Goal: Task Accomplishment & Management: Complete application form

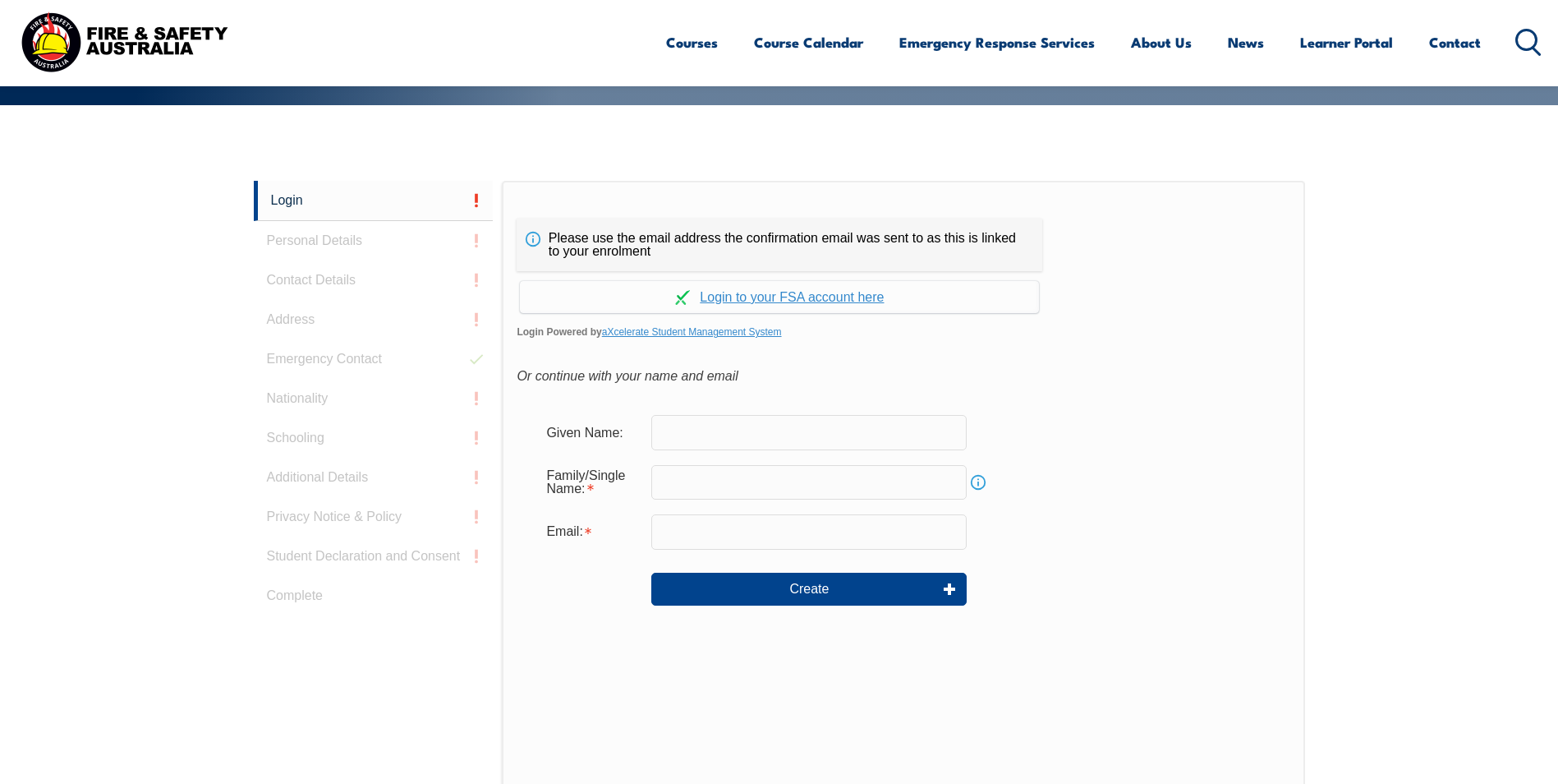
scroll to position [388, 0]
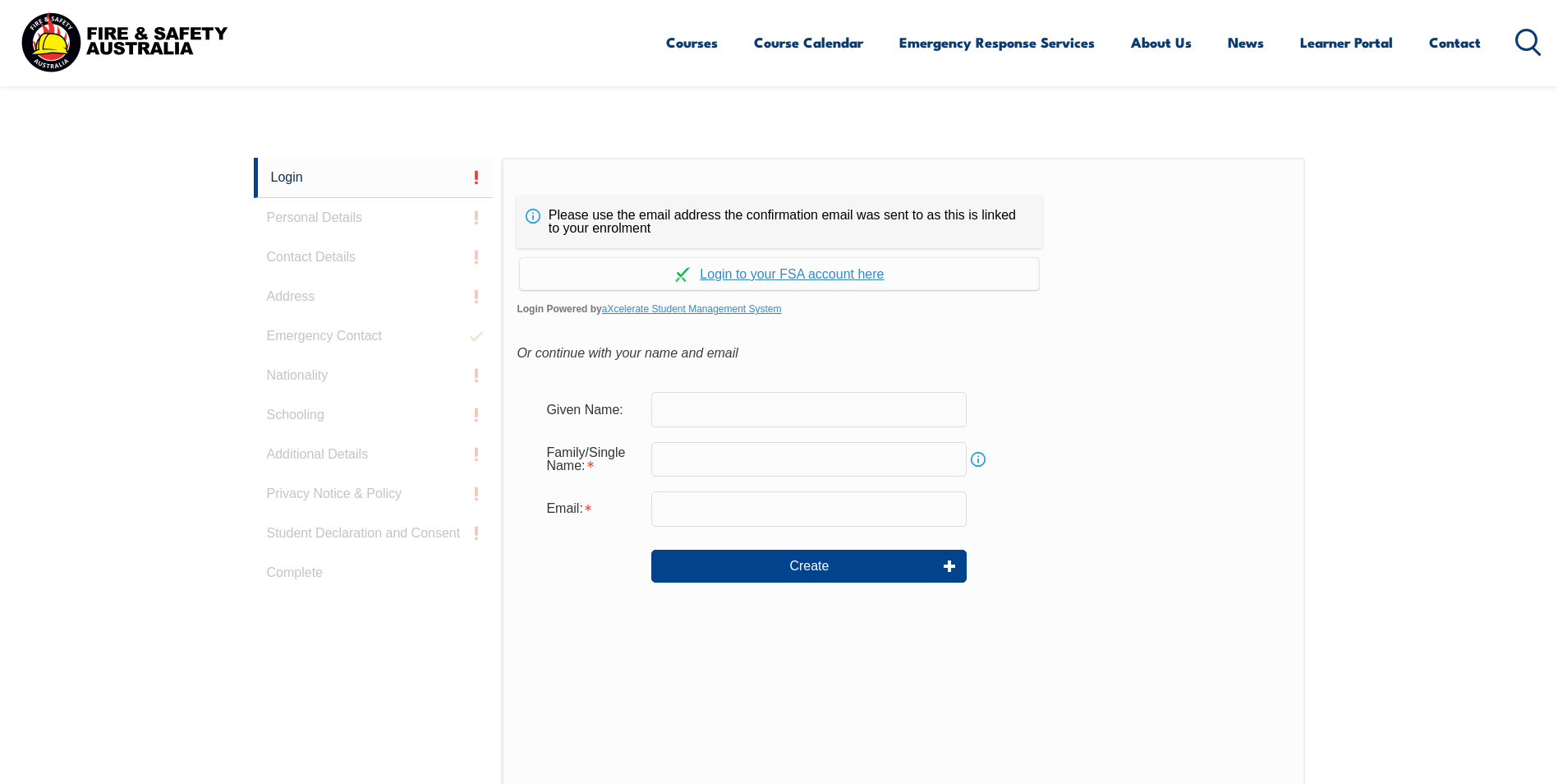
click at [680, 404] on input "text" at bounding box center [810, 409] width 315 height 35
type input "[PERSON_NAME]"
type input "[EMAIL_ADDRESS][DOMAIN_NAME]"
click at [710, 465] on input "text" at bounding box center [810, 459] width 315 height 35
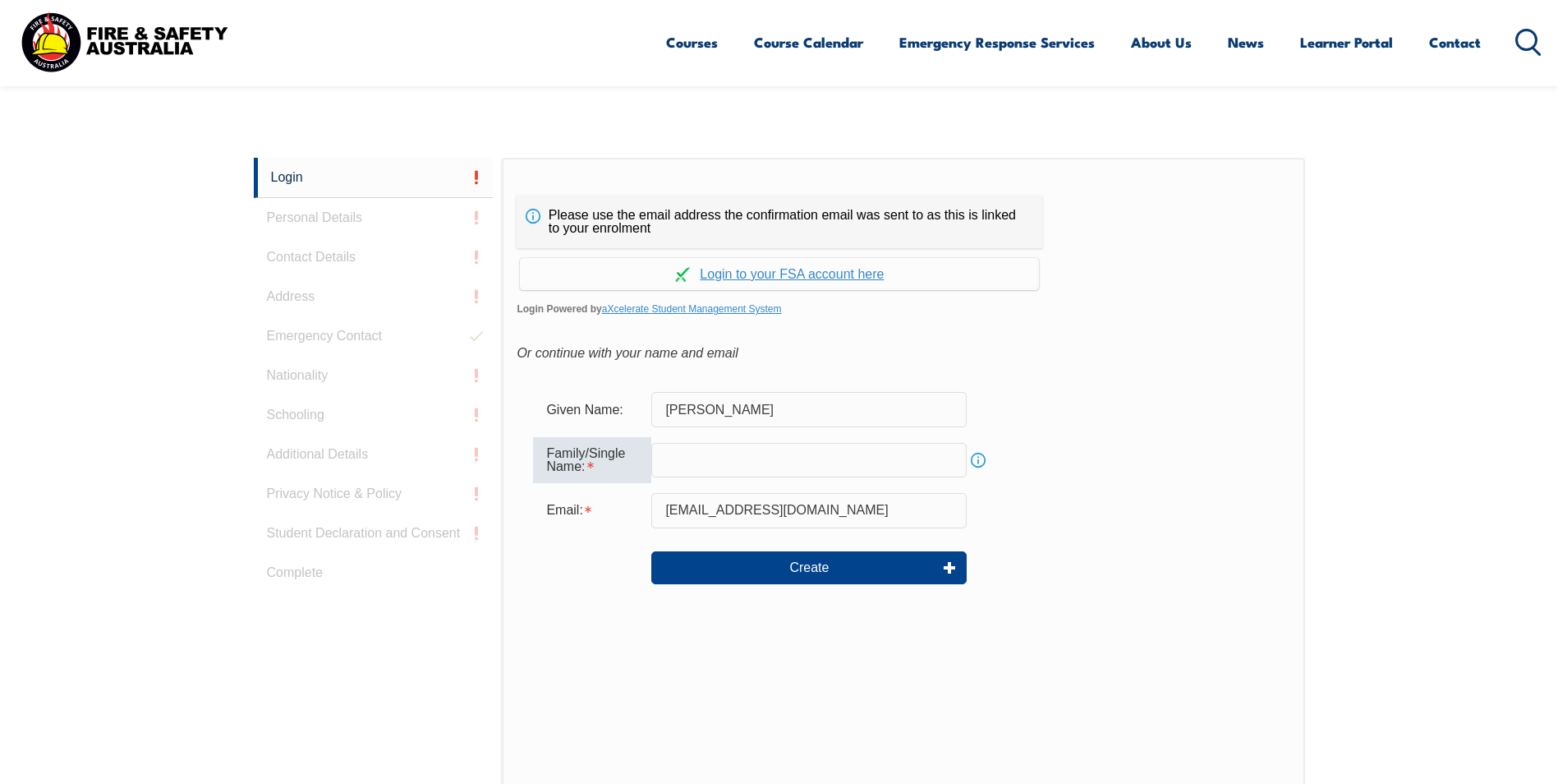
type input "[PERSON_NAME]"
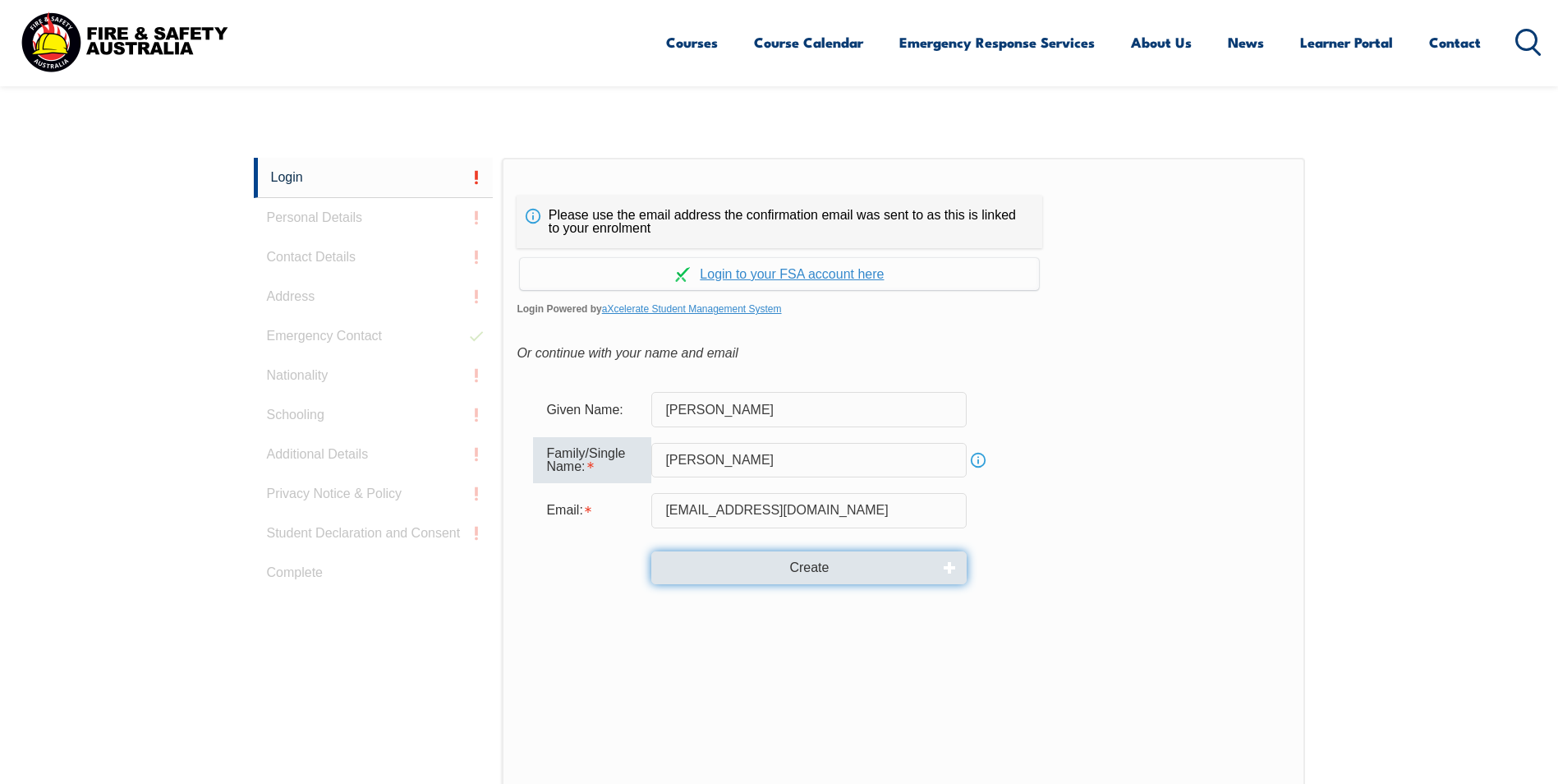
click at [768, 562] on button "Create" at bounding box center [810, 568] width 315 height 33
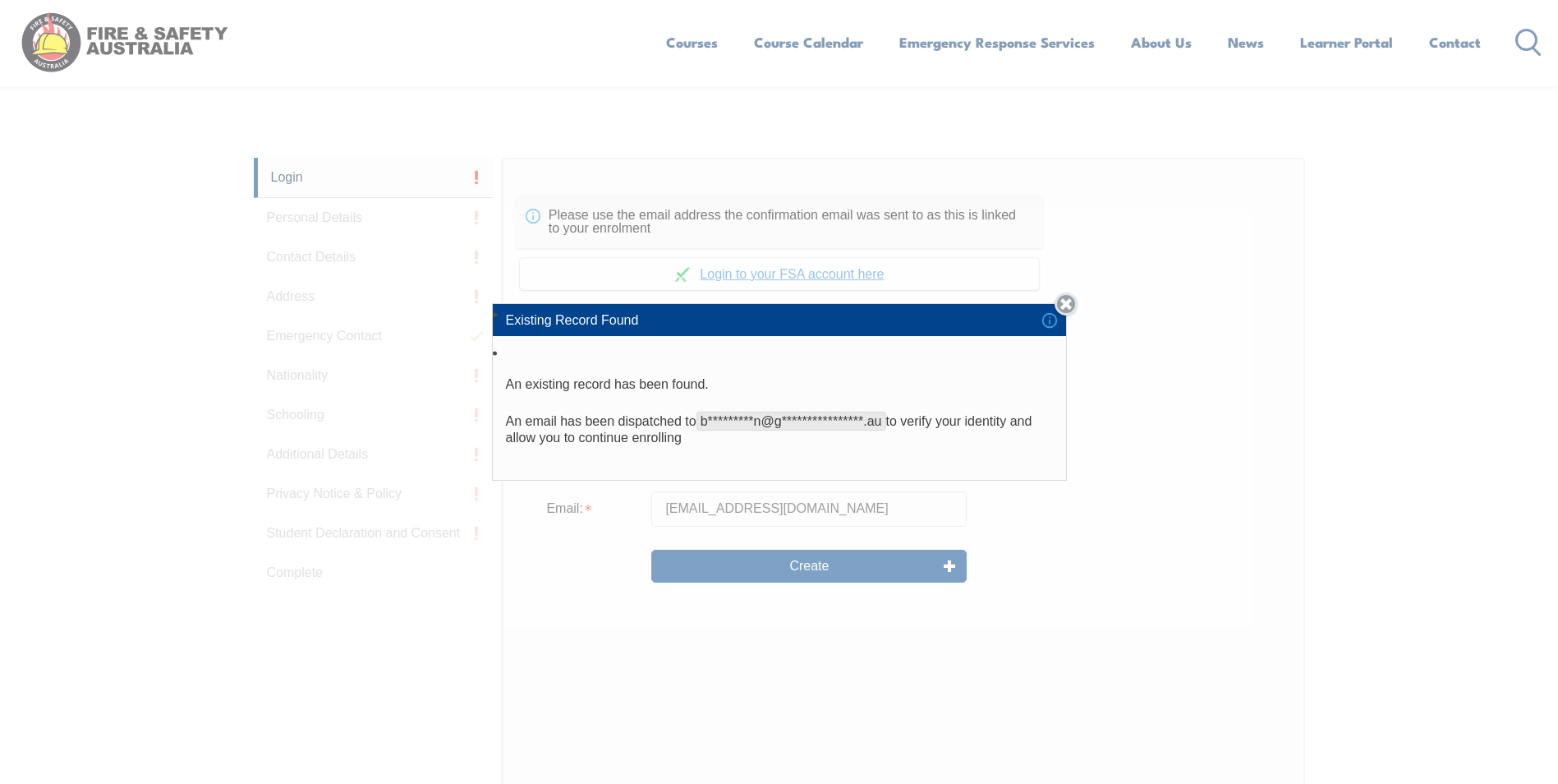
click at [768, 304] on link "Close" at bounding box center [1066, 304] width 23 height 23
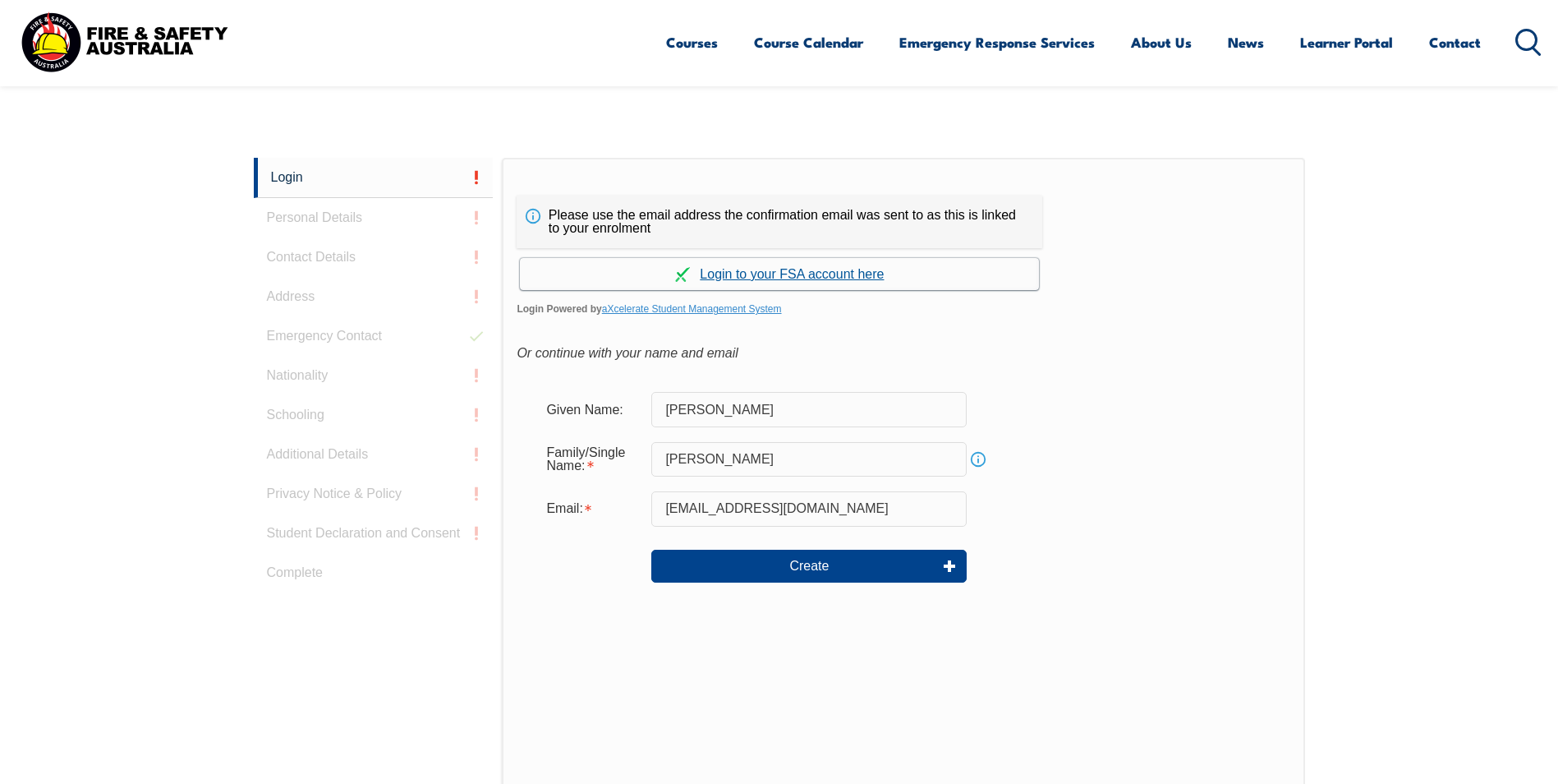
click at [749, 269] on link "Continue with aXcelerate" at bounding box center [779, 273] width 520 height 32
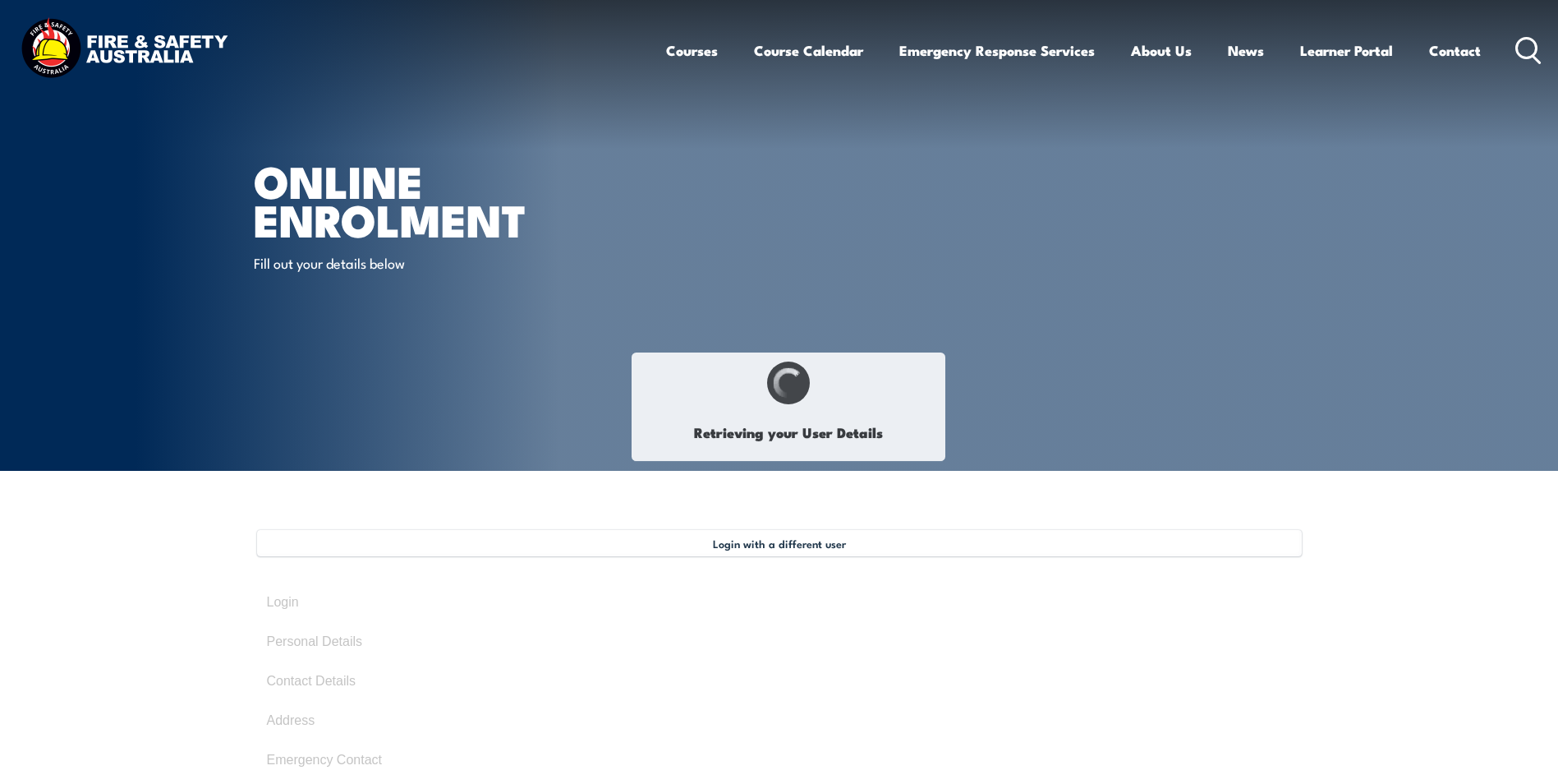
type input "[PERSON_NAME]"
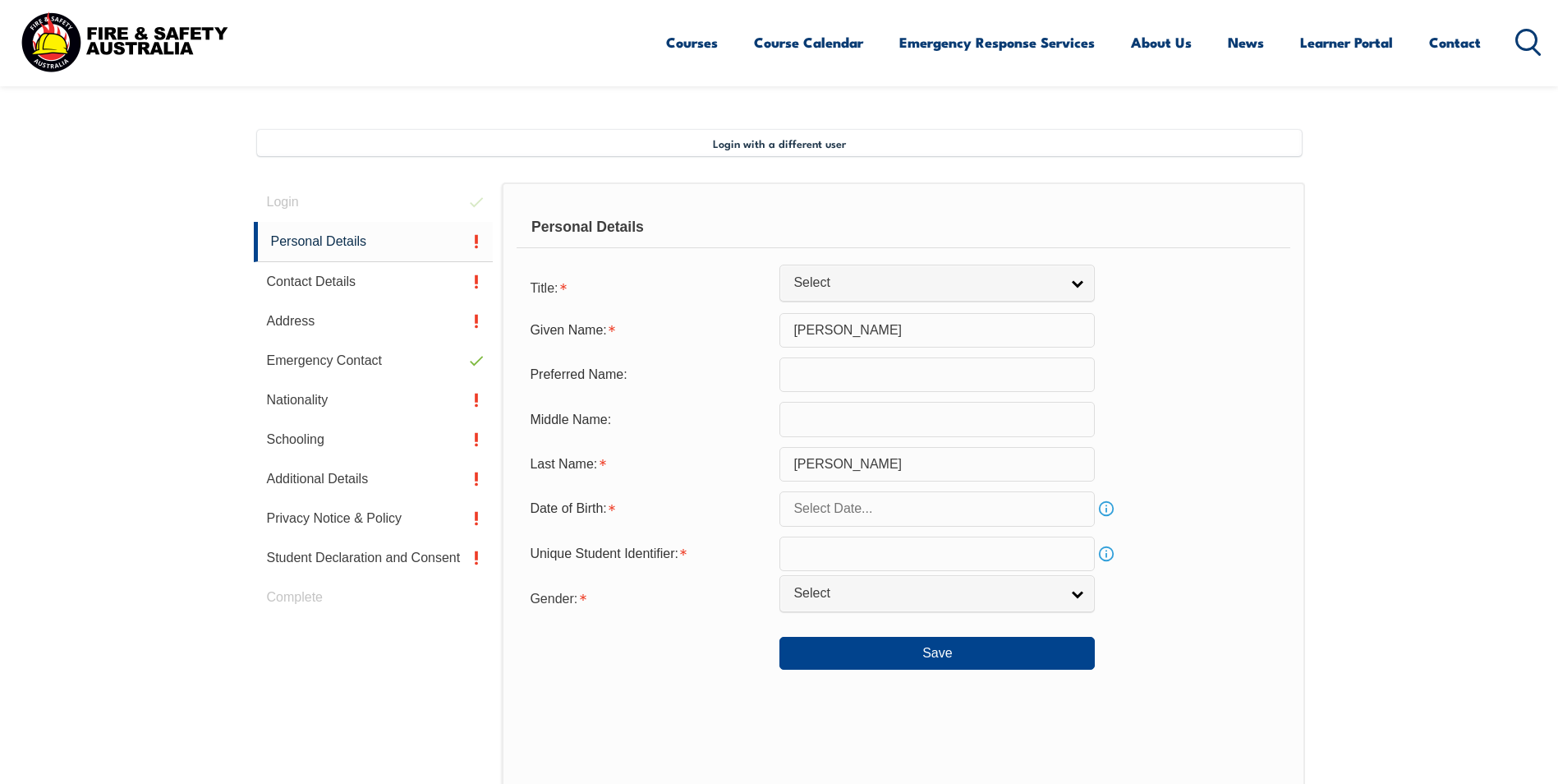
scroll to position [438, 0]
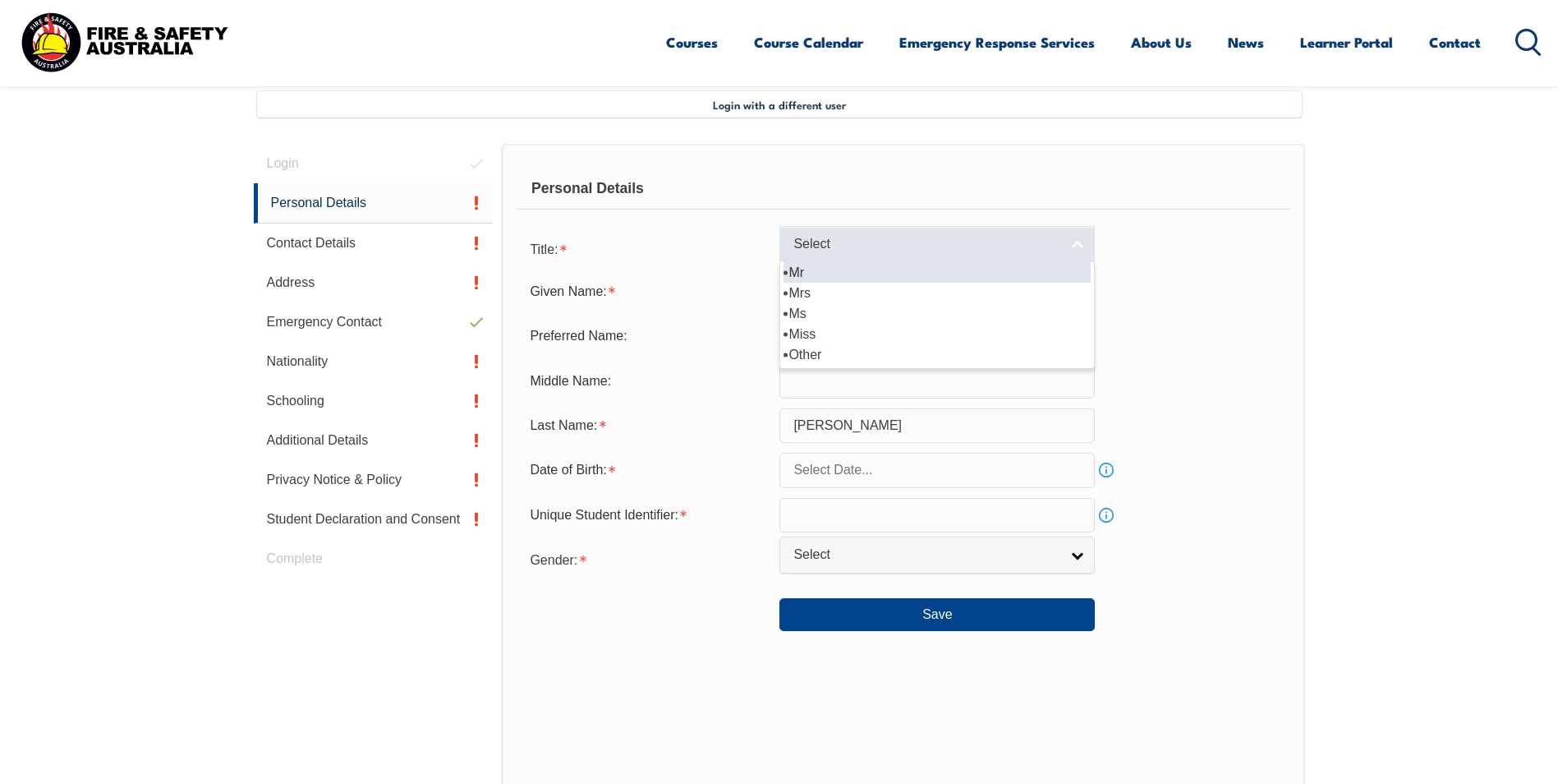
click at [890, 239] on span "Select" at bounding box center [926, 244] width 266 height 17
click at [872, 267] on li "Mr" at bounding box center [937, 272] width 307 height 21
select select "Mr"
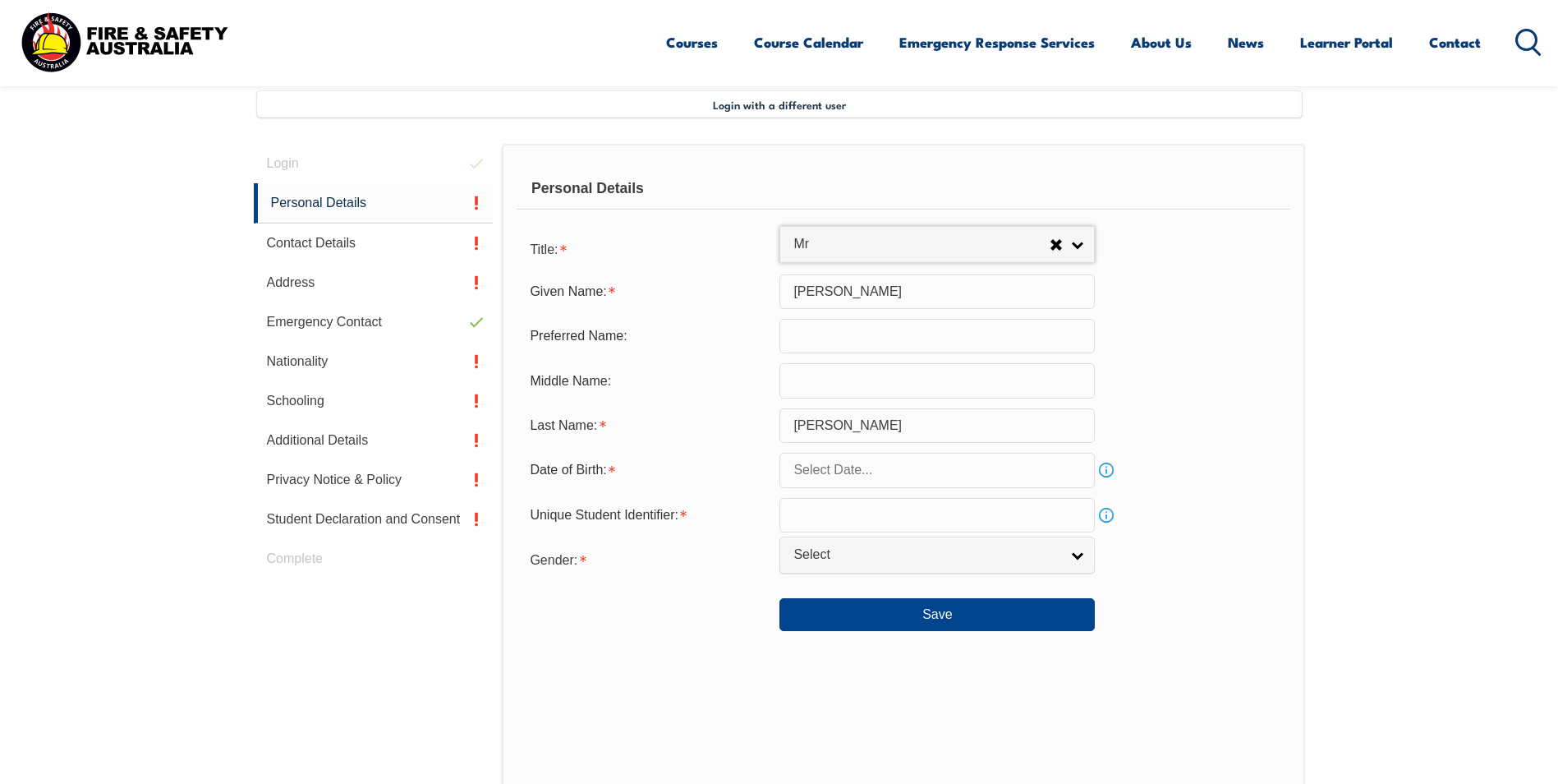
click at [857, 466] on input "text" at bounding box center [937, 470] width 315 height 35
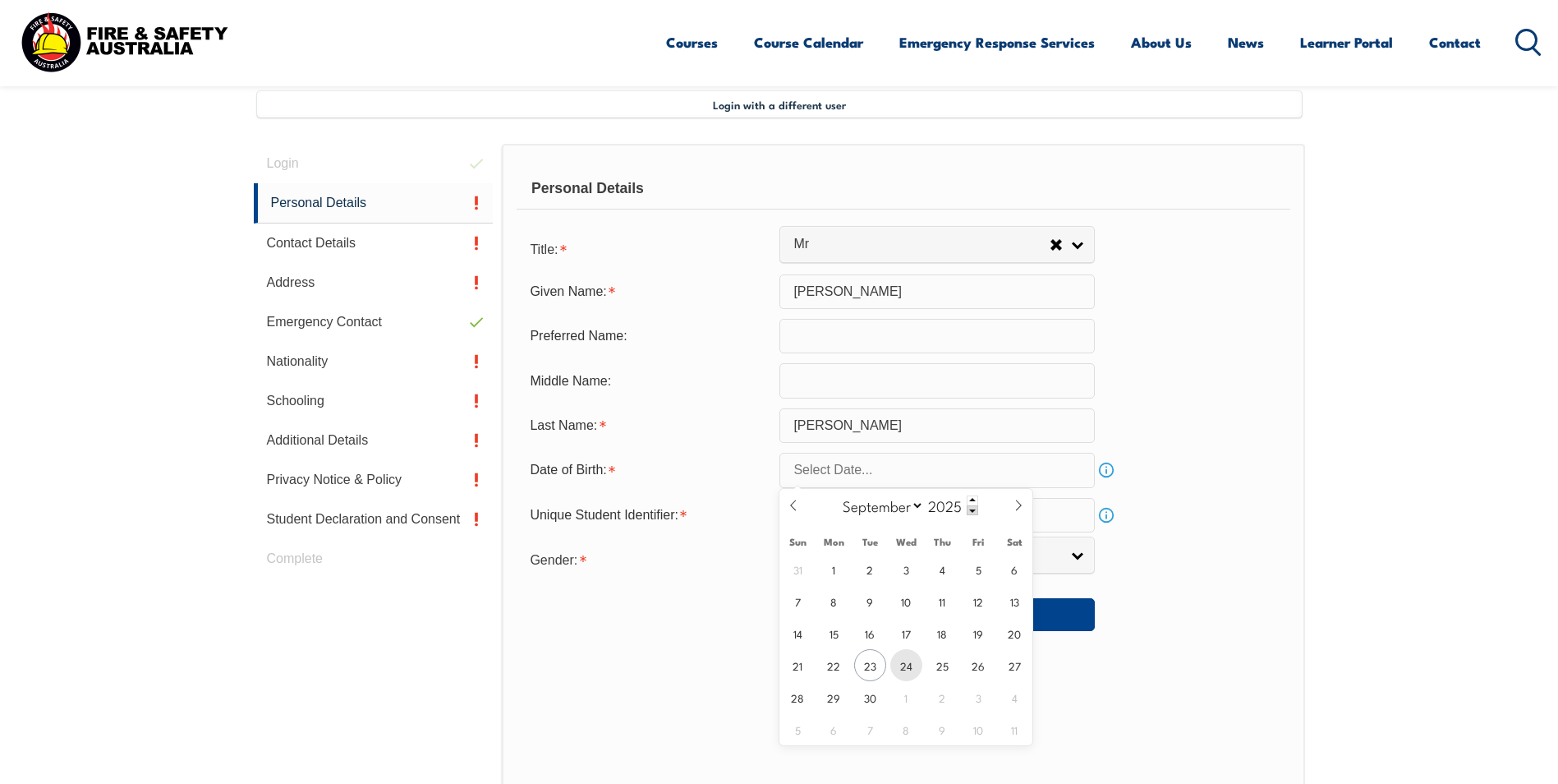
click at [900, 661] on span "24" at bounding box center [906, 665] width 32 height 32
type input "September 24, 2025"
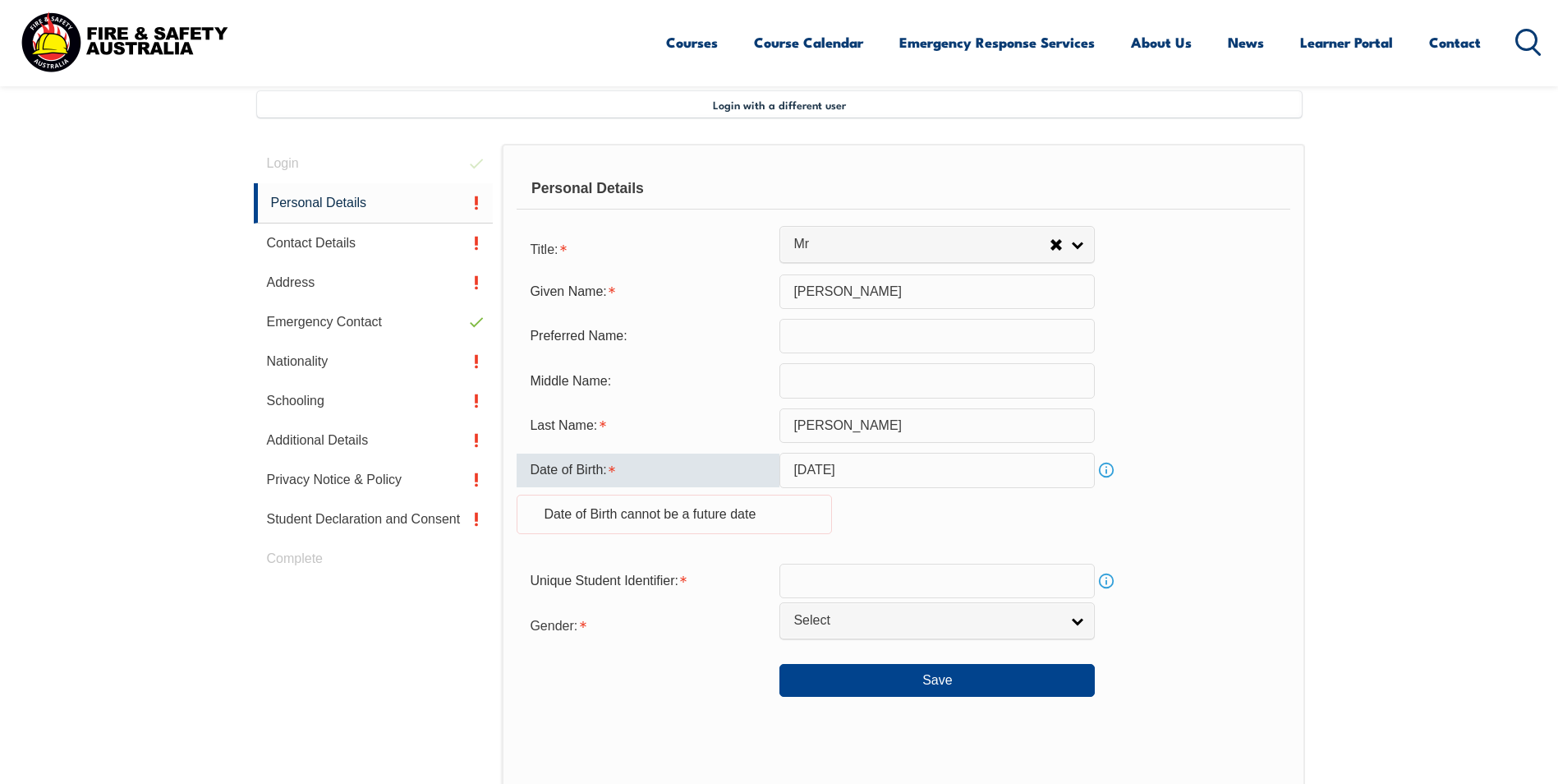
click at [872, 465] on input "September 24, 2025" at bounding box center [937, 470] width 315 height 35
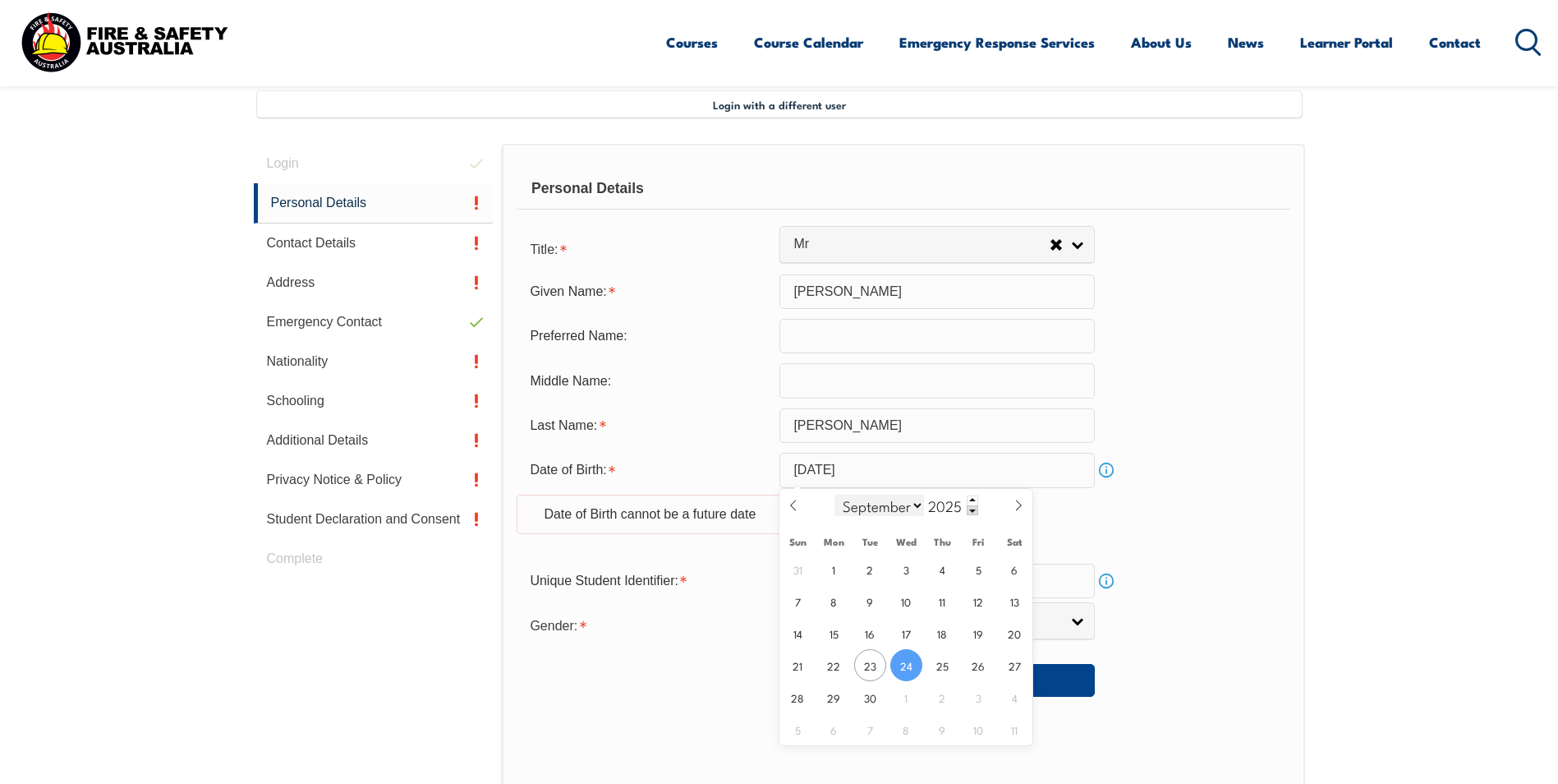
click at [882, 500] on select "January February March April May June July August September October November De…" at bounding box center [880, 504] width 89 height 21
select select "9"
click at [835, 494] on select "January February March April May June July August September October November De…" at bounding box center [880, 504] width 89 height 21
click at [952, 505] on input "2025" at bounding box center [951, 505] width 54 height 20
type input "1985"
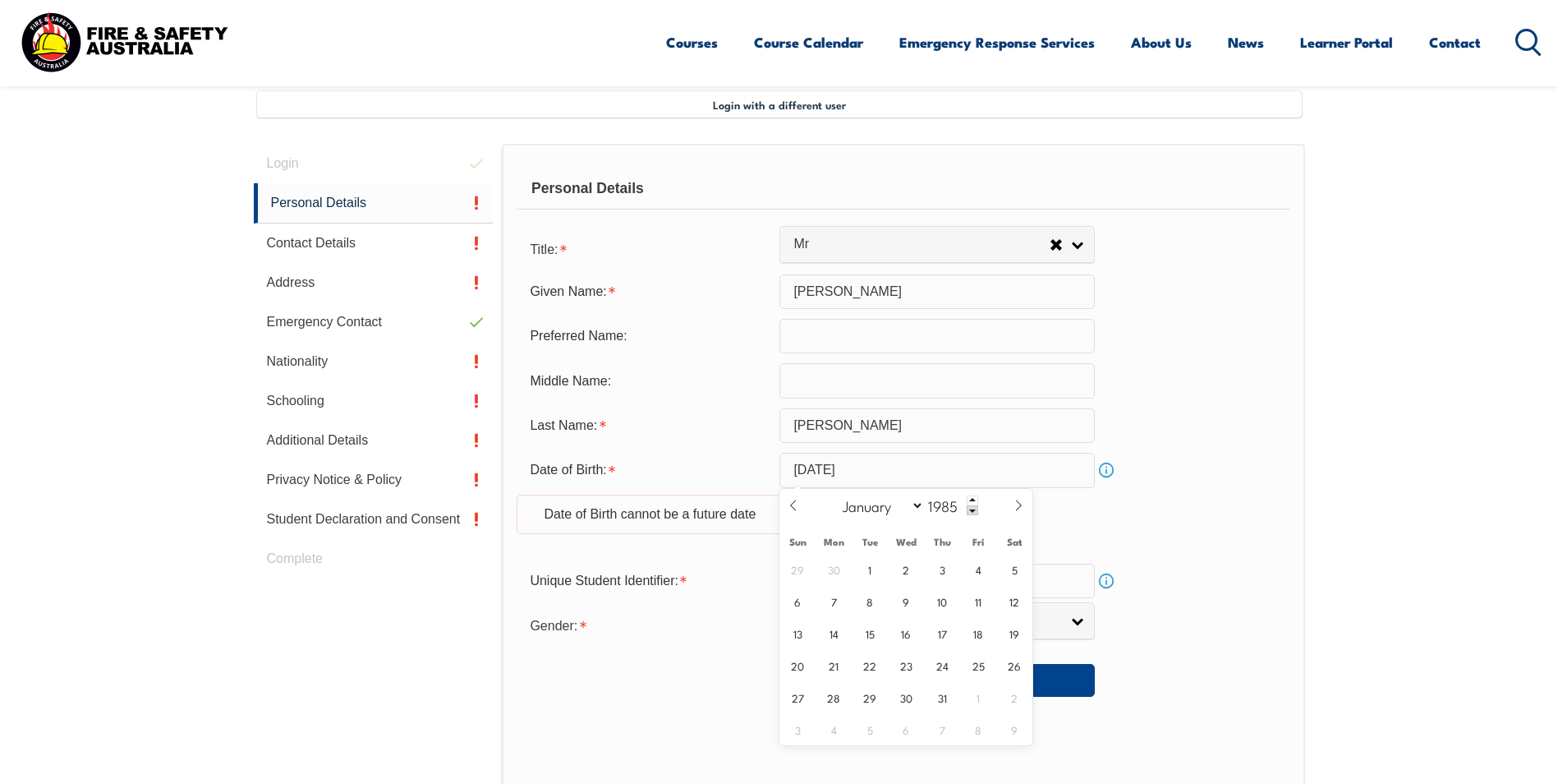
click at [1193, 515] on div "Date of Birth: September 24, 2025 Info Date of Birth cannot be a future date" at bounding box center [903, 503] width 773 height 100
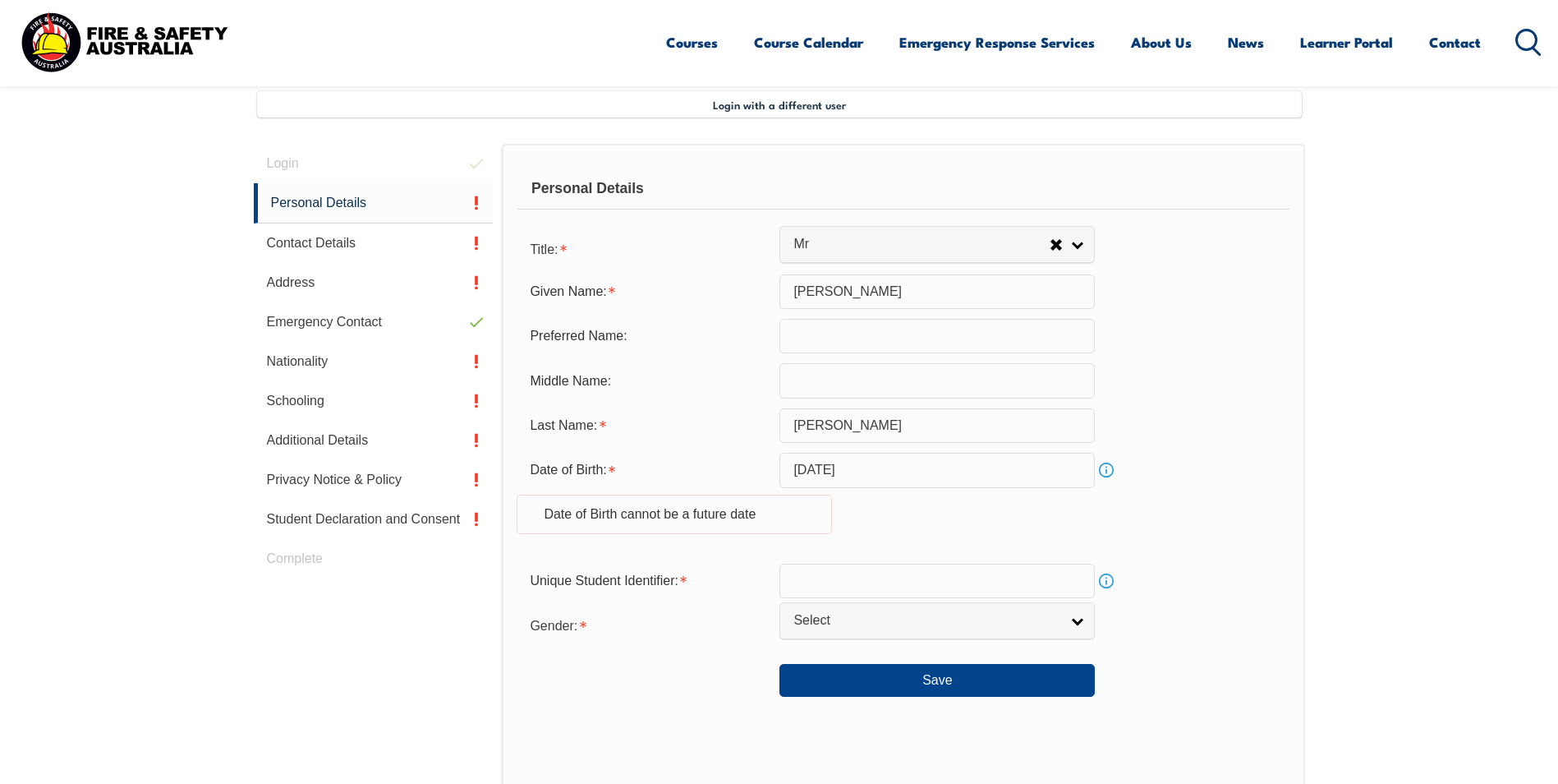
click at [843, 469] on input "September 24, 2025" at bounding box center [937, 470] width 315 height 35
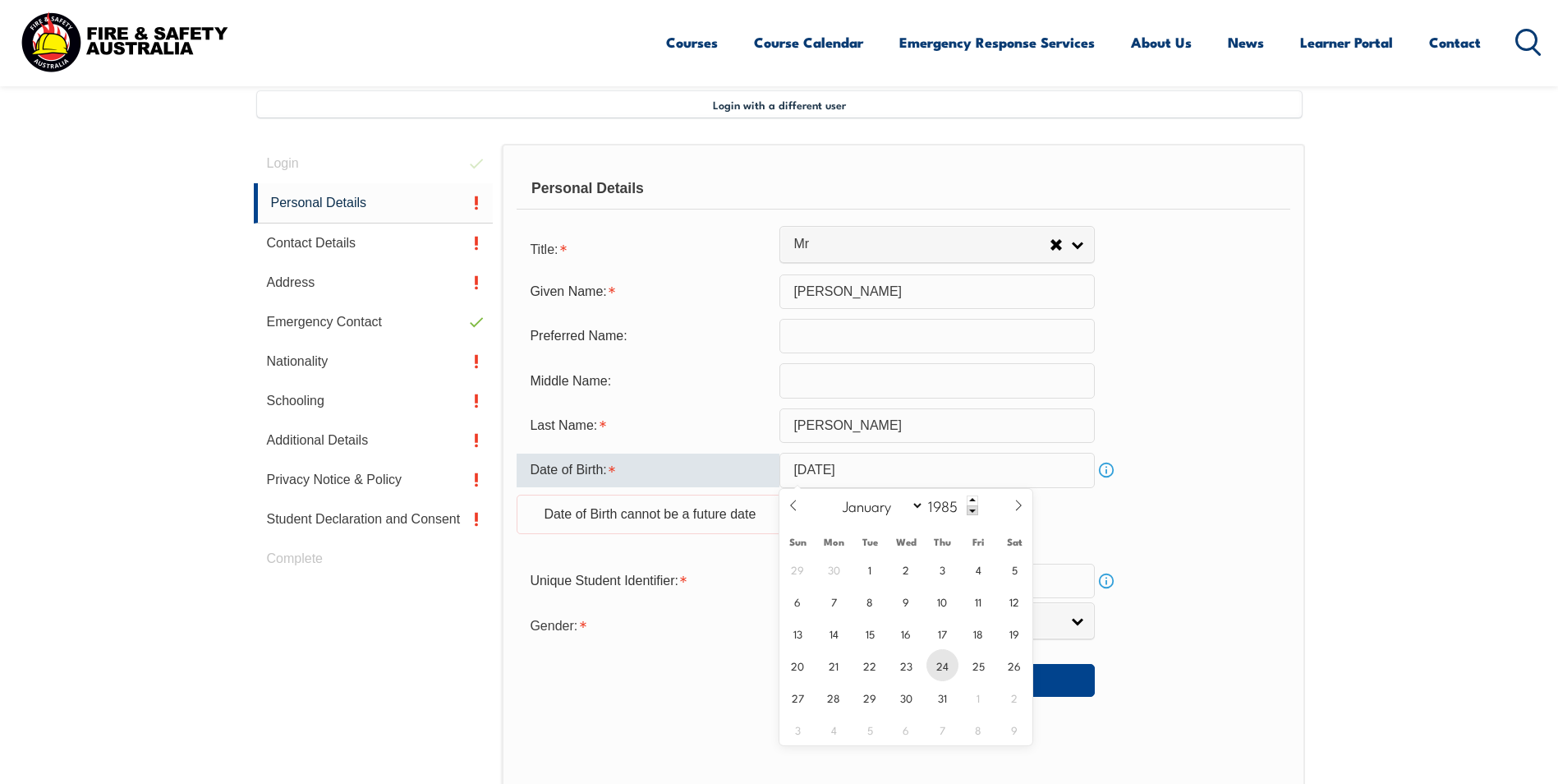
click at [934, 664] on span "24" at bounding box center [942, 665] width 32 height 32
type input "October 24, 1985"
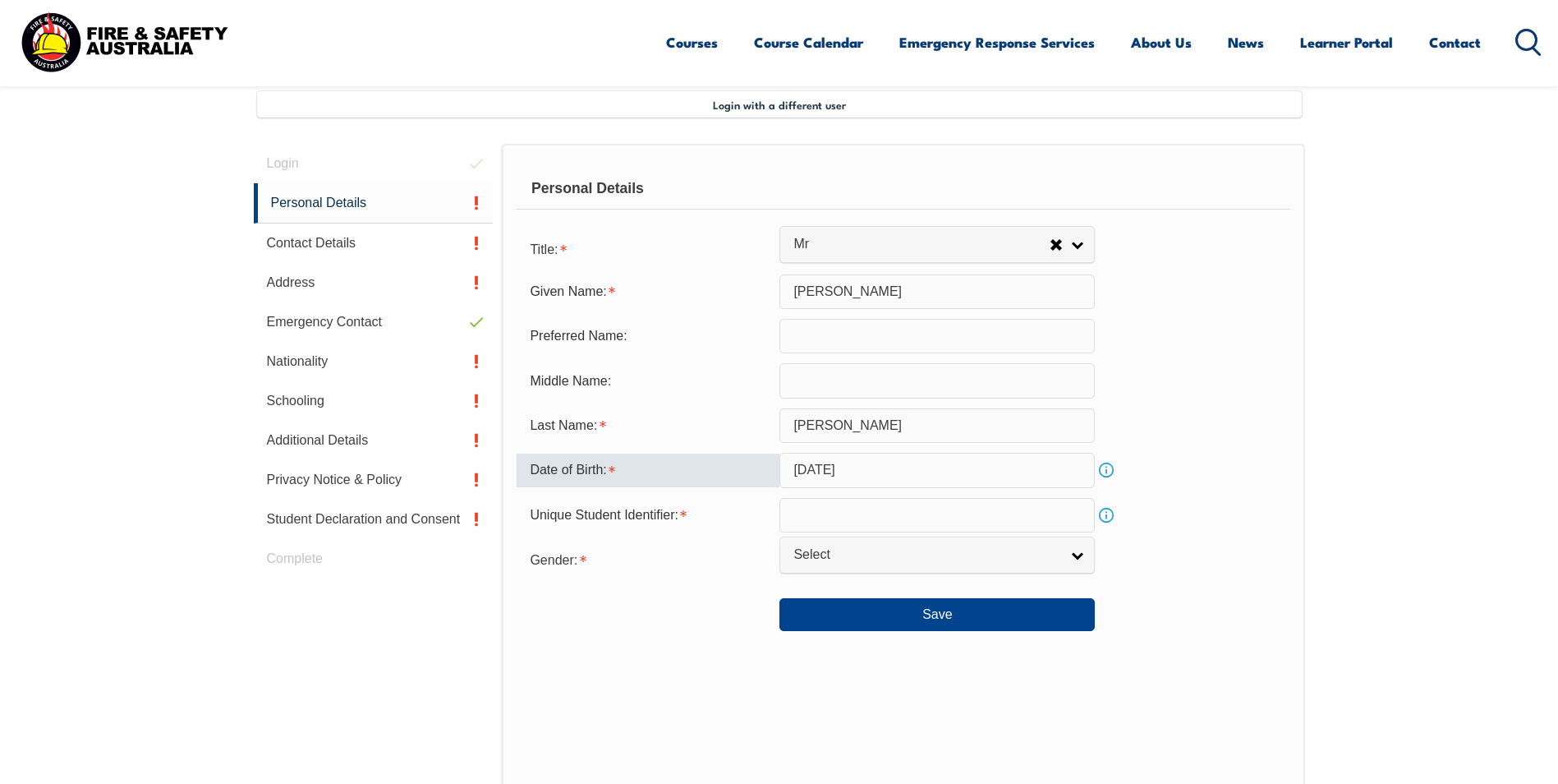
click at [1110, 511] on link "Info" at bounding box center [1106, 514] width 23 height 23
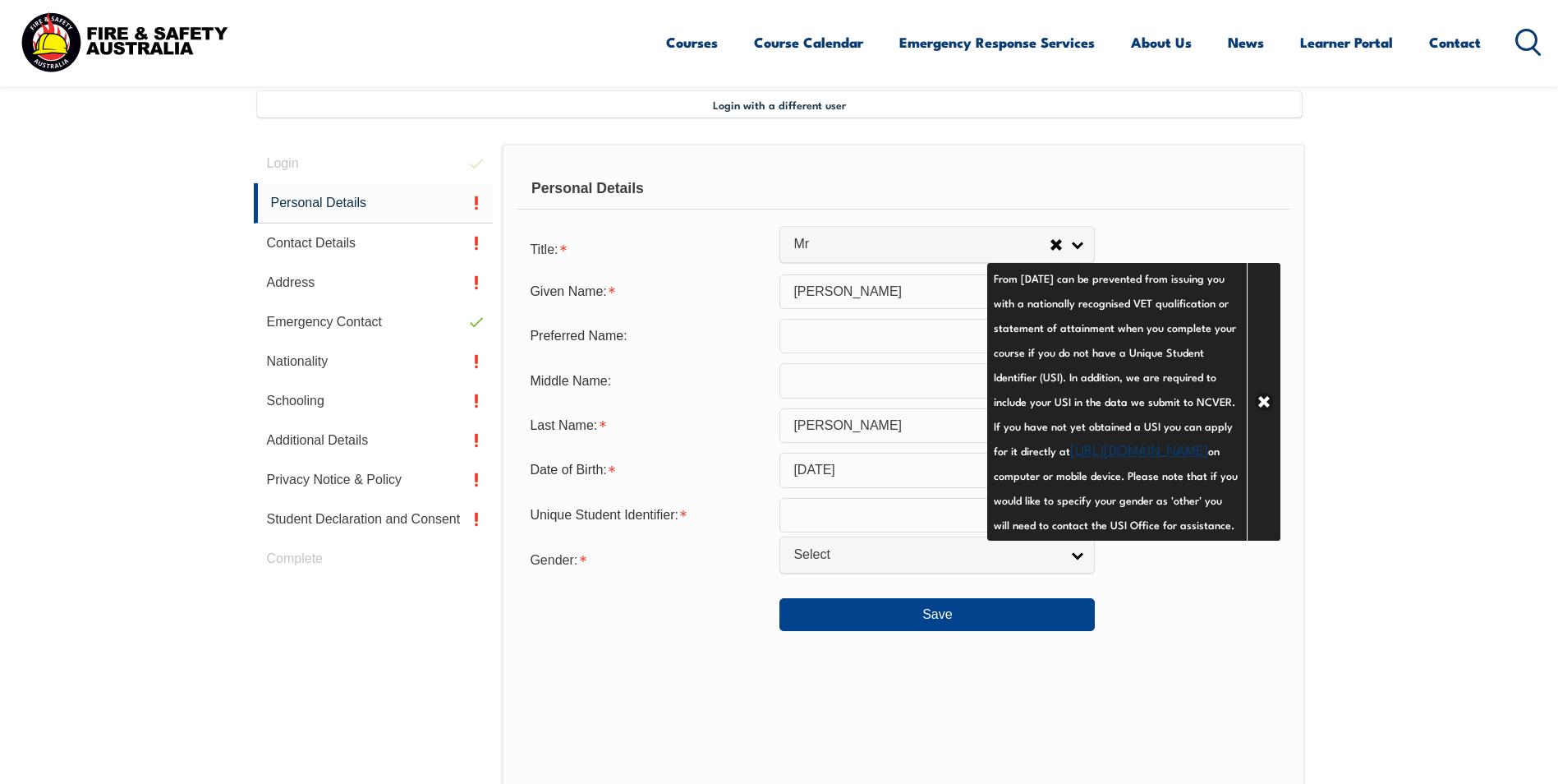
click at [585, 599] on div at bounding box center [648, 608] width 263 height 18
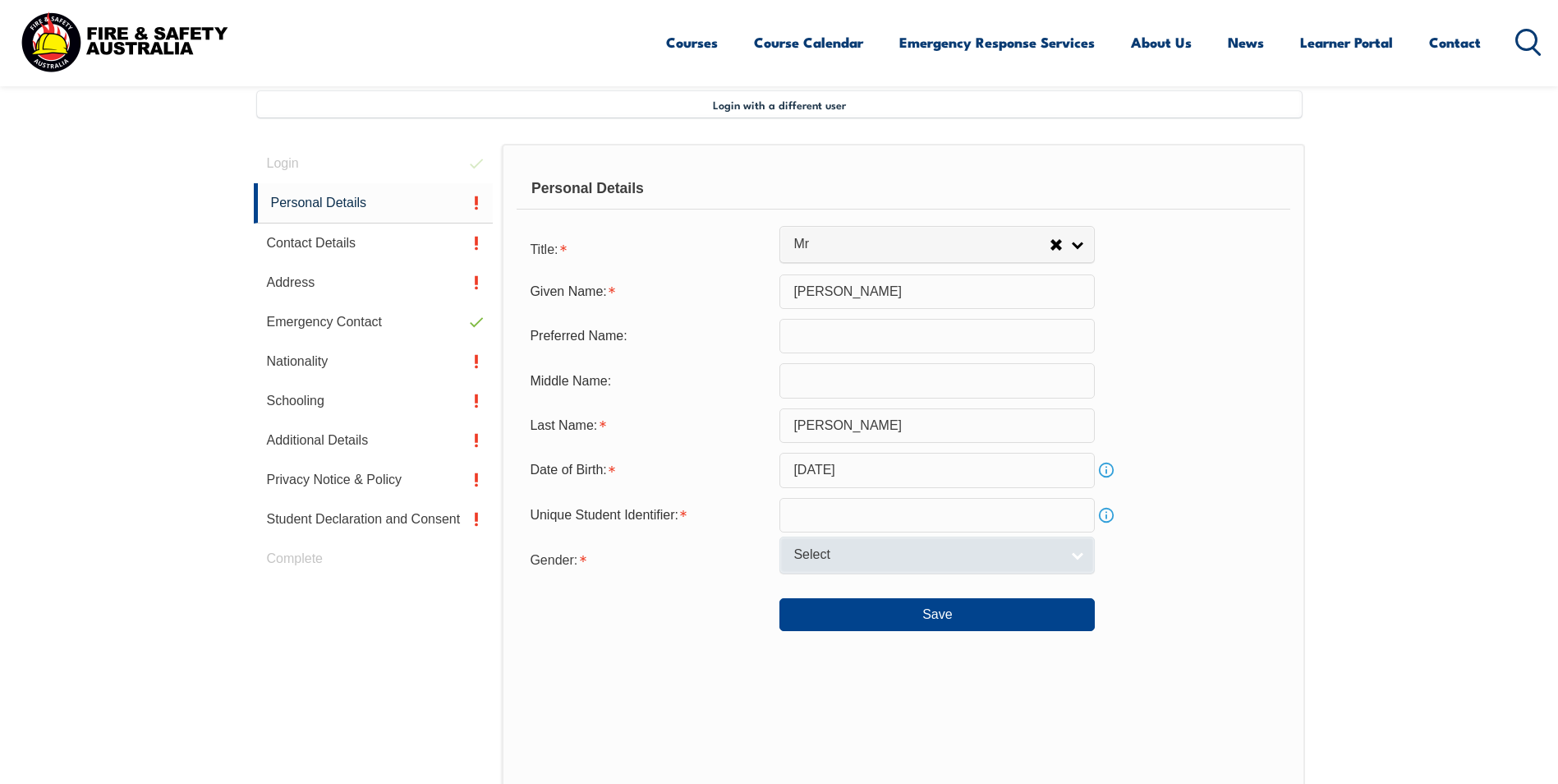
click at [818, 552] on span "Select" at bounding box center [926, 554] width 266 height 17
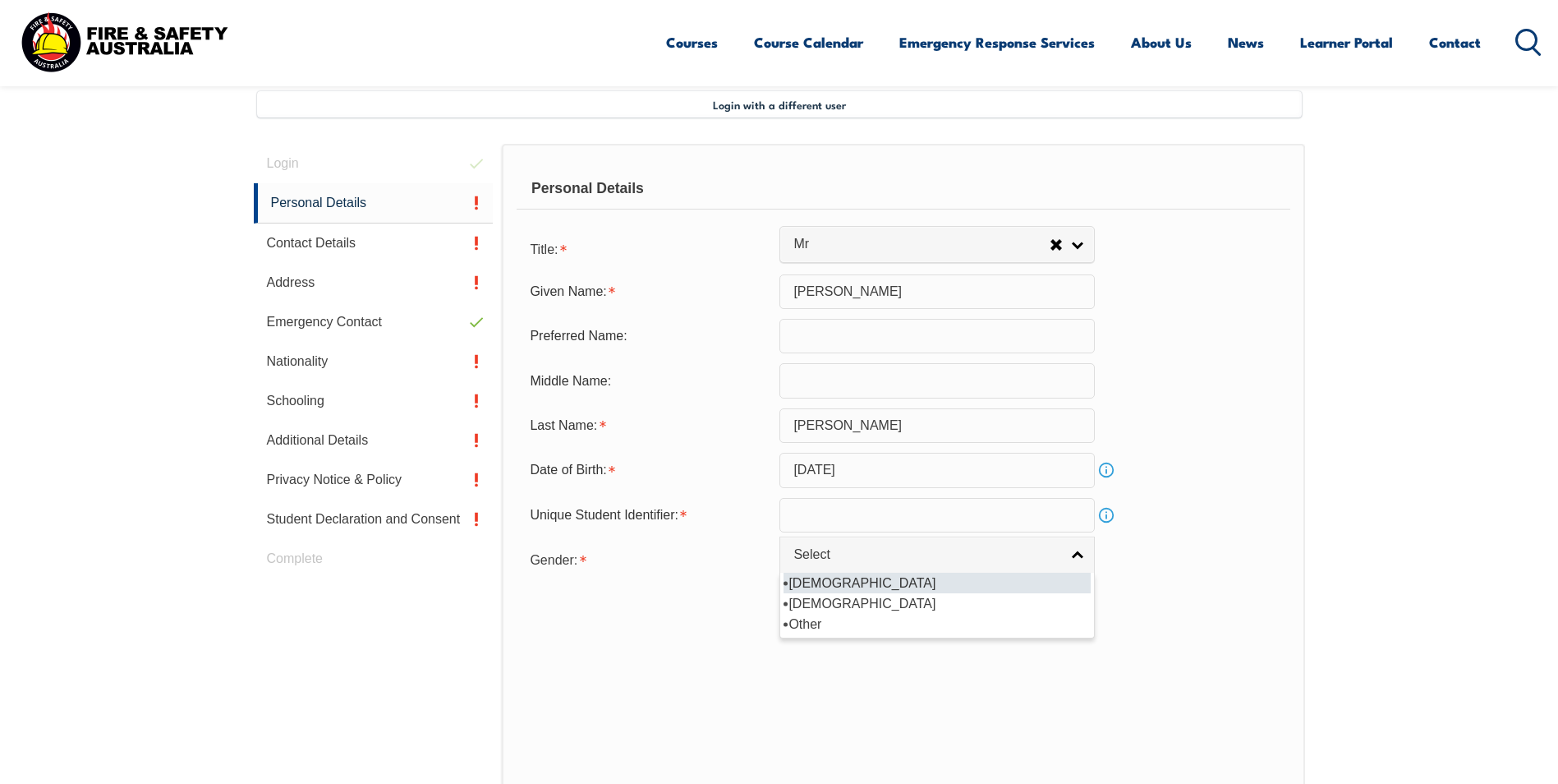
click at [810, 583] on li "[DEMOGRAPHIC_DATA]" at bounding box center [937, 583] width 307 height 21
select select "M"
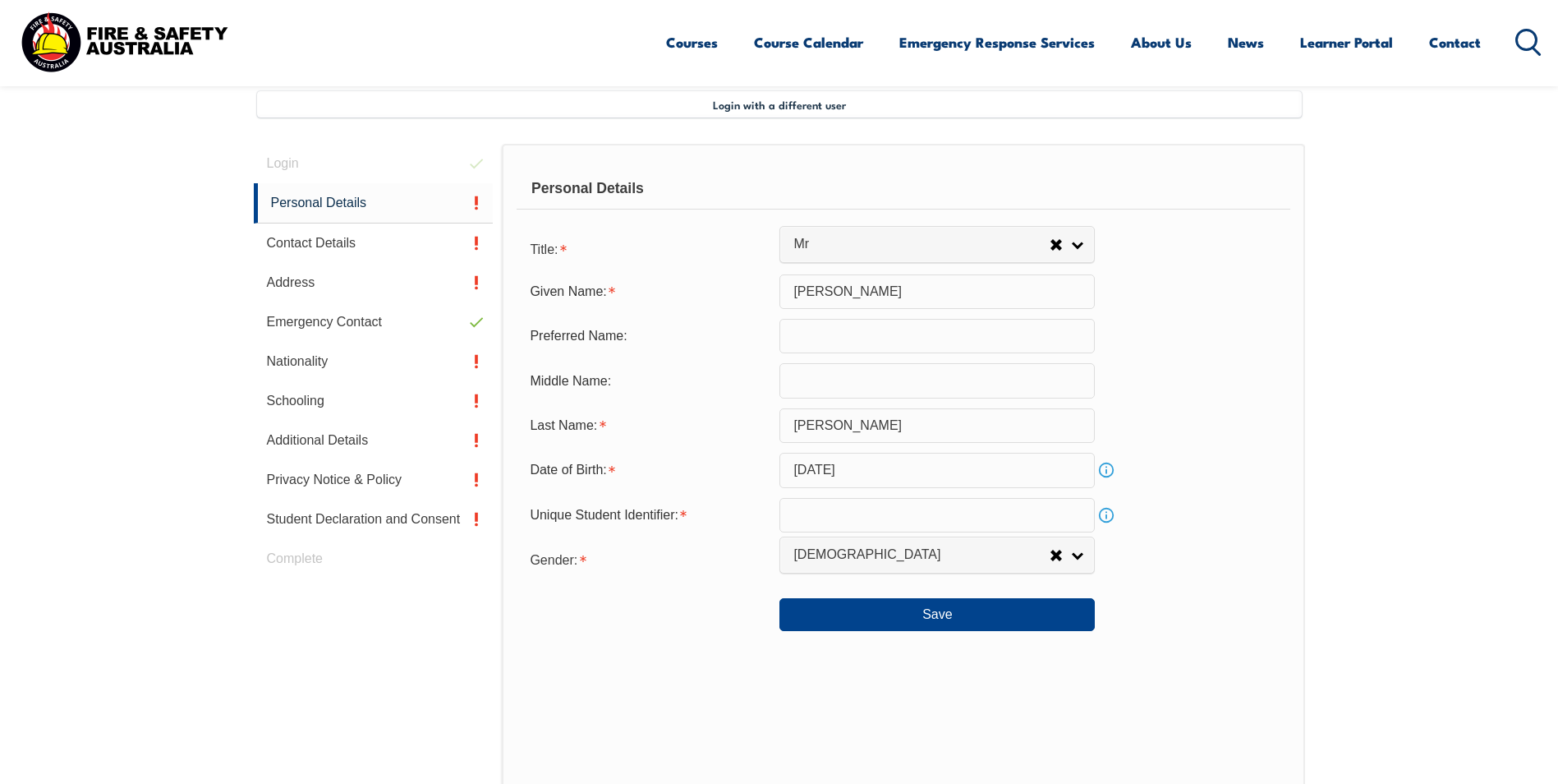
click at [656, 717] on div "Personal Details Title: Mr Mrs Ms Miss Other Mr Mr Mrs Ms Miss Other Given Name…" at bounding box center [903, 505] width 802 height 722
click at [885, 614] on button "Save" at bounding box center [937, 614] width 315 height 33
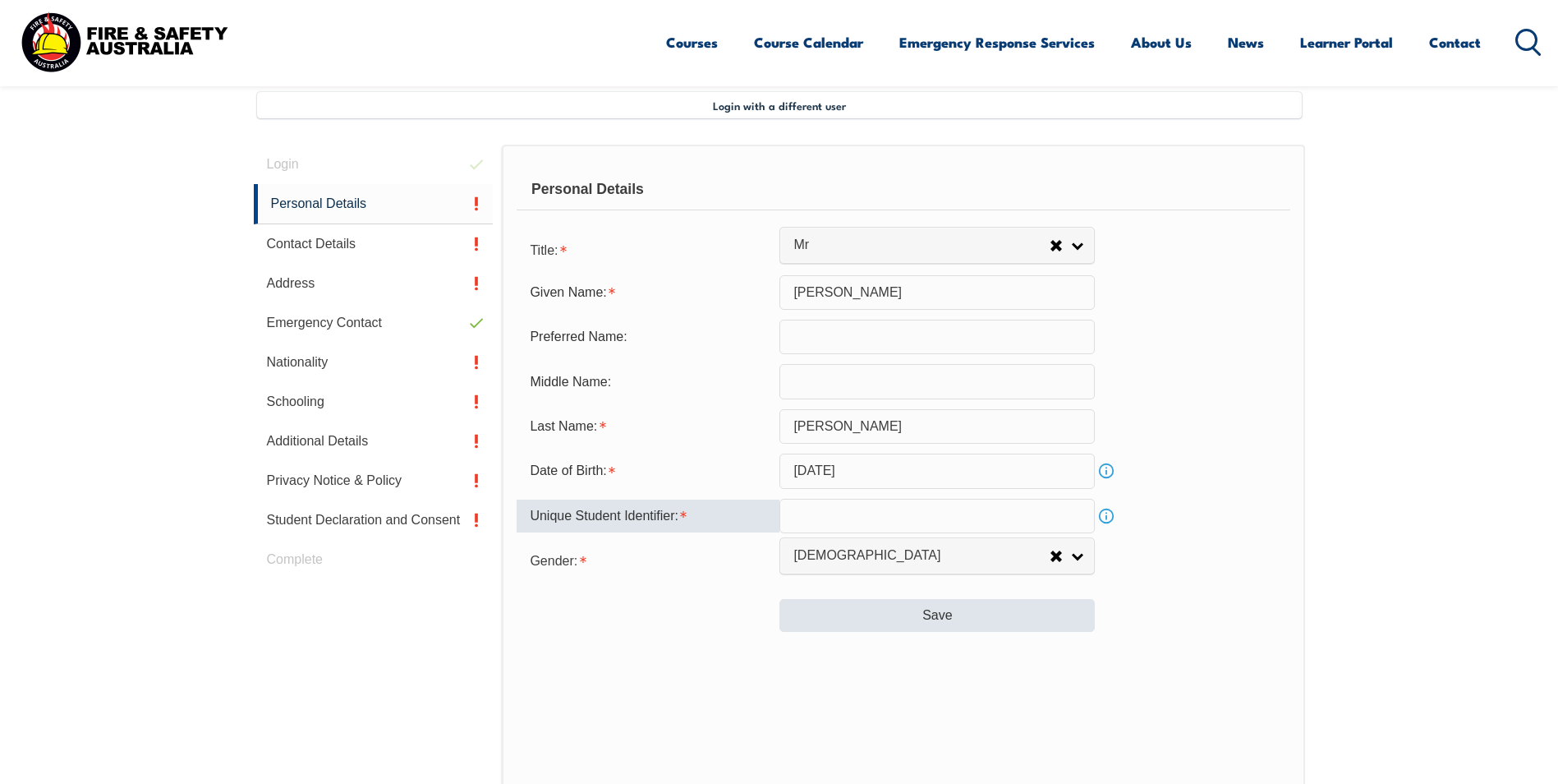
scroll to position [279, 0]
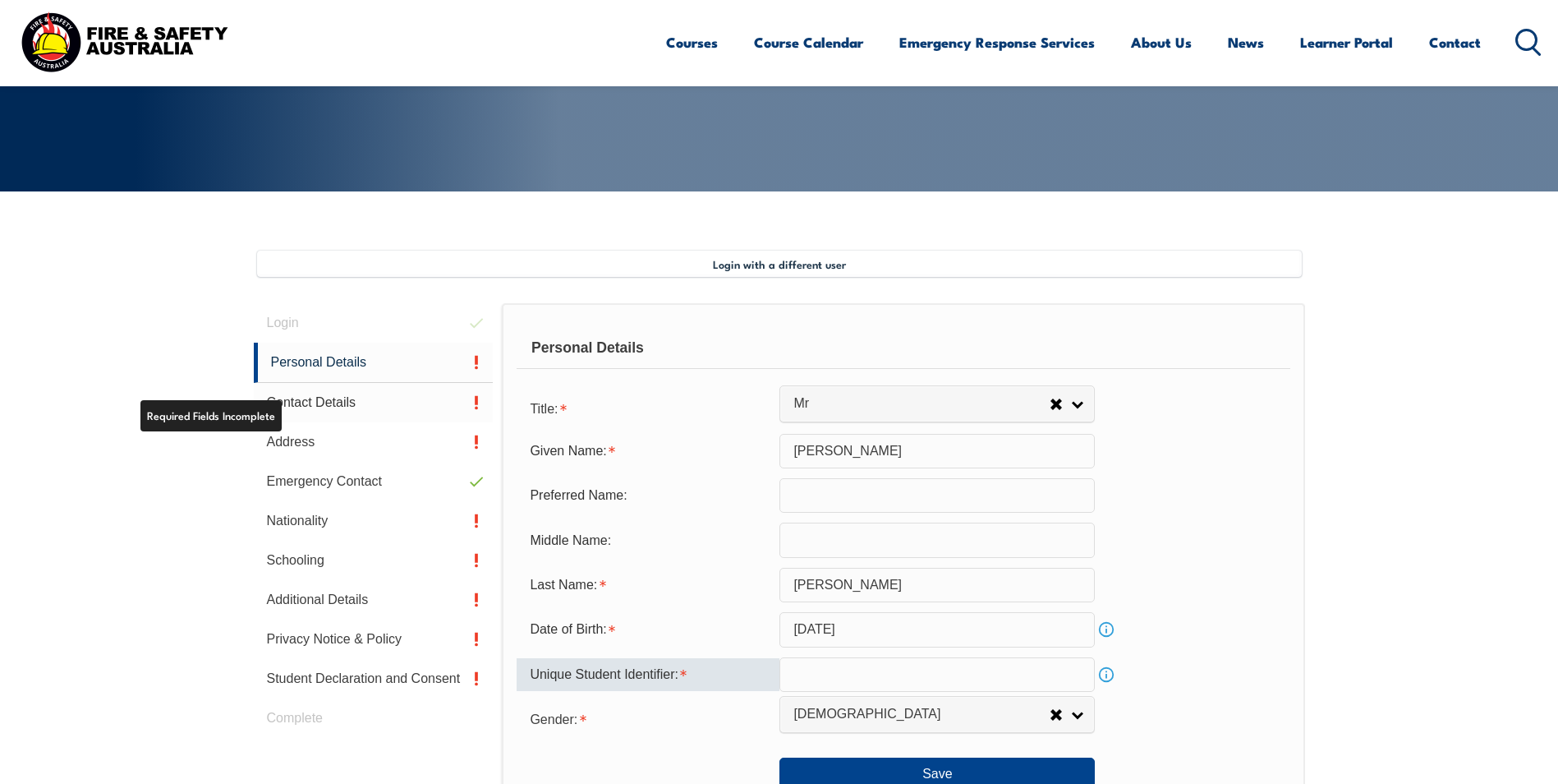
click at [288, 397] on link "Contact Details" at bounding box center [373, 402] width 240 height 39
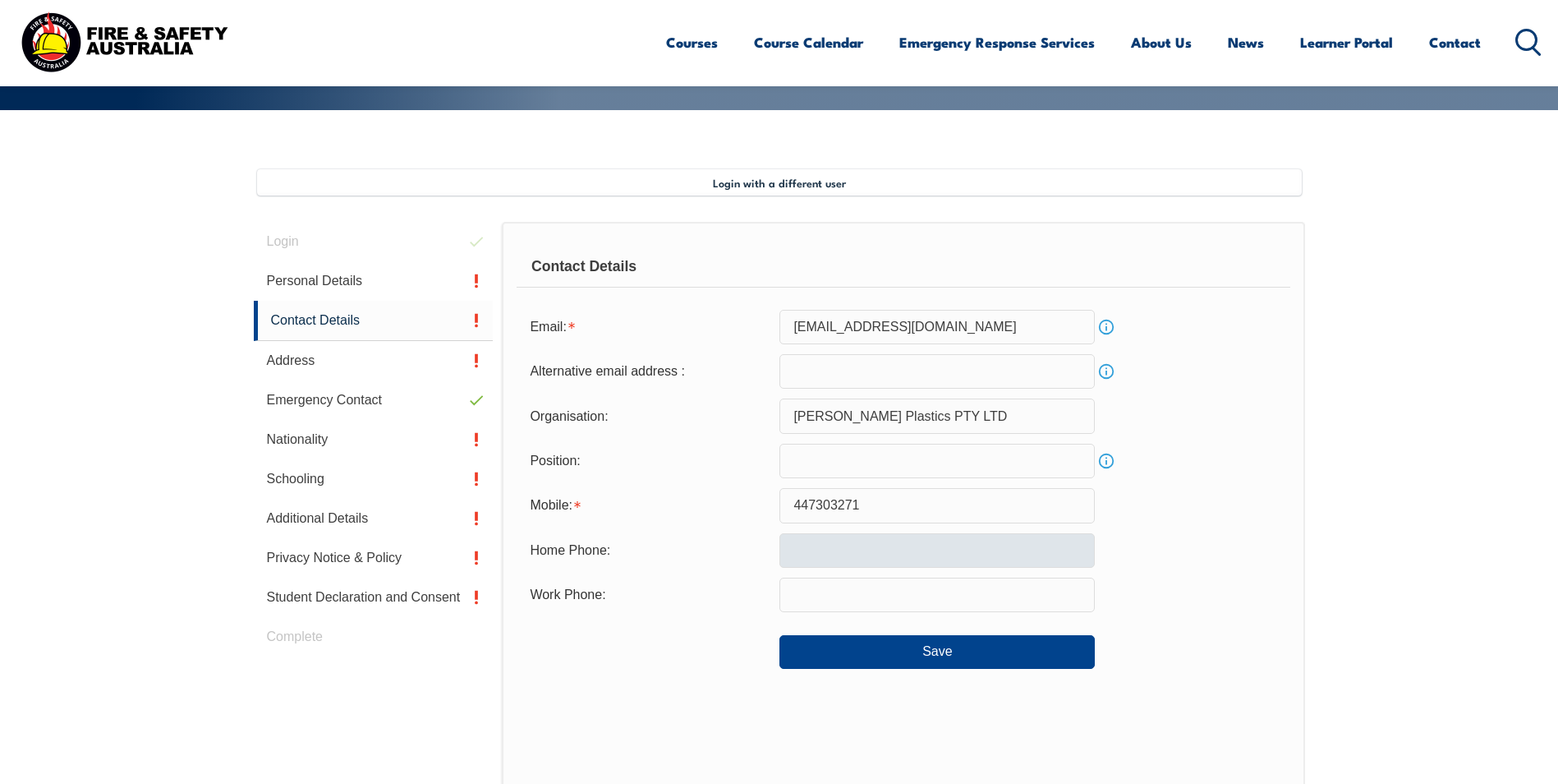
scroll to position [448, 0]
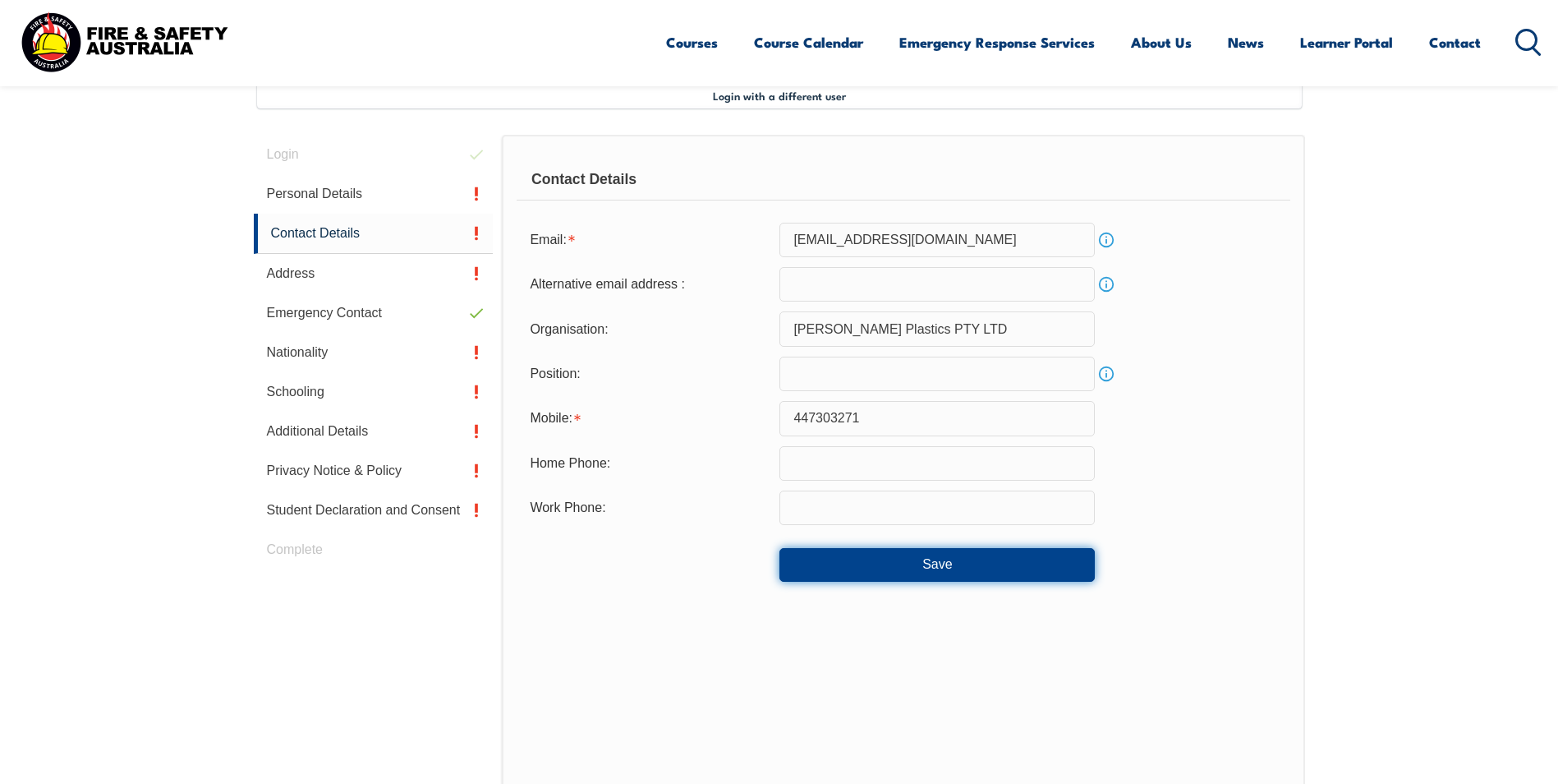
click at [872, 570] on button "Save" at bounding box center [937, 564] width 315 height 33
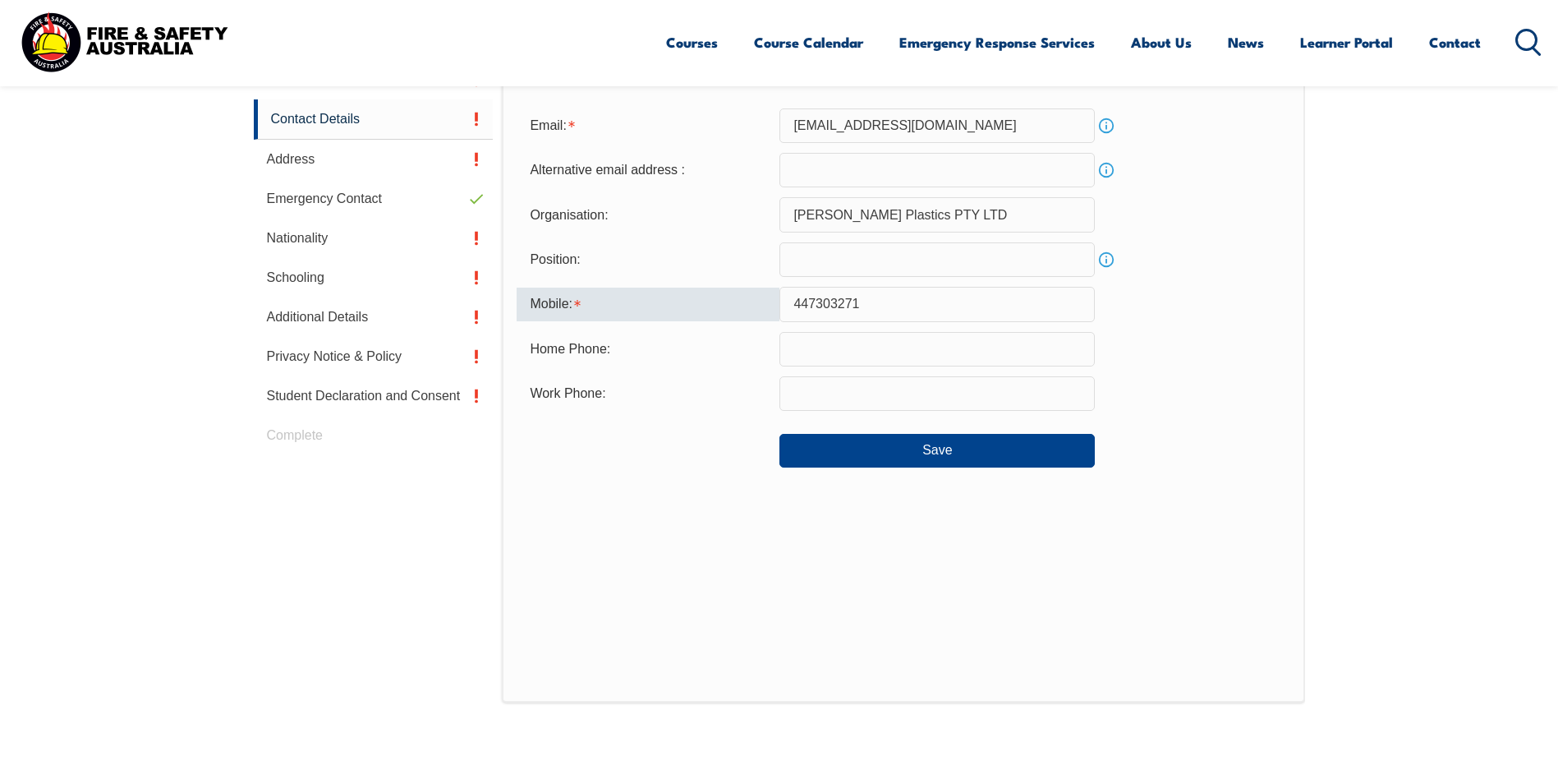
scroll to position [438, 0]
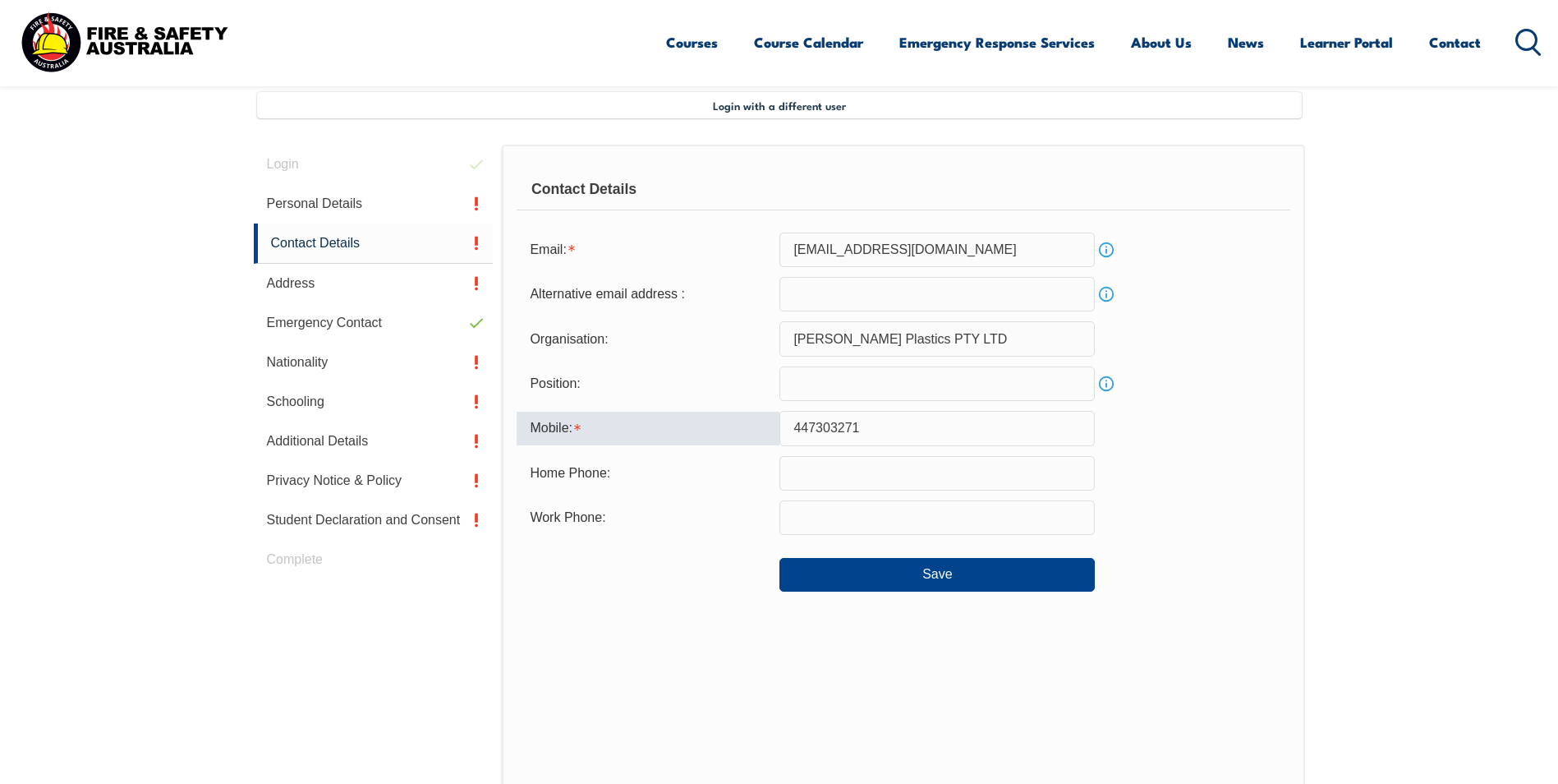
click at [793, 428] on input "447303271" at bounding box center [937, 428] width 315 height 35
type input "0447303271"
click at [1103, 498] on form "Email: brettaitken@garonplastics.com.au Info Alternative email address : Info O…" at bounding box center [903, 412] width 773 height 359
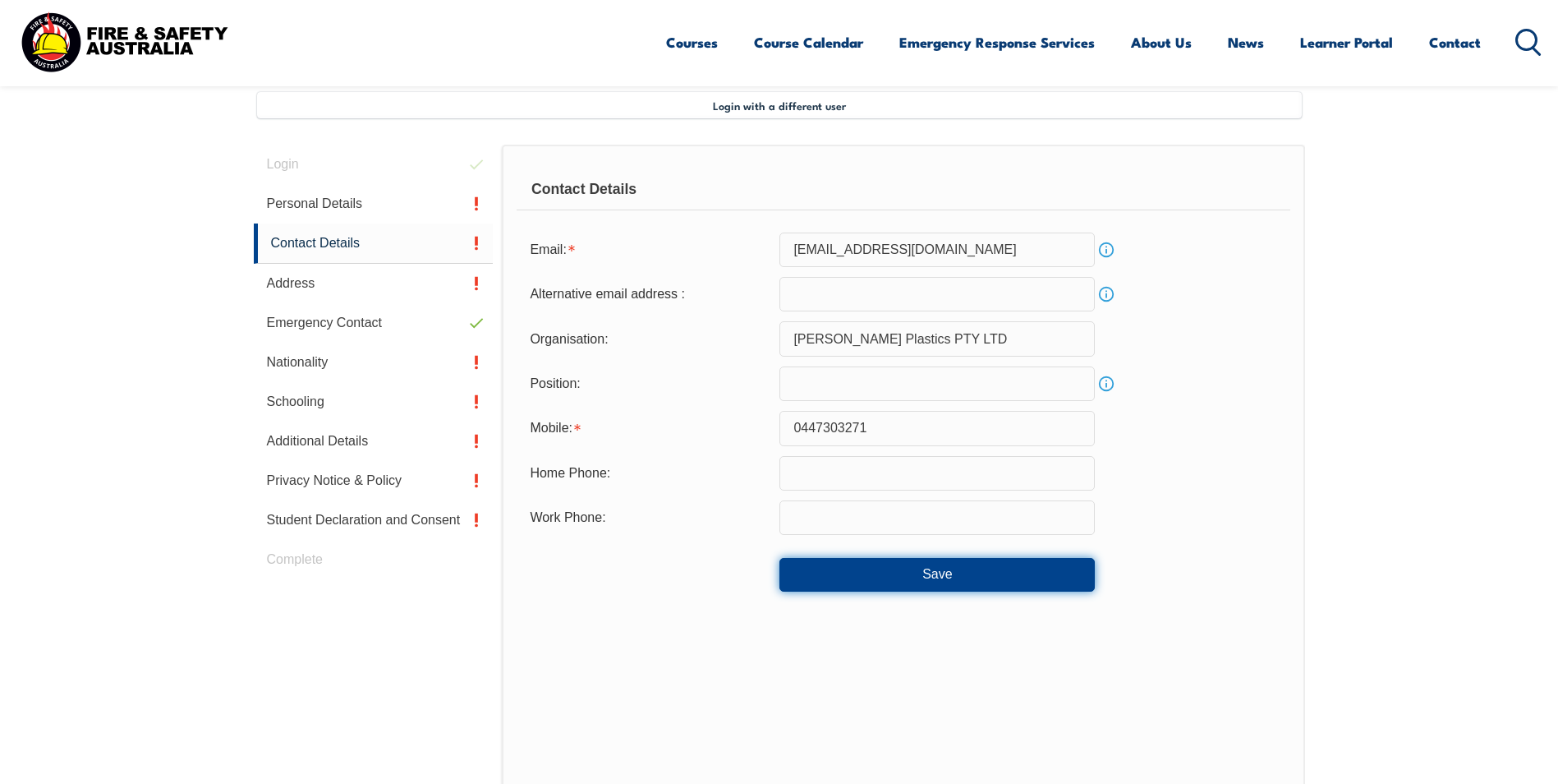
click at [978, 577] on button "Save" at bounding box center [937, 574] width 315 height 33
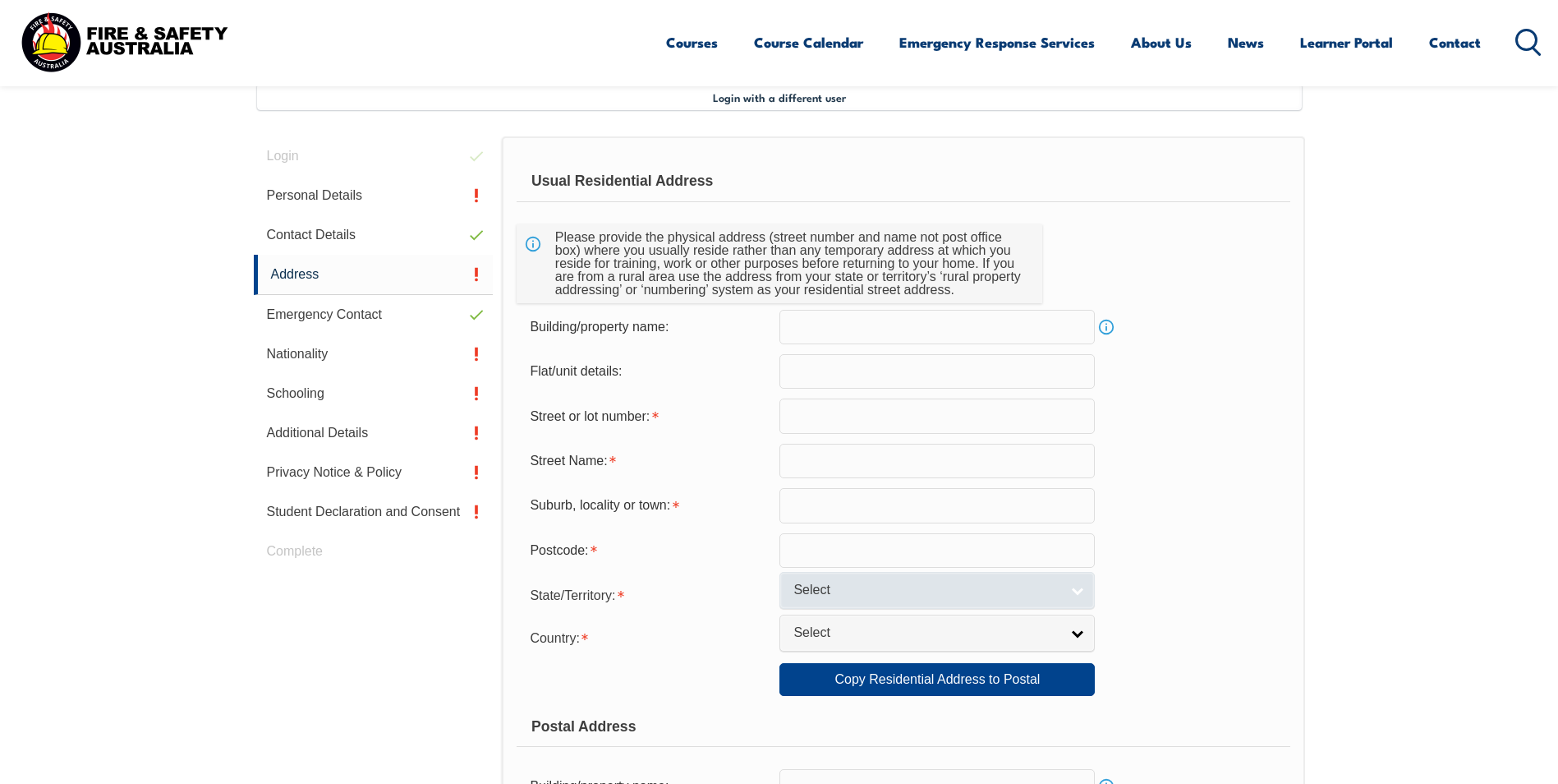
scroll to position [448, 0]
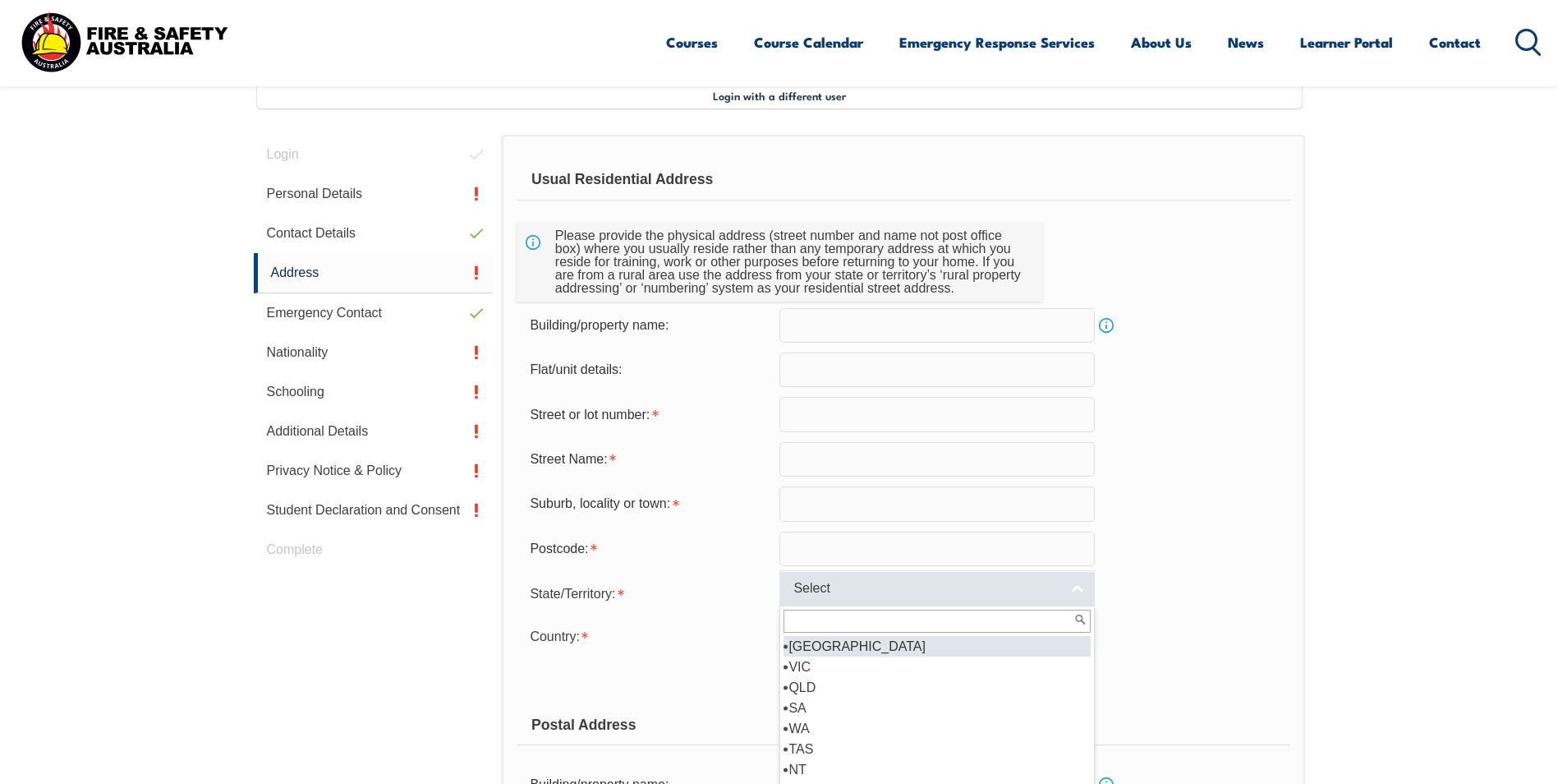
click at [840, 596] on span "Select" at bounding box center [926, 588] width 266 height 17
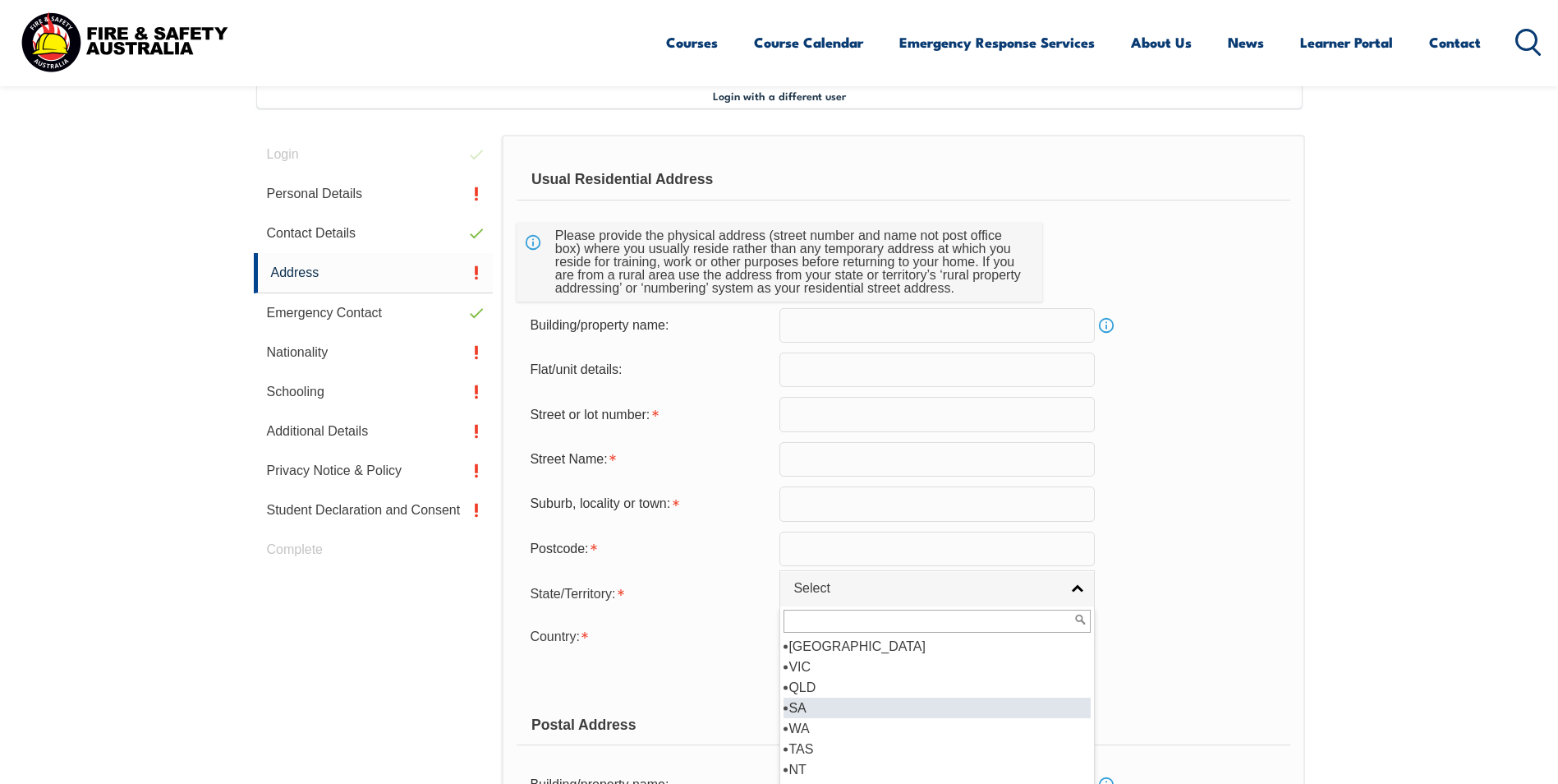
click at [835, 704] on li "SA" at bounding box center [937, 707] width 307 height 21
select select "SA"
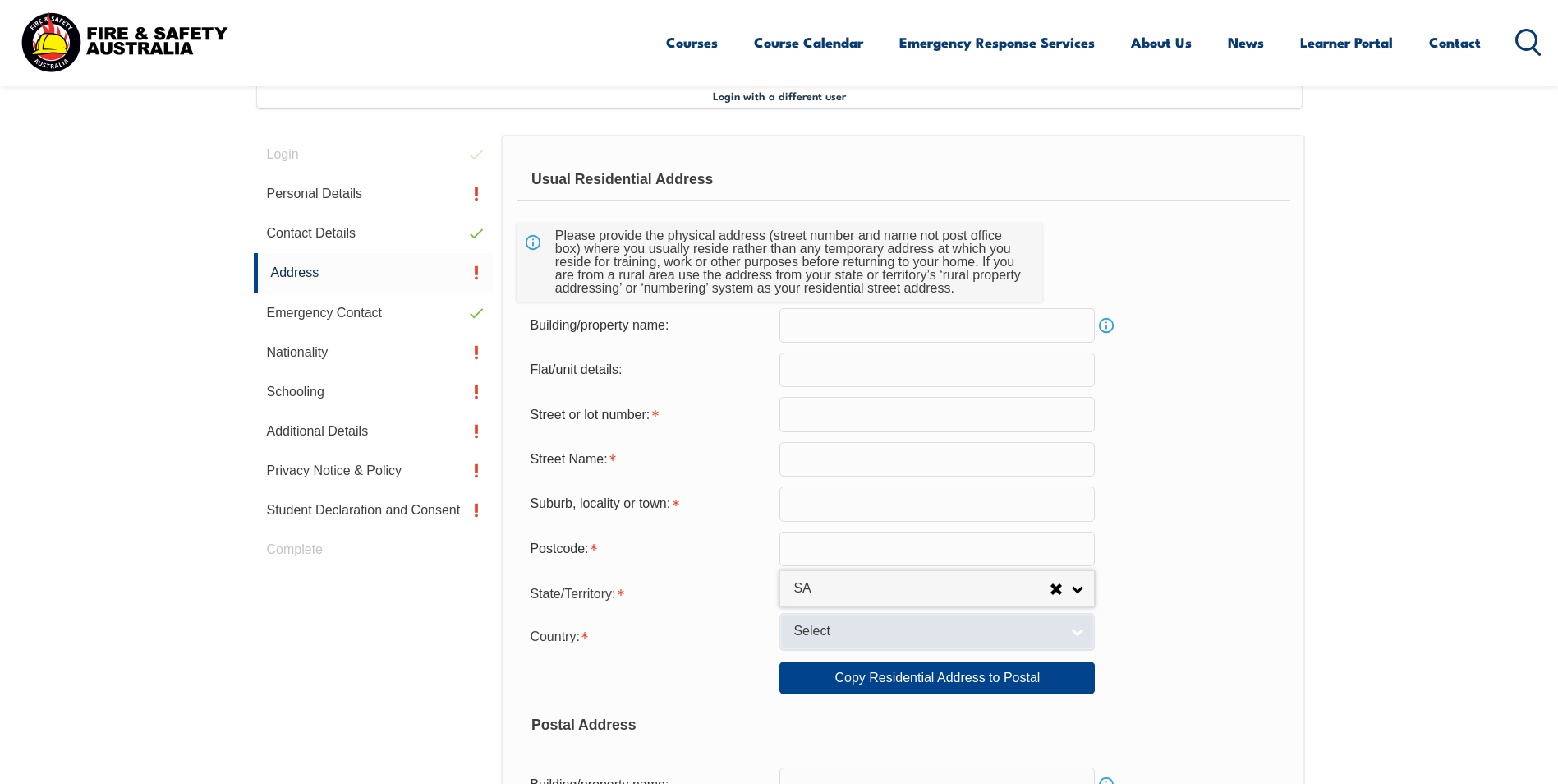
click at [849, 641] on link "Select" at bounding box center [937, 631] width 315 height 37
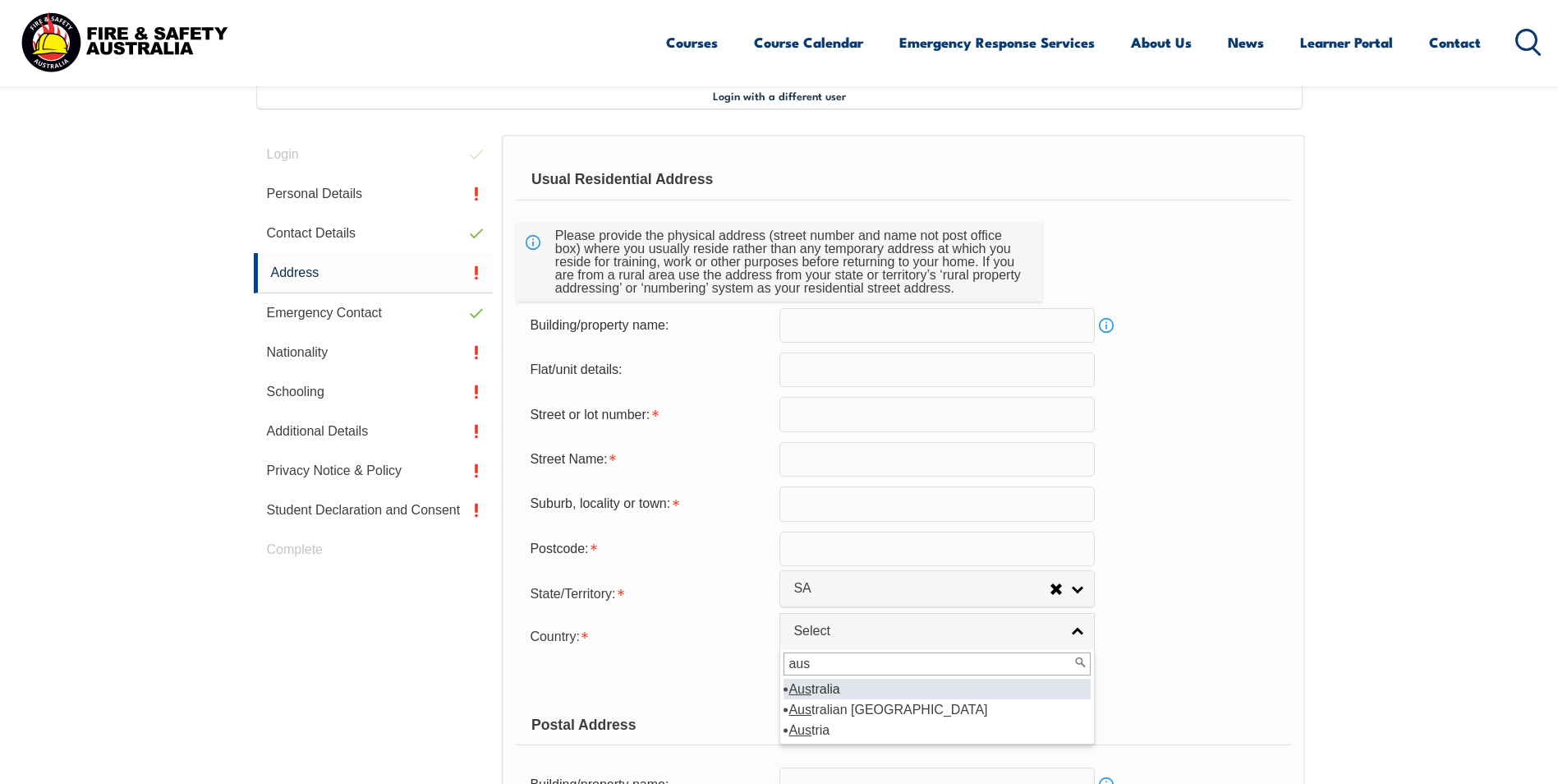
type input "aus"
click at [872, 686] on li "Aus tralia" at bounding box center [937, 688] width 307 height 21
select select "1101"
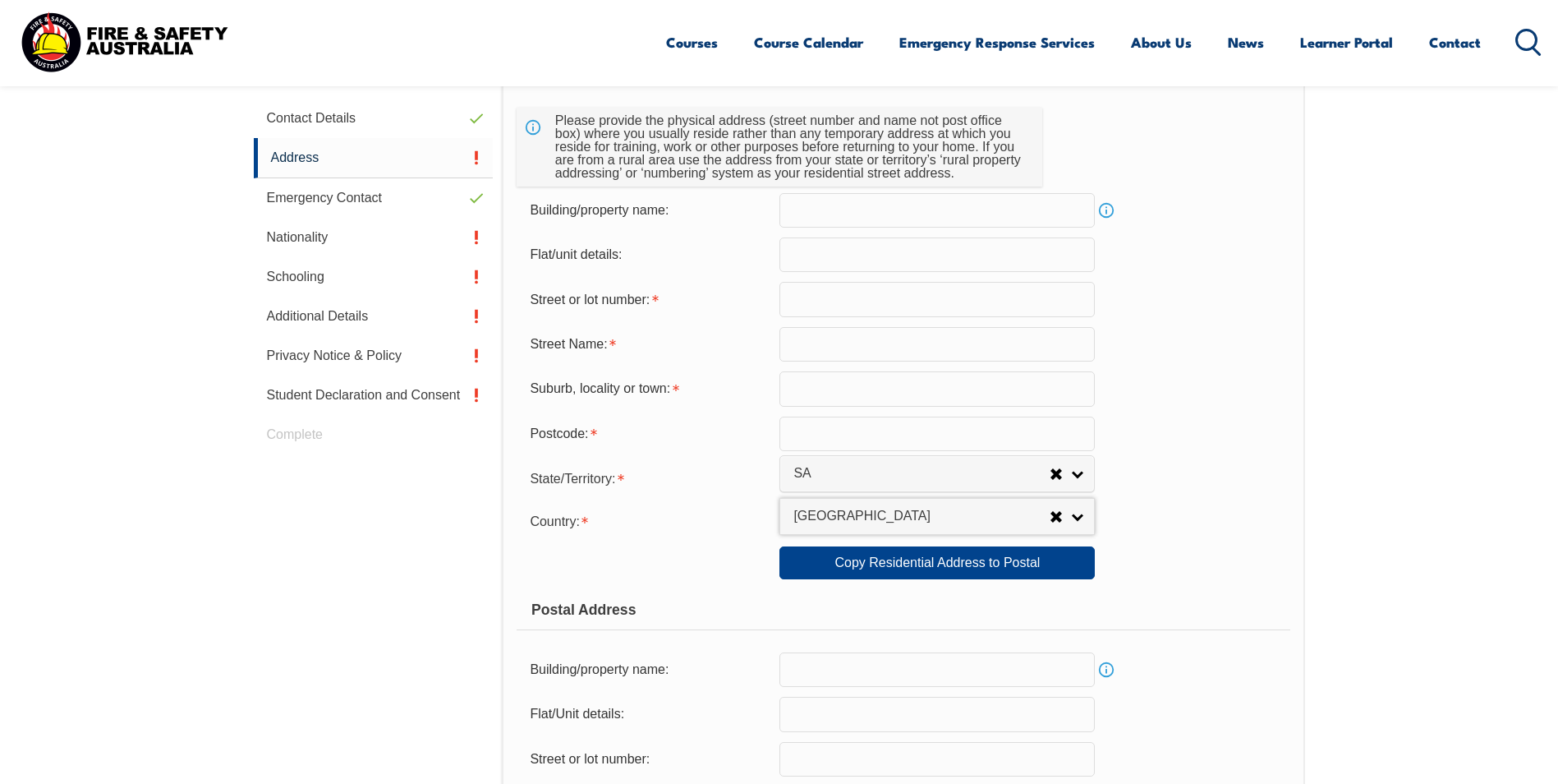
scroll to position [694, 0]
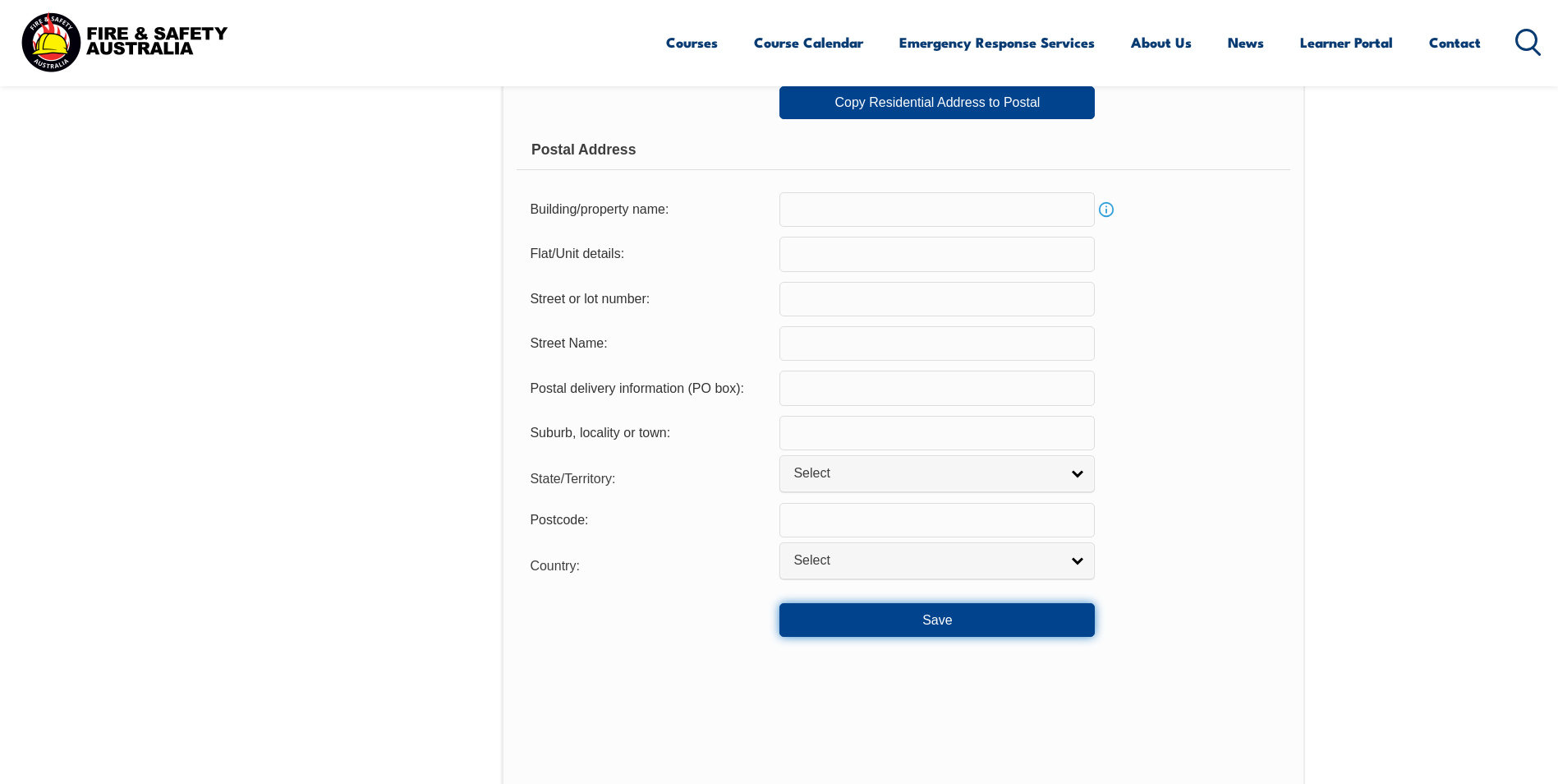
click at [937, 620] on button "Save" at bounding box center [937, 619] width 315 height 33
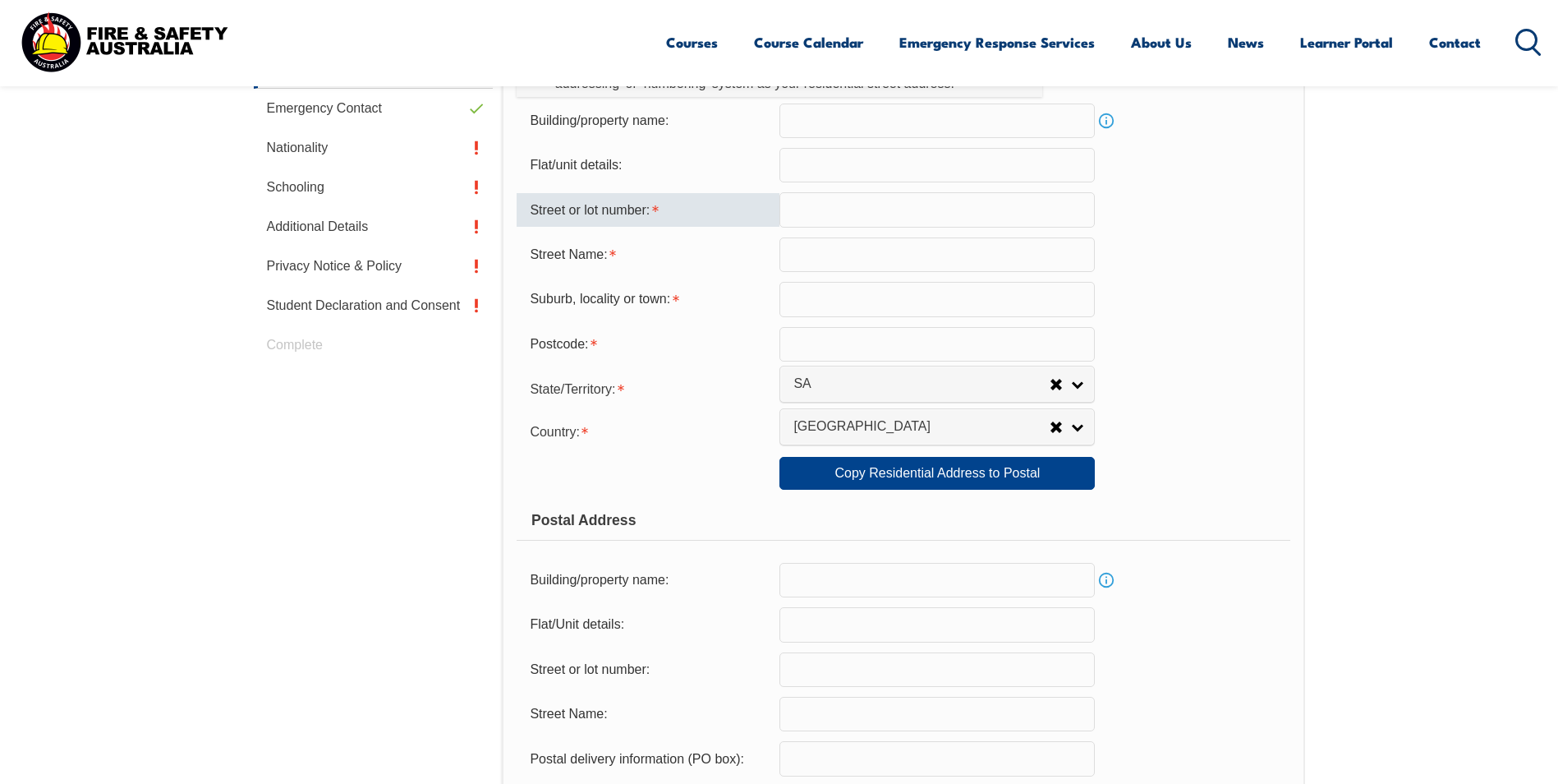
scroll to position [516, 0]
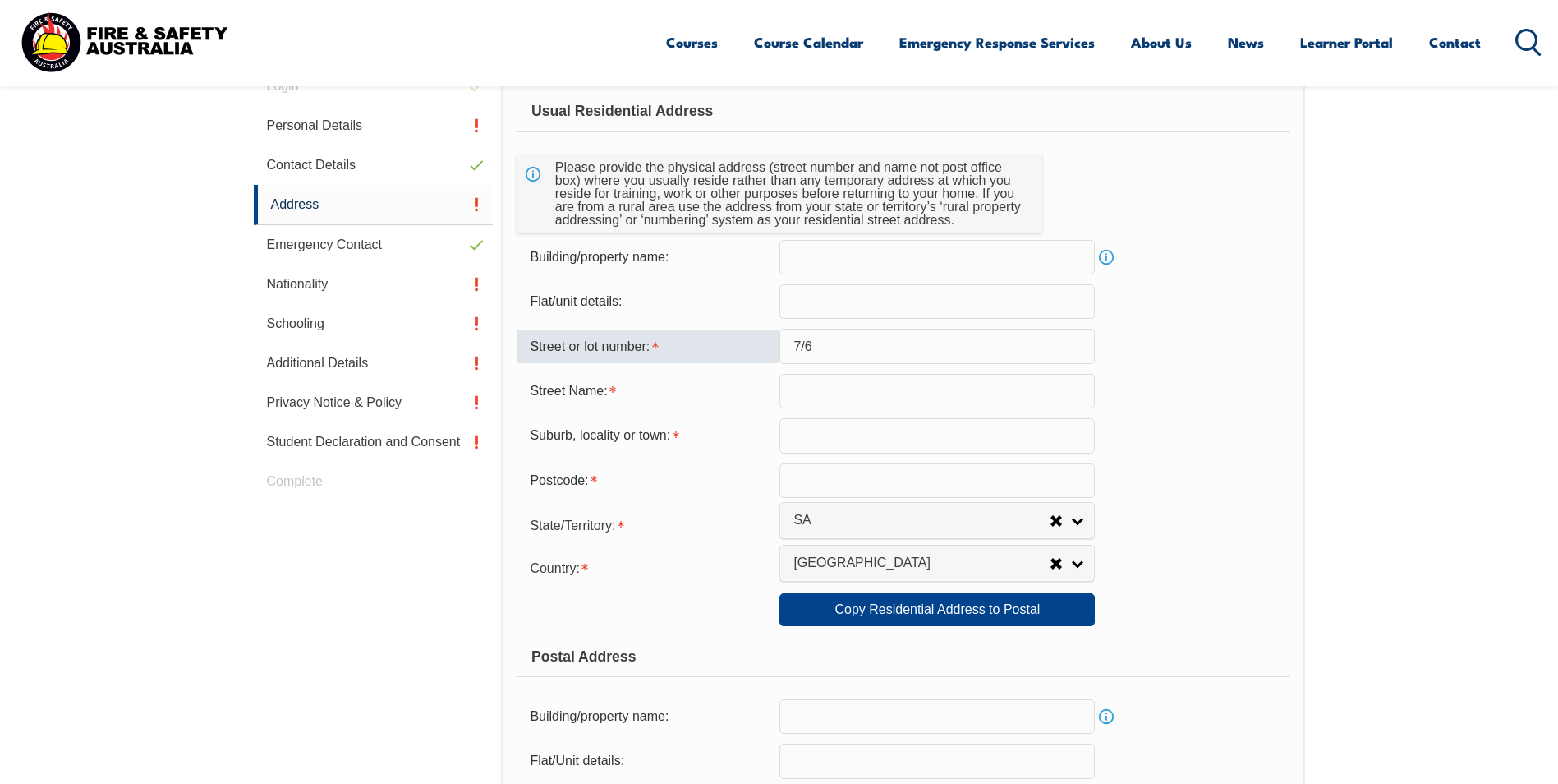
type input "7/6"
type input "b"
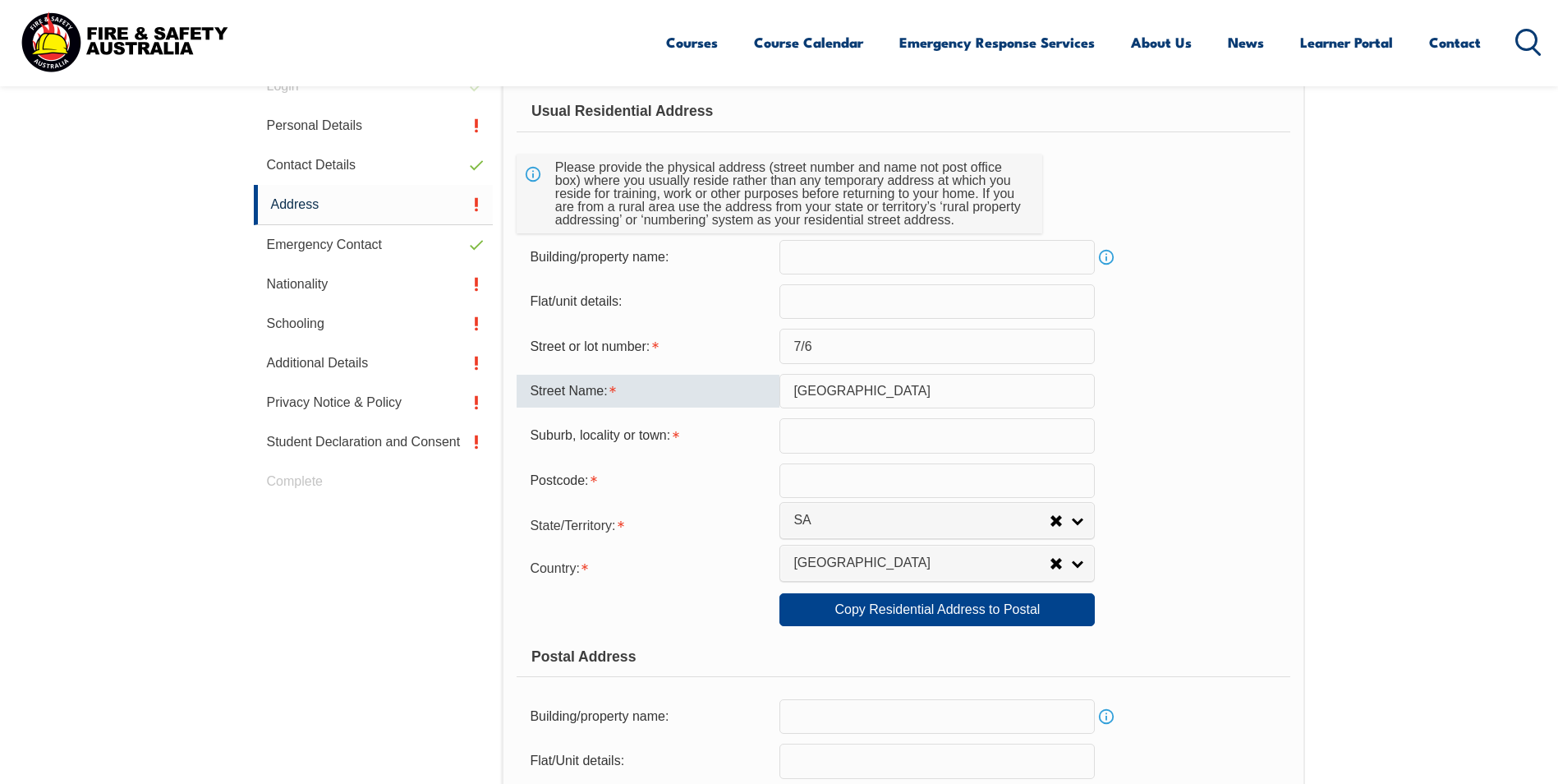
type input "Burnley Street"
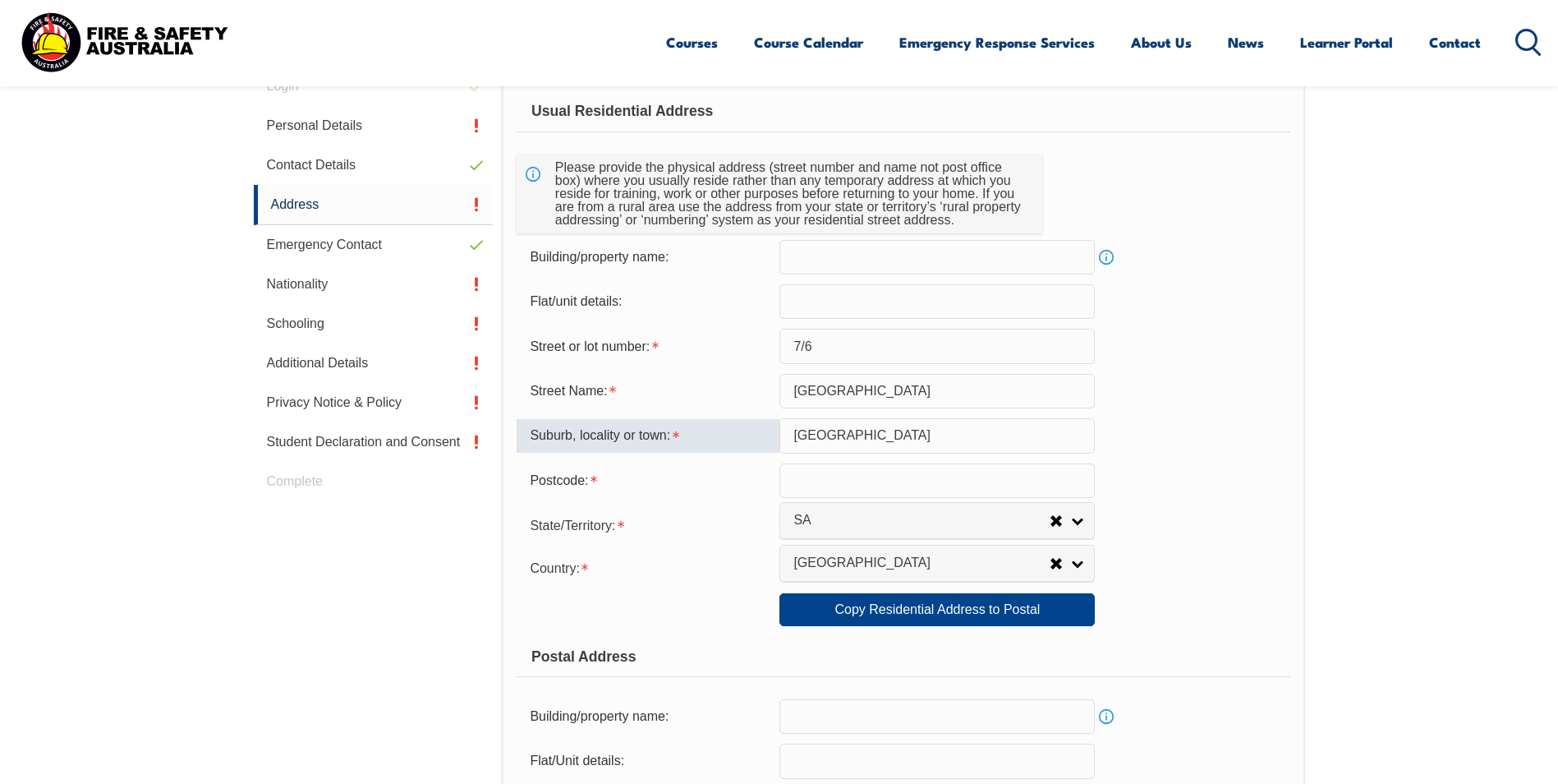
type input "Henley Beach South"
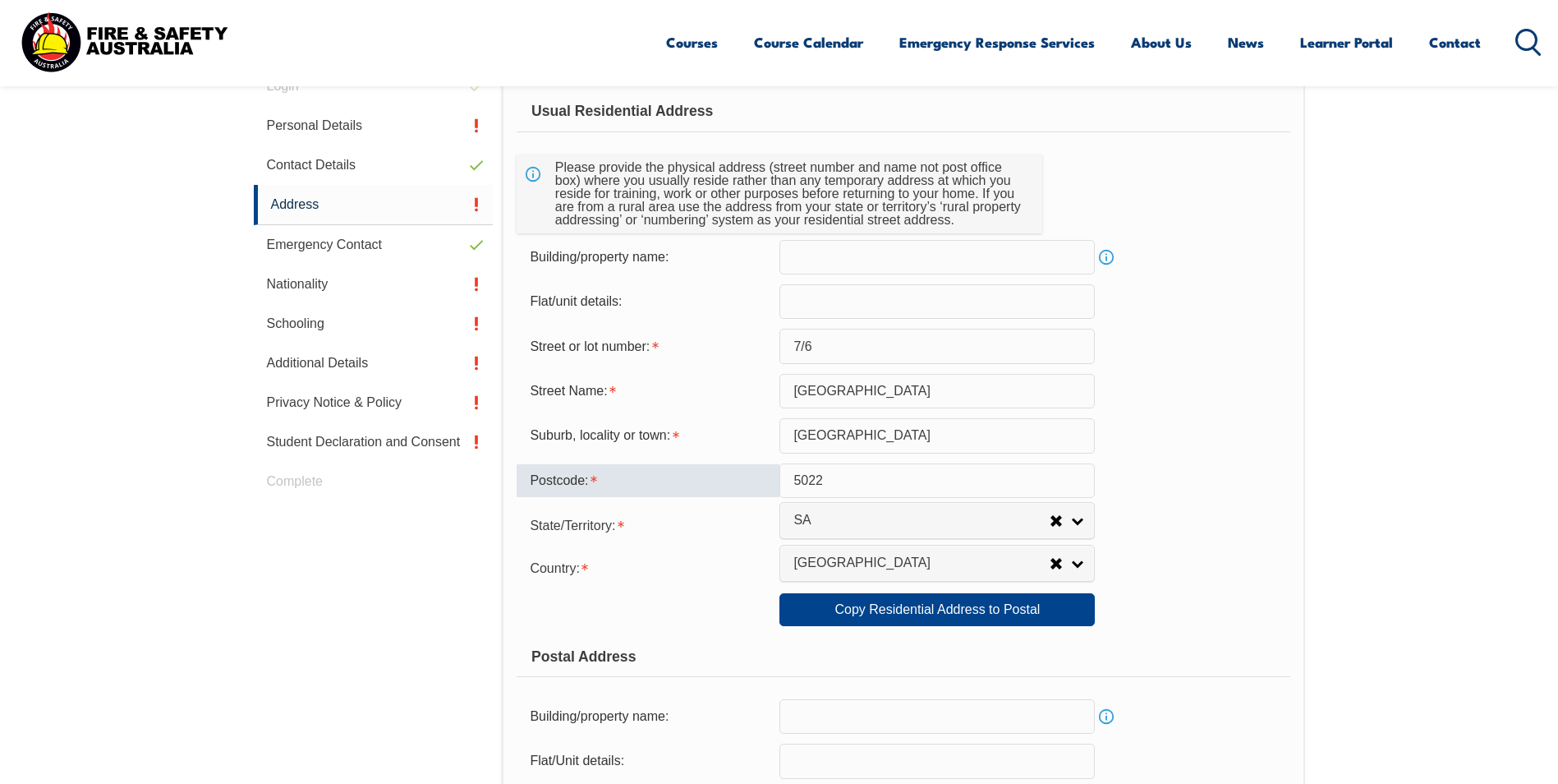
type input "5022"
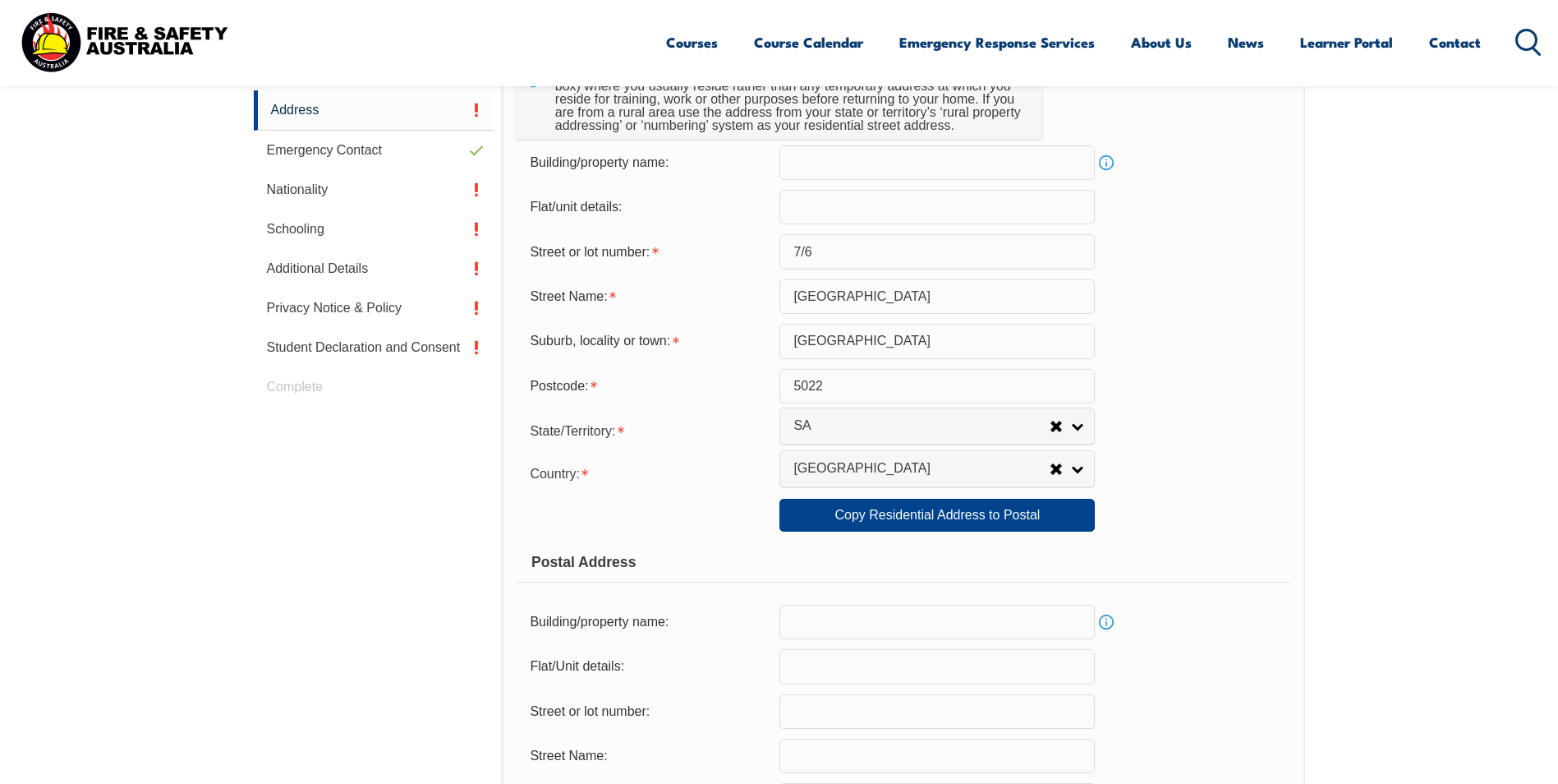
scroll to position [680, 0]
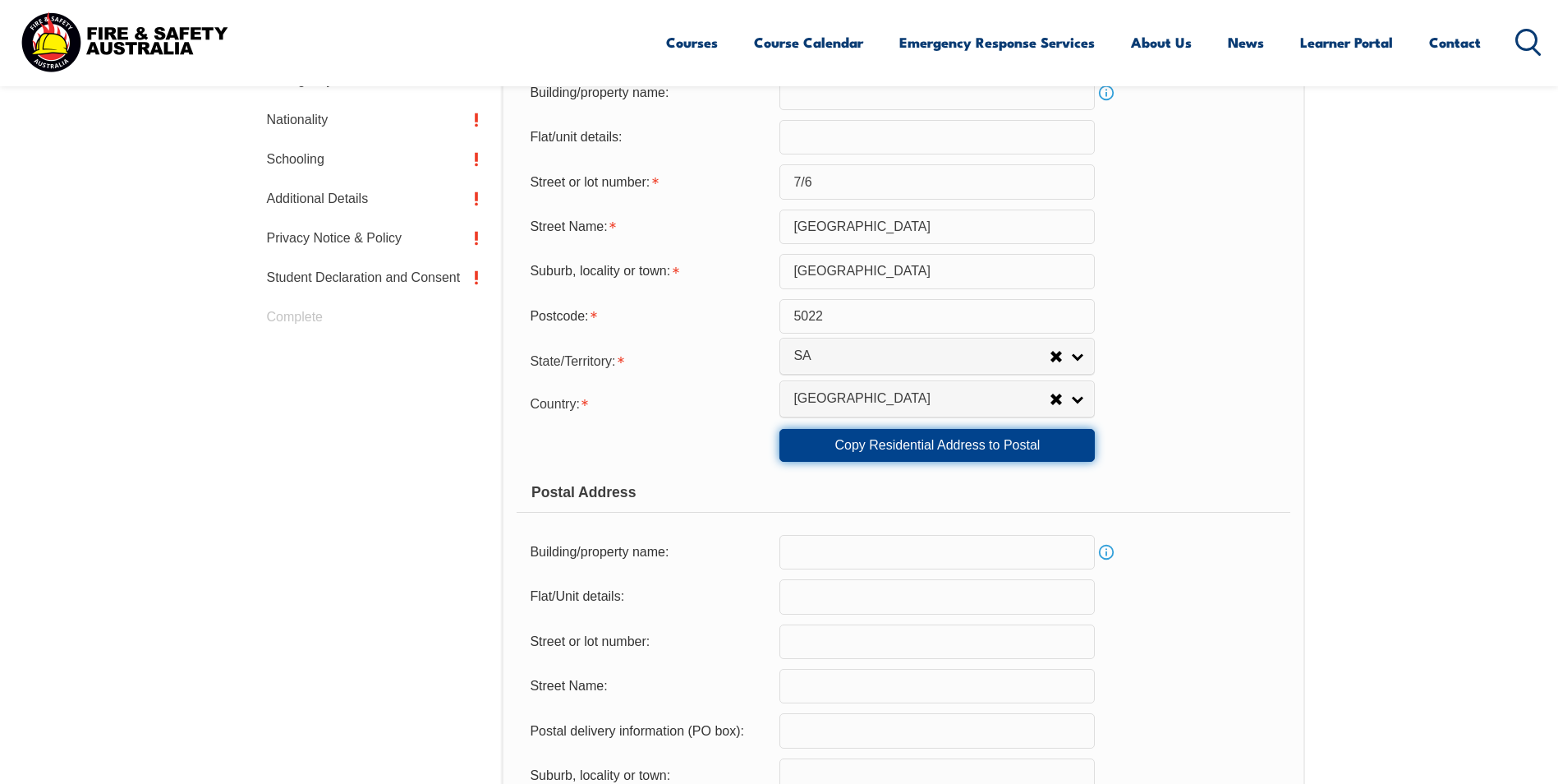
click at [955, 449] on link "Copy Residential Address to Postal" at bounding box center [937, 445] width 315 height 33
type input "7/6"
type input "Burnley Street"
type input "Henley Beach South"
select select "SA"
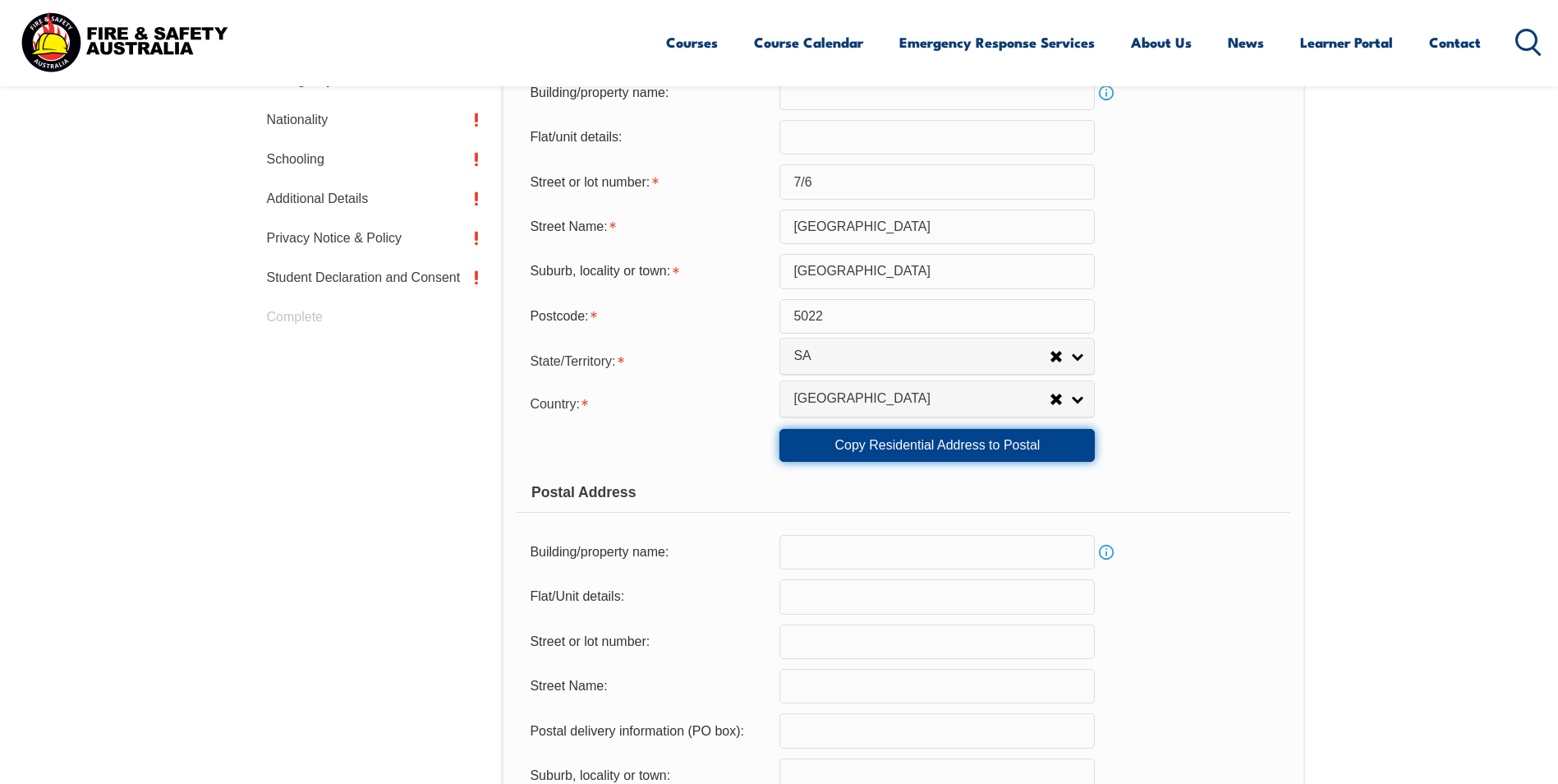
type input "5022"
select select "1101"
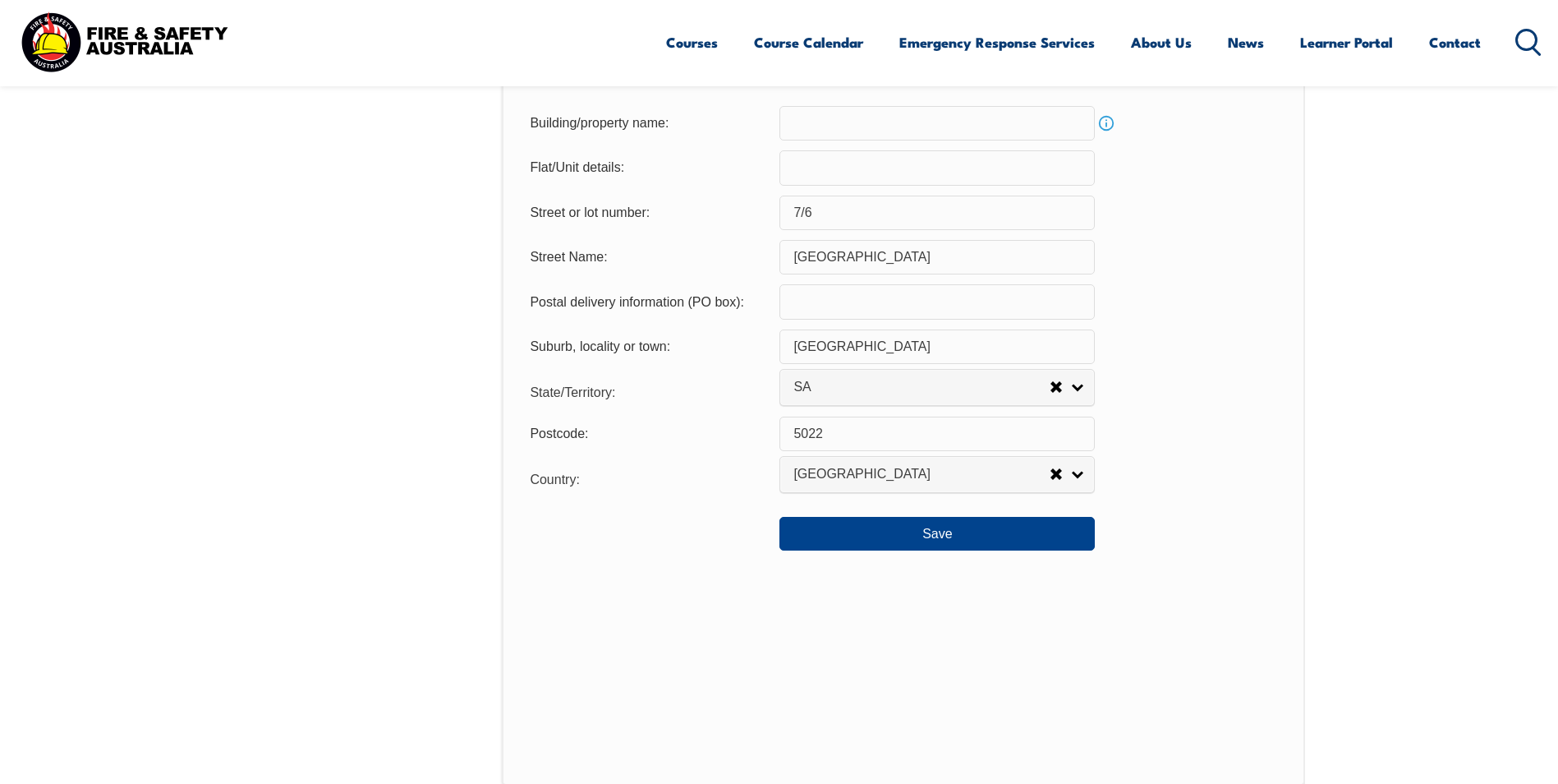
scroll to position [844, 0]
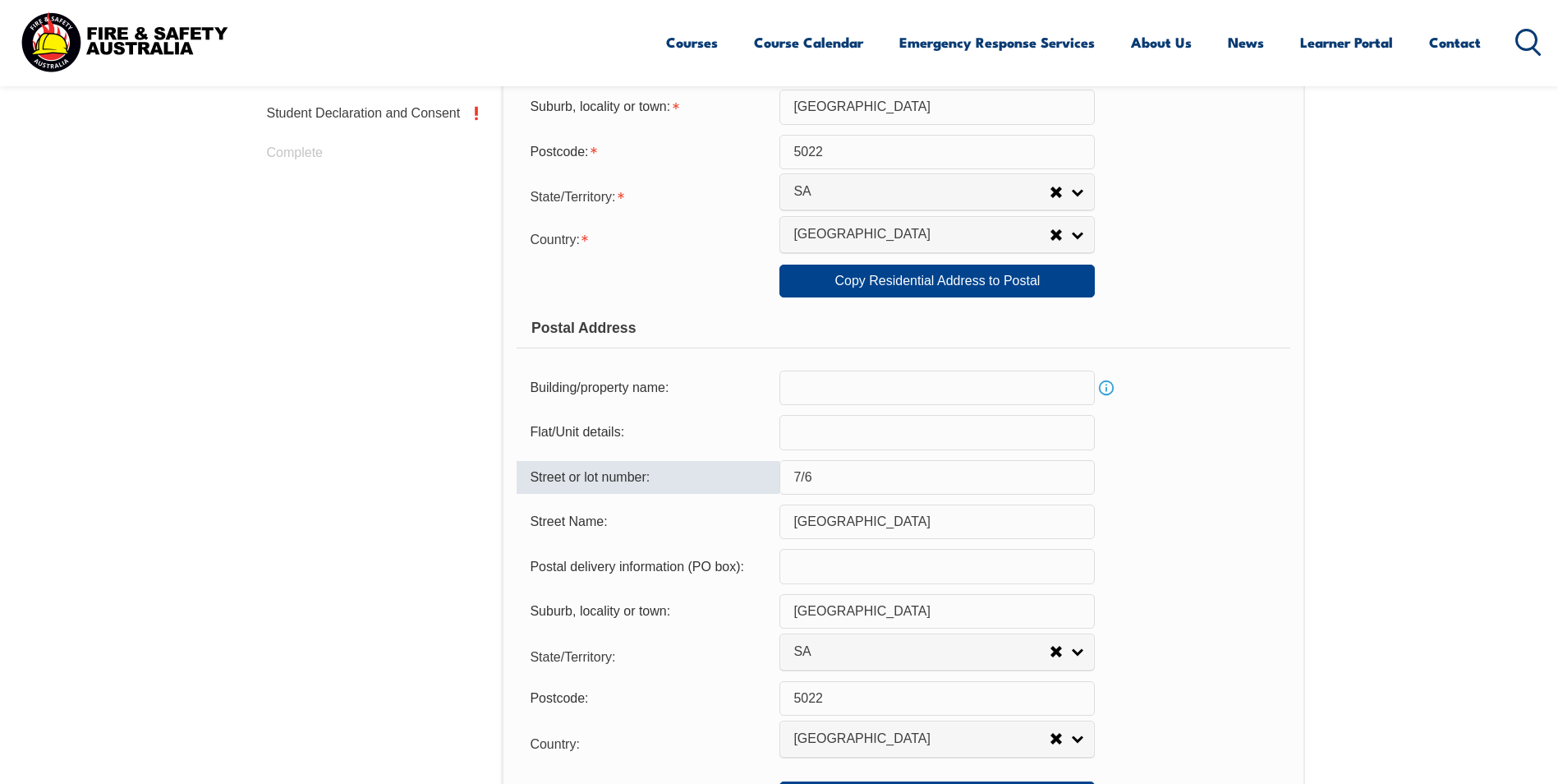
click at [858, 477] on input "7/6" at bounding box center [937, 478] width 315 height 35
type input "7"
type input "6"
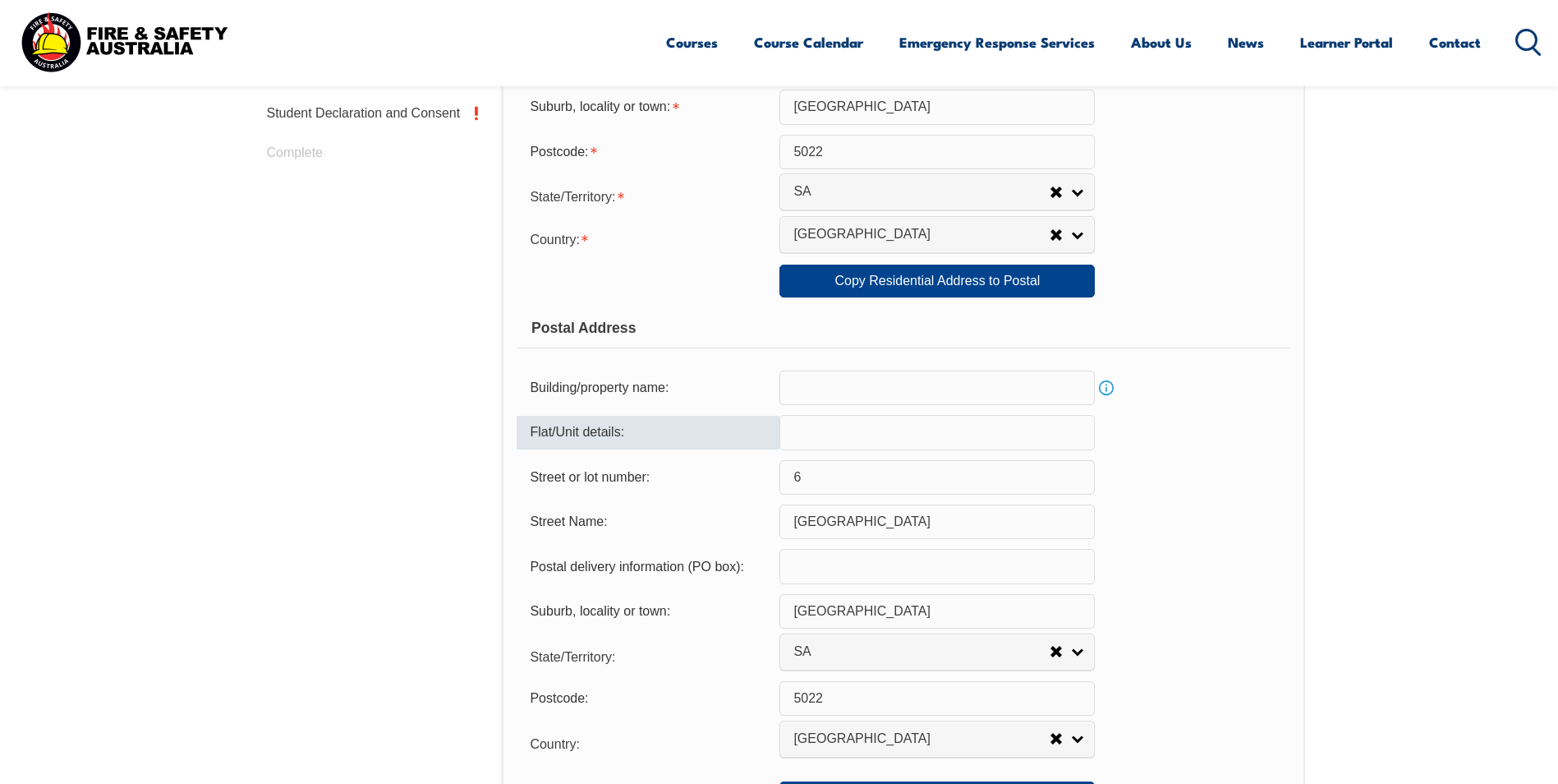
click at [846, 442] on input "text" at bounding box center [937, 432] width 315 height 35
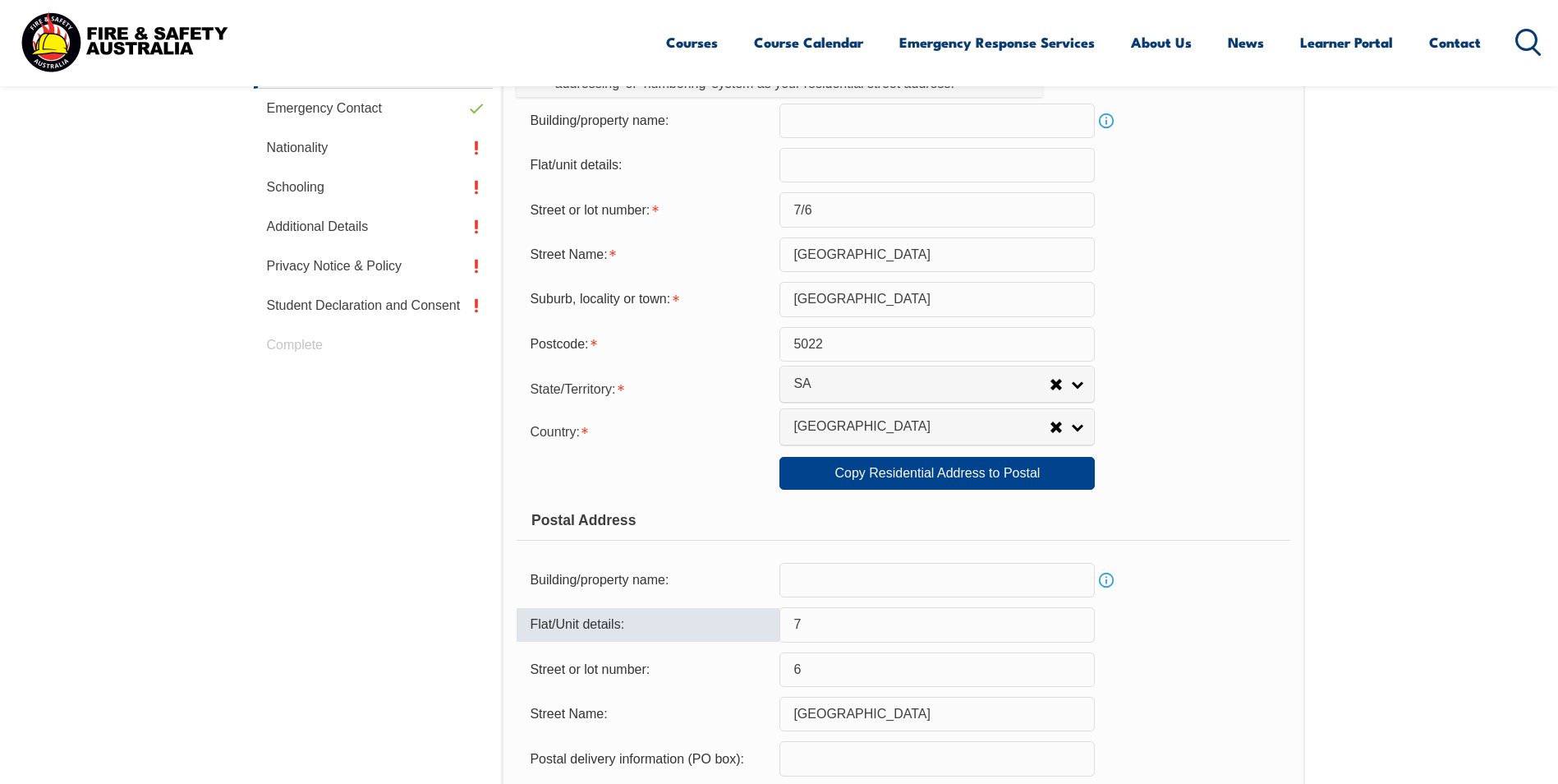
scroll to position [434, 0]
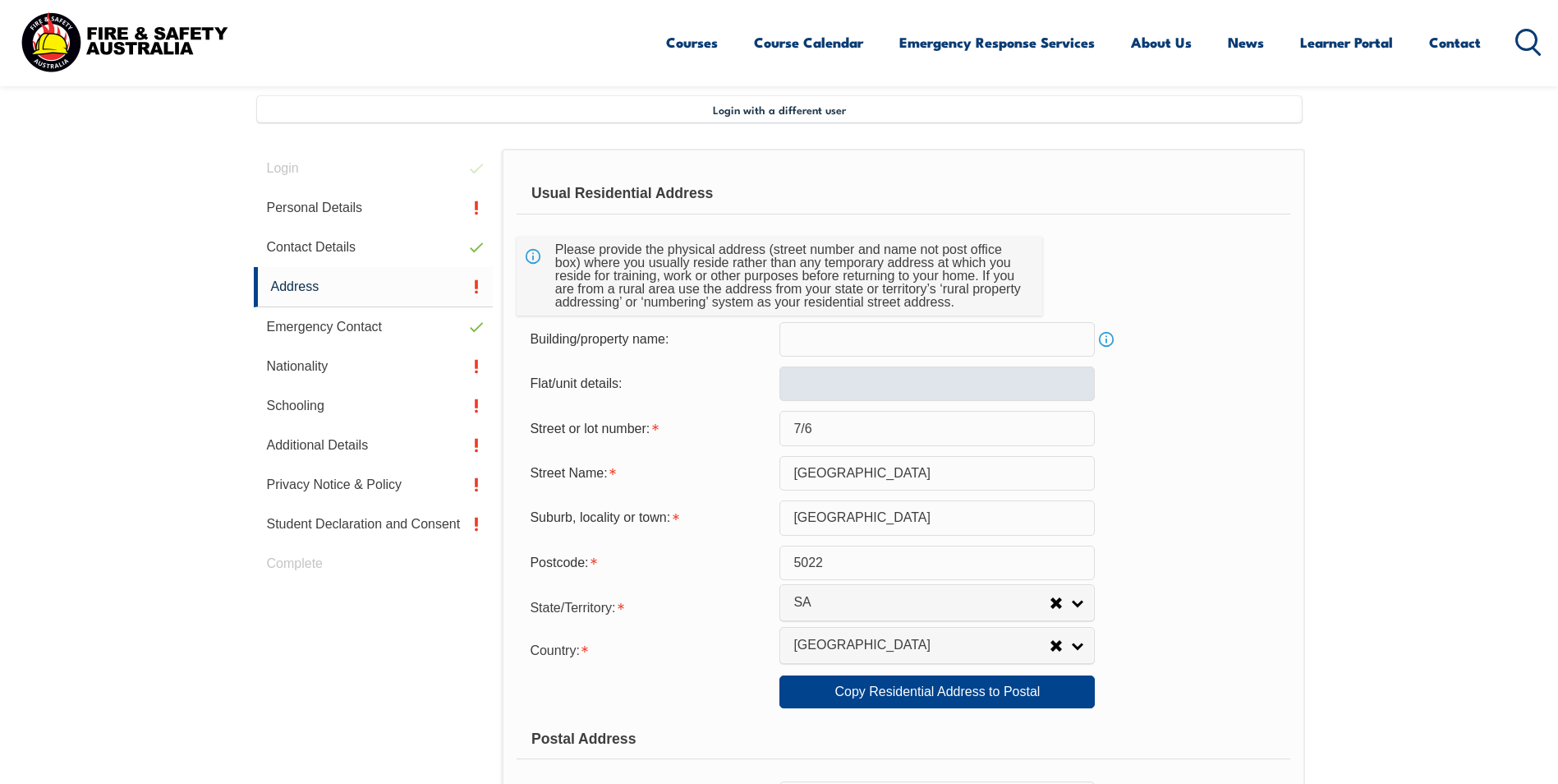
type input "7"
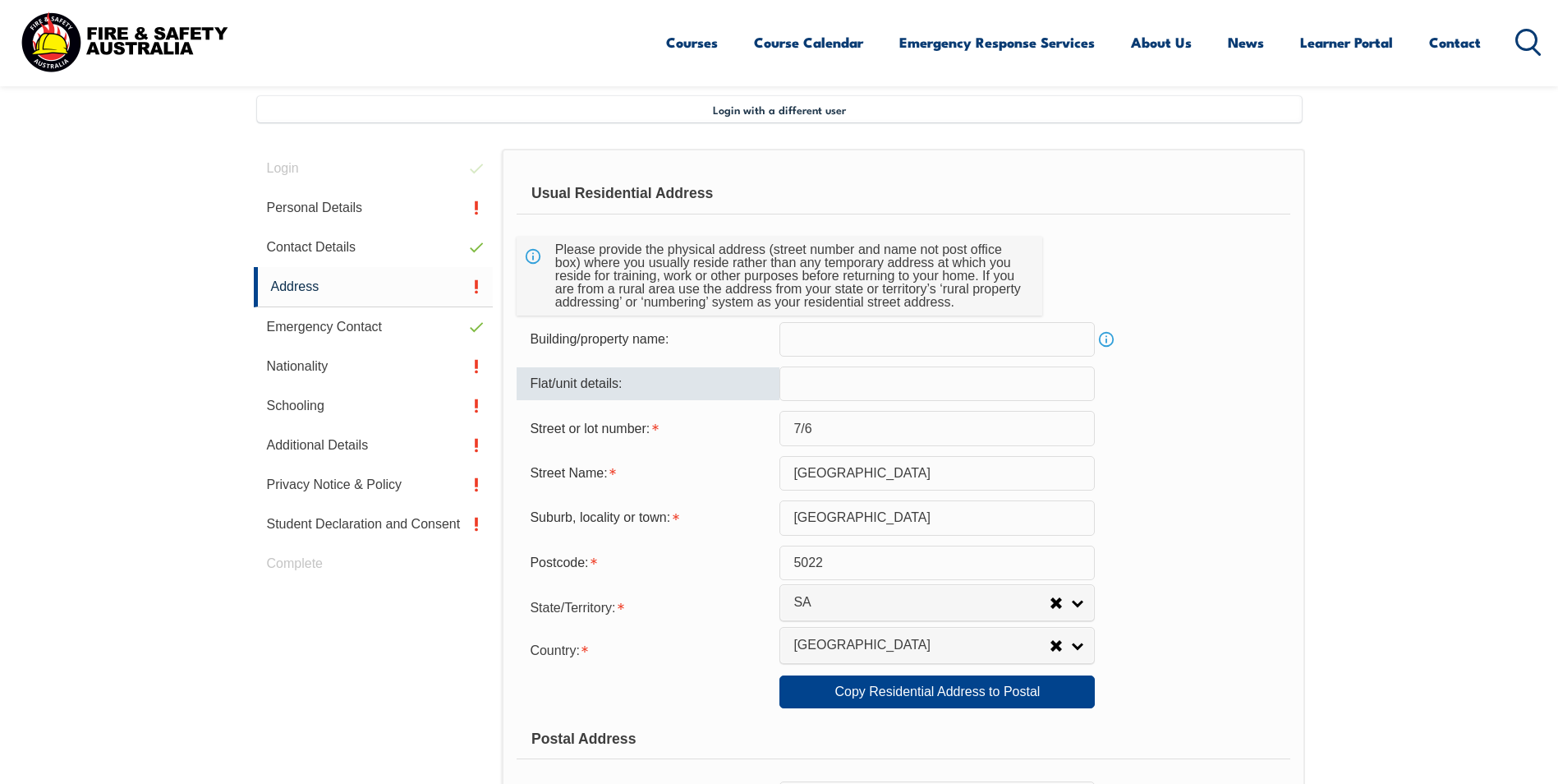
click at [809, 391] on input "text" at bounding box center [937, 384] width 315 height 35
type input "7"
click at [830, 433] on input "7/6" at bounding box center [937, 428] width 315 height 35
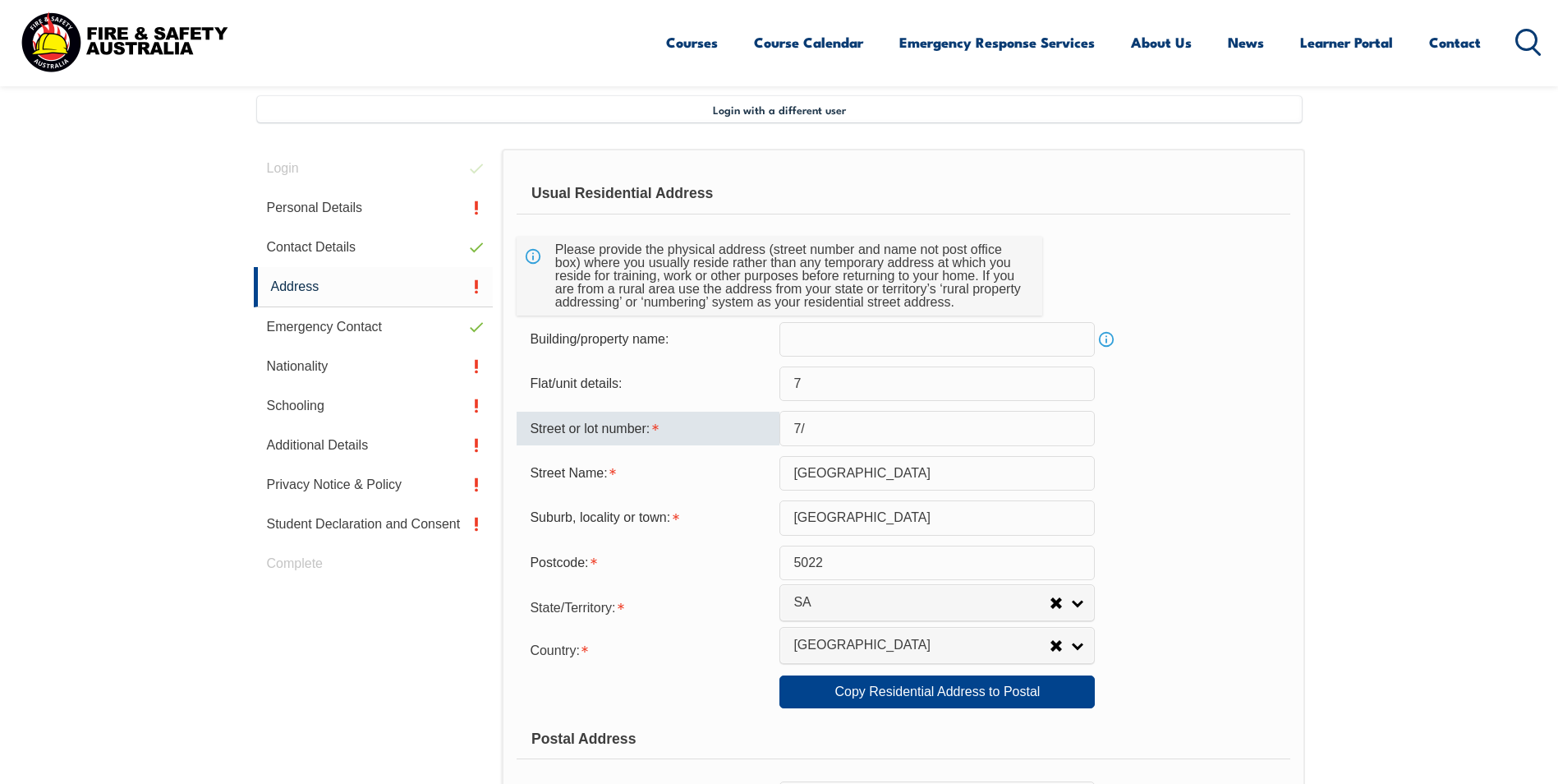
type input "7"
type input "6"
click at [1172, 468] on div "Street Name: Burnley Street" at bounding box center [903, 473] width 773 height 35
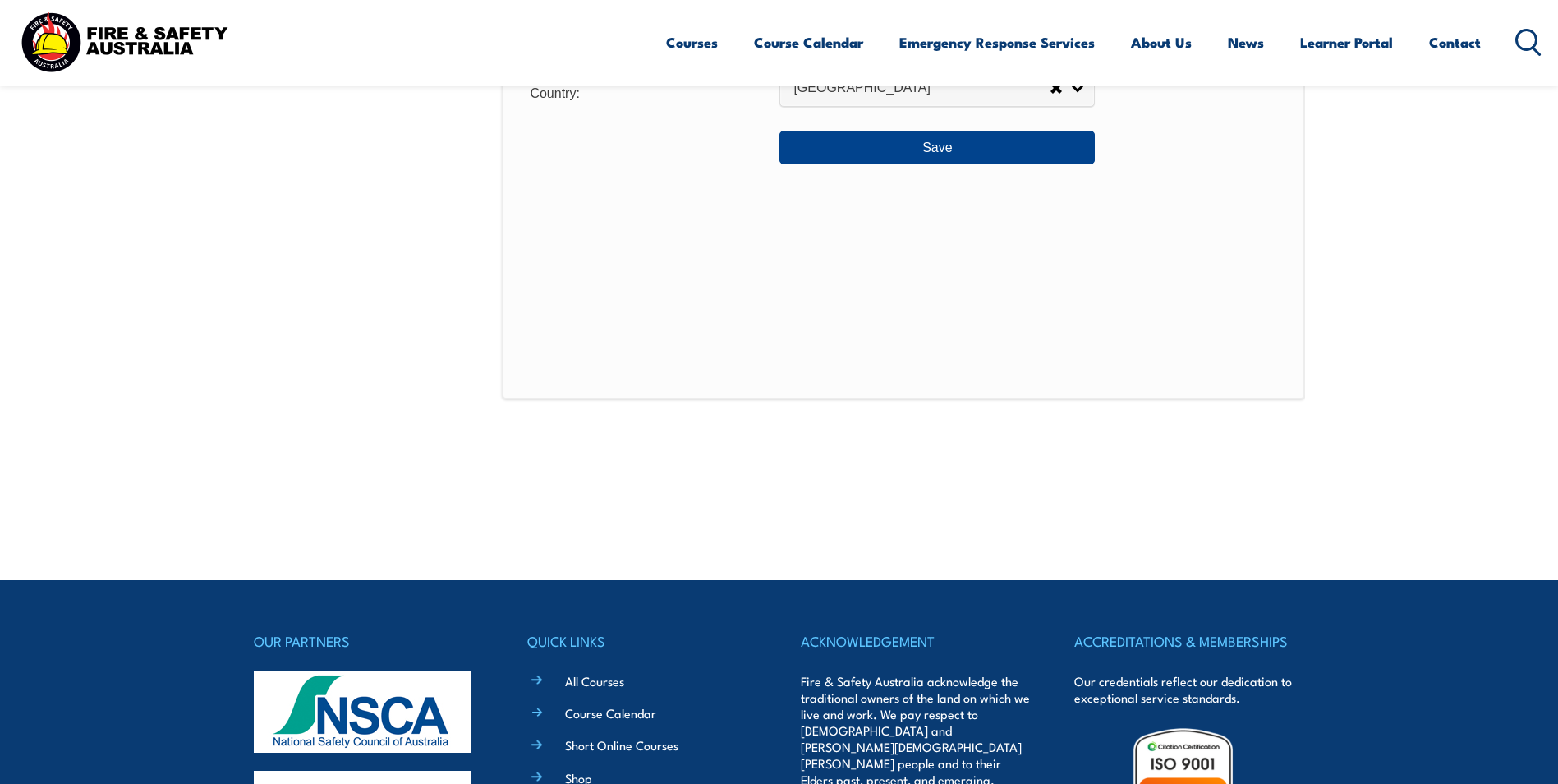
scroll to position [1501, 0]
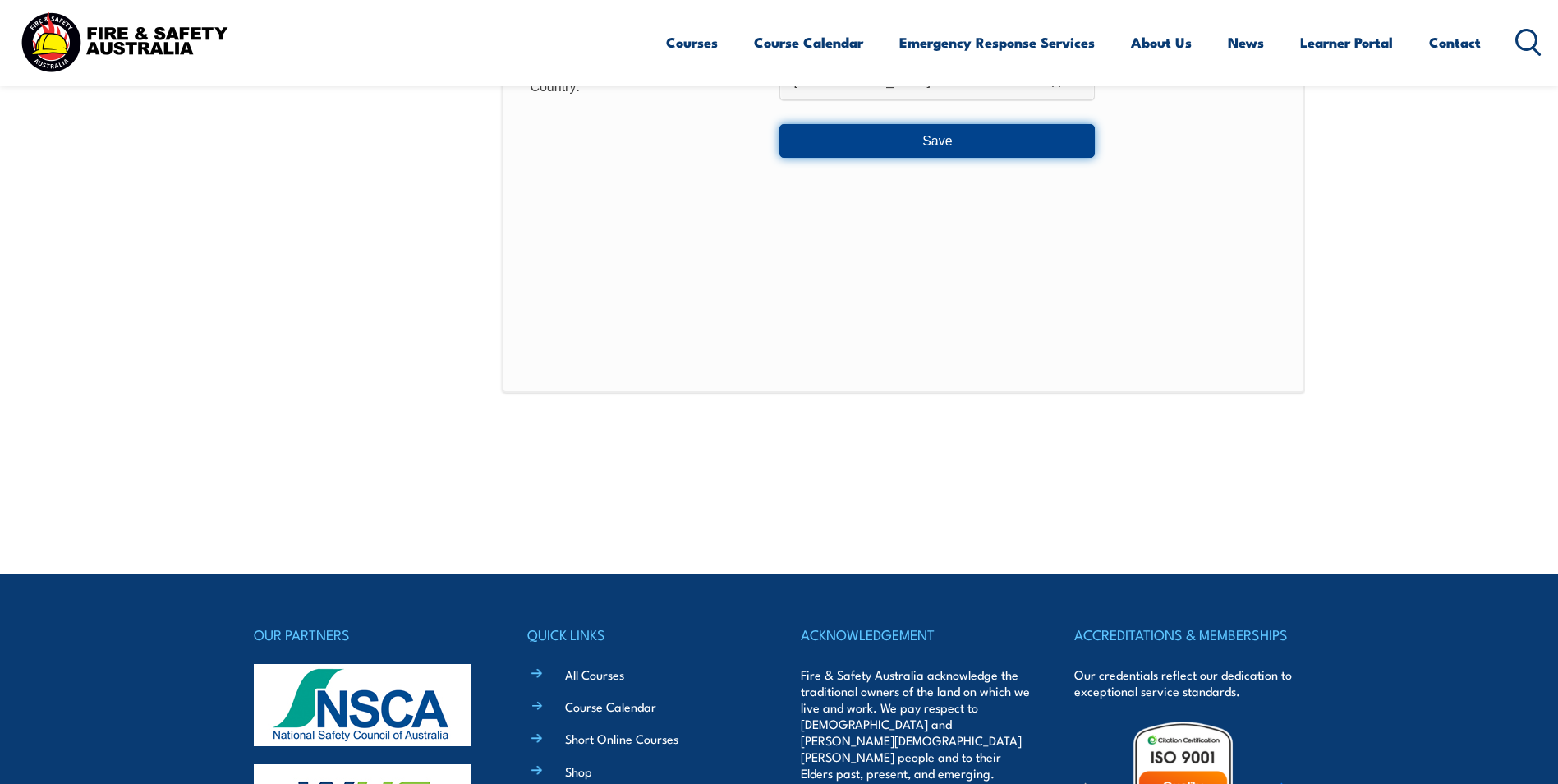
click at [885, 152] on button "Save" at bounding box center [937, 140] width 315 height 33
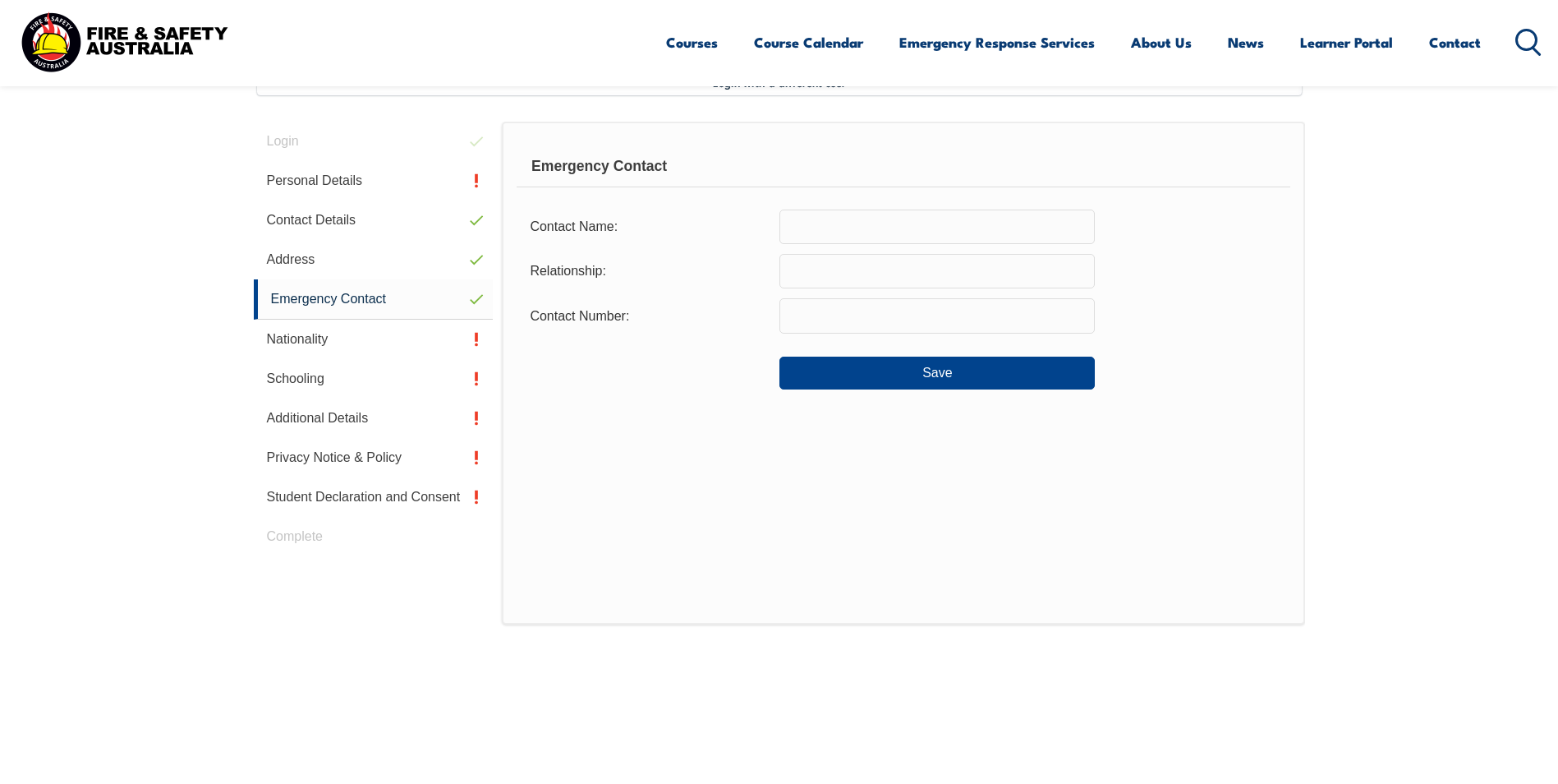
scroll to position [448, 0]
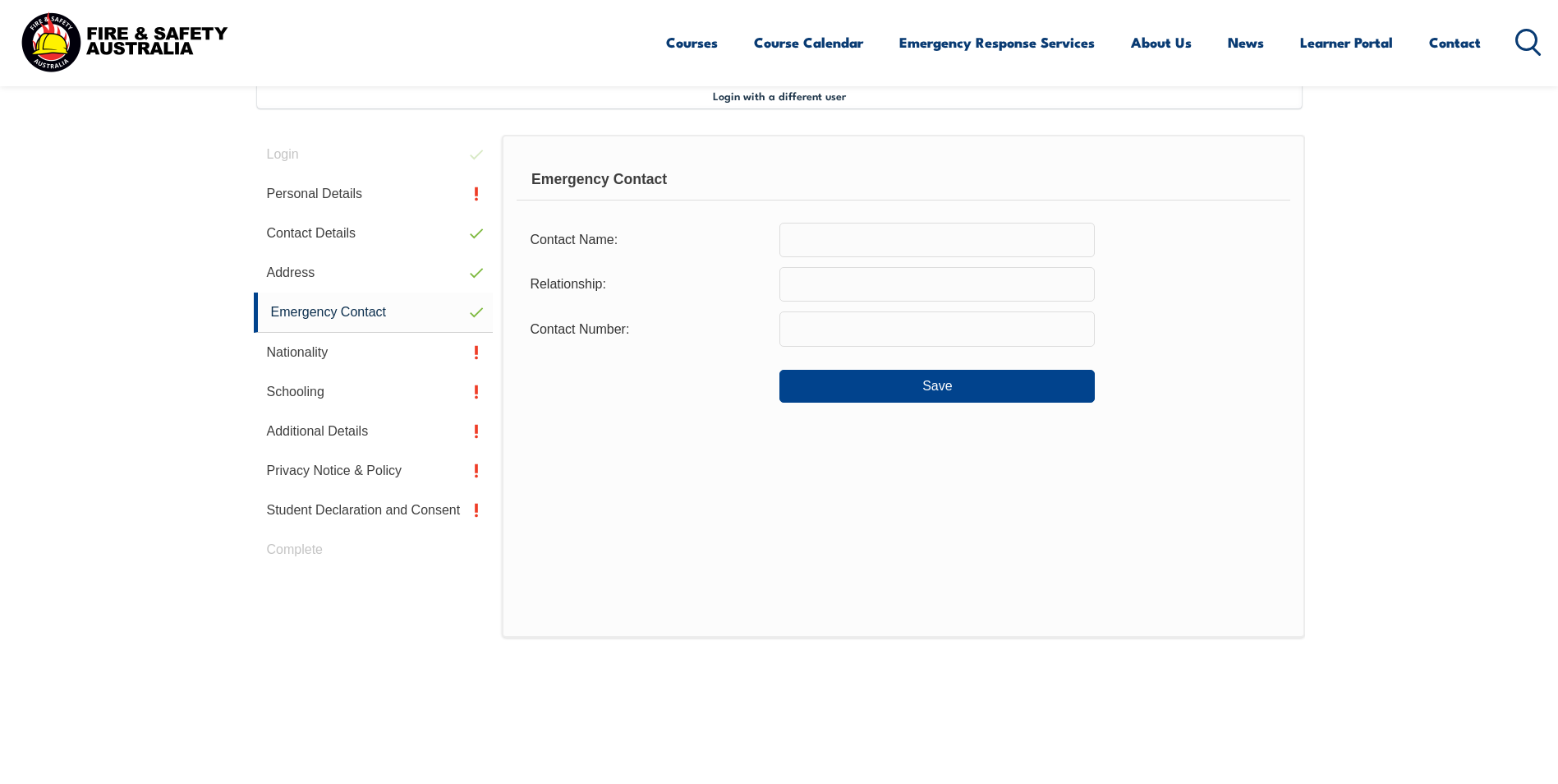
click at [807, 234] on input "text" at bounding box center [937, 240] width 315 height 35
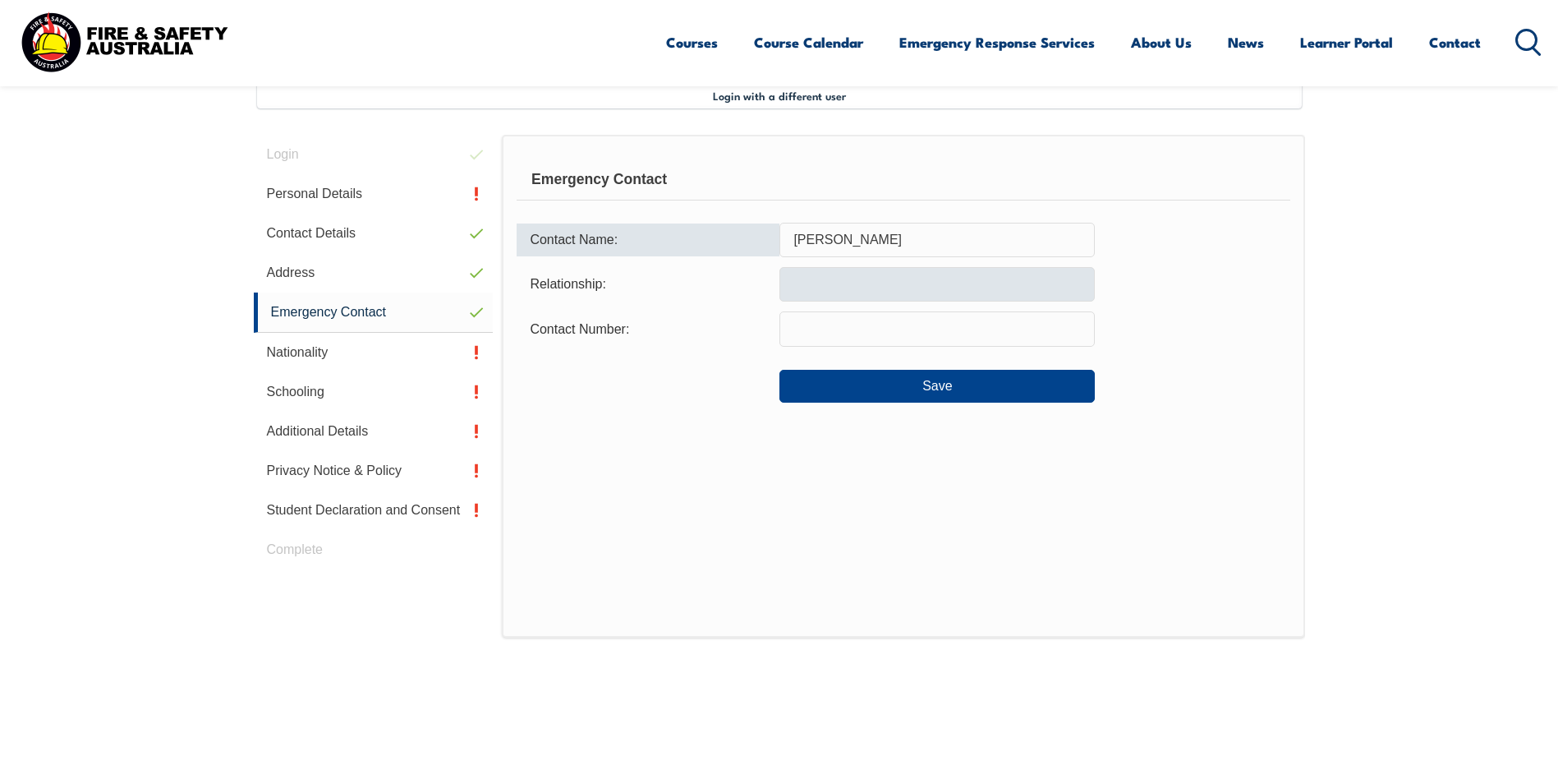
type input "Jenna Aitken"
click at [826, 271] on input "text" at bounding box center [937, 284] width 315 height 35
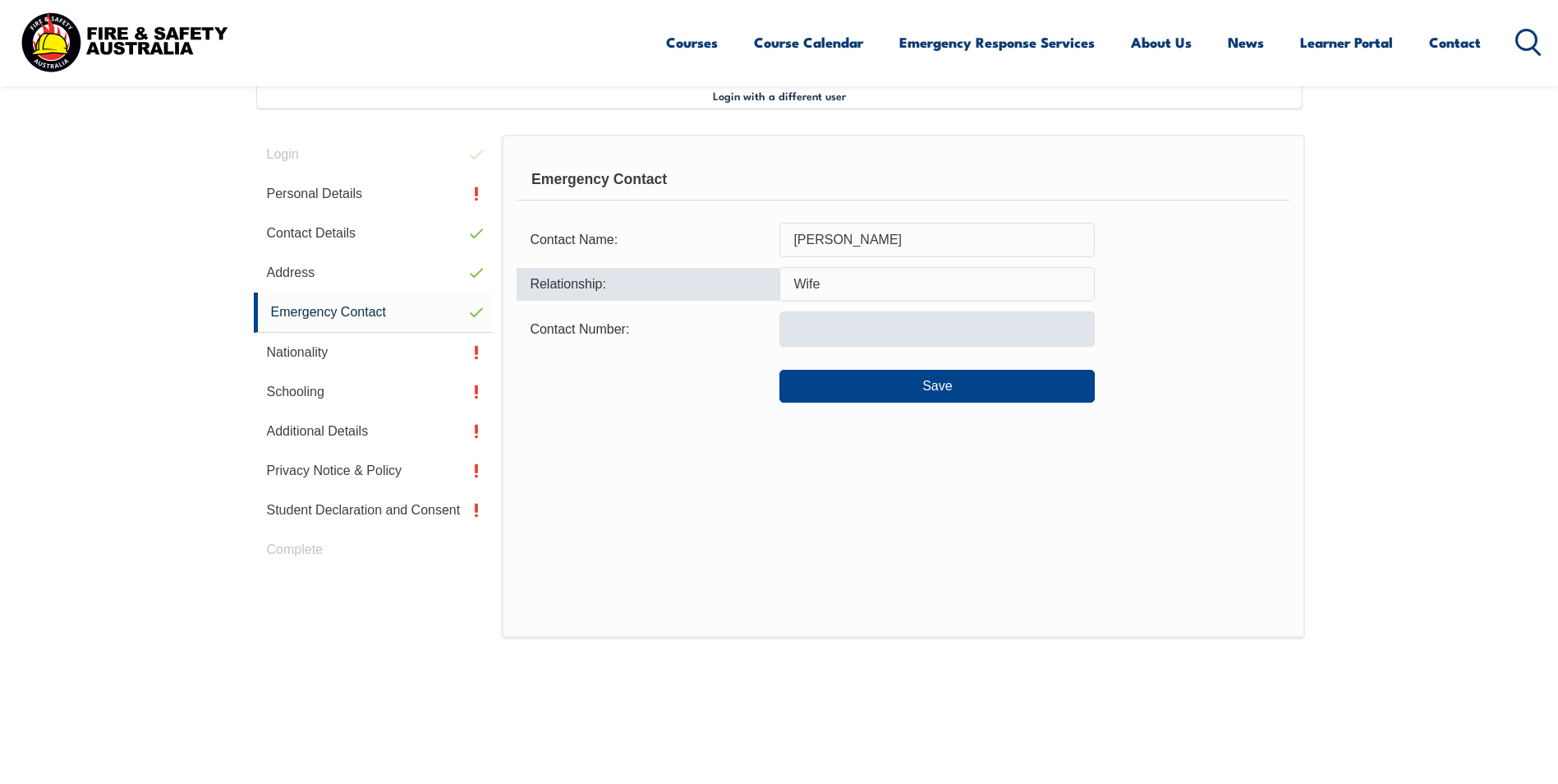
type input "Wife"
click at [833, 329] on input "text" at bounding box center [937, 329] width 315 height 35
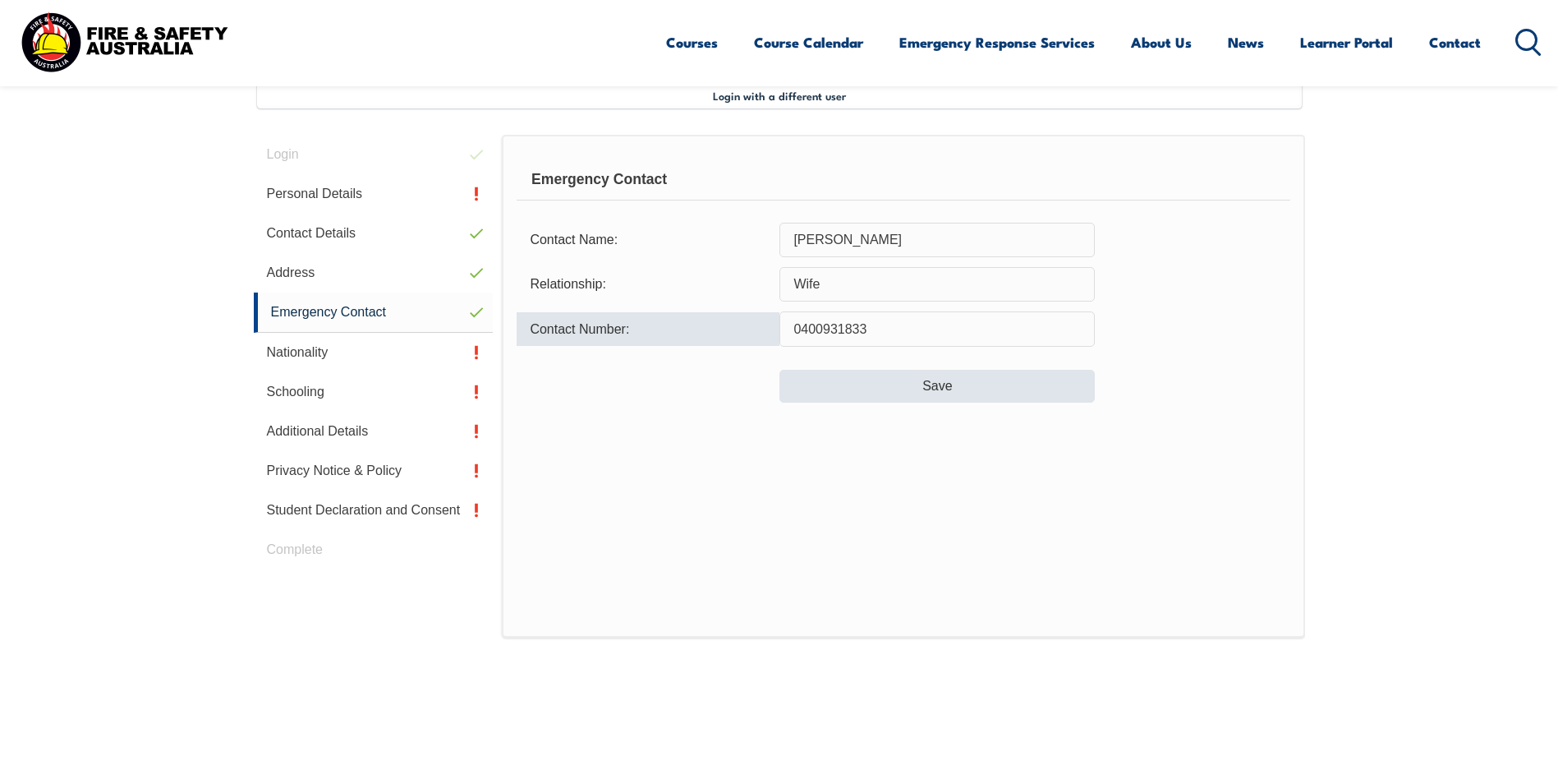
type input "0400931833"
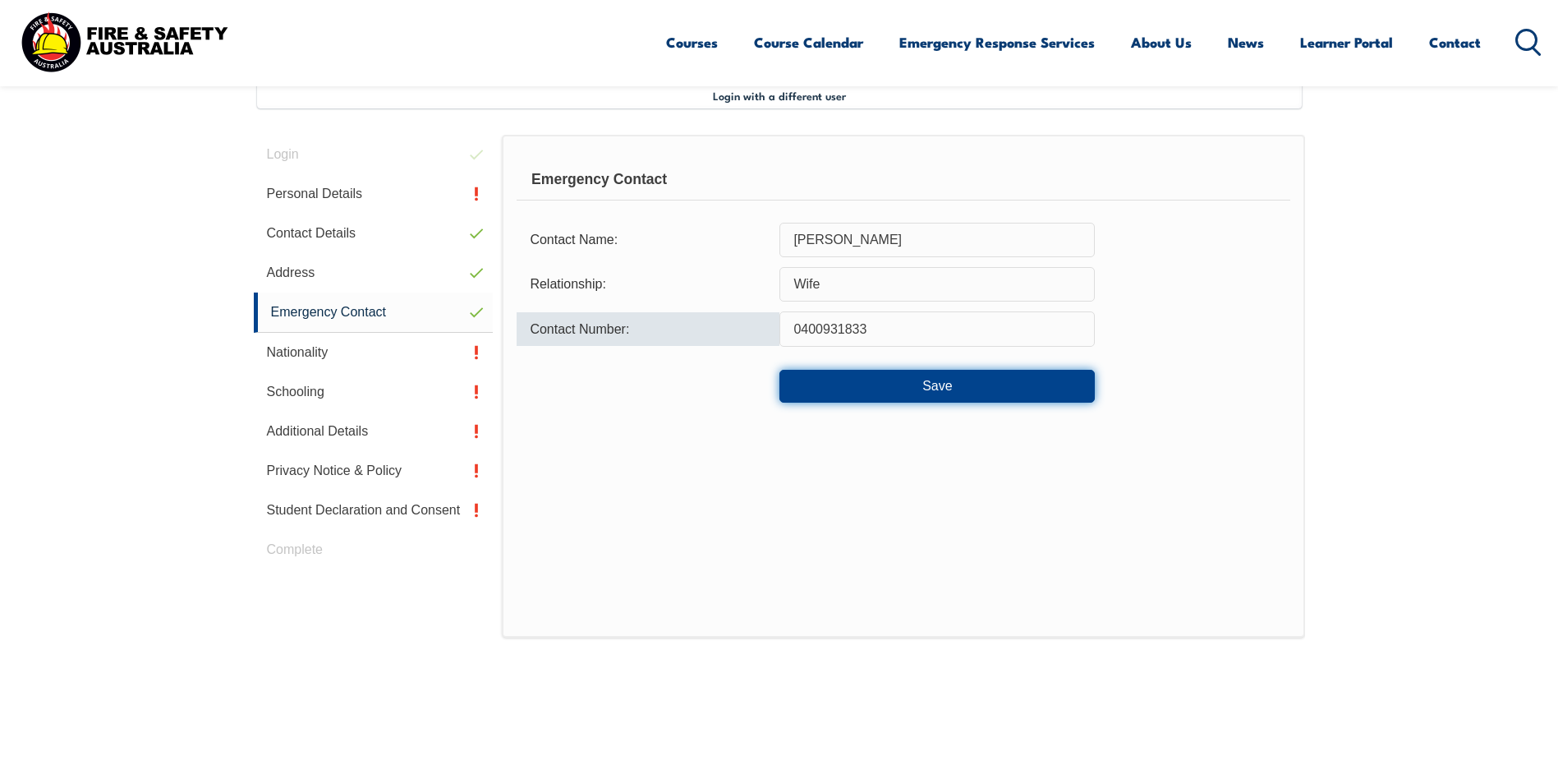
click at [973, 391] on button "Save" at bounding box center [937, 387] width 315 height 33
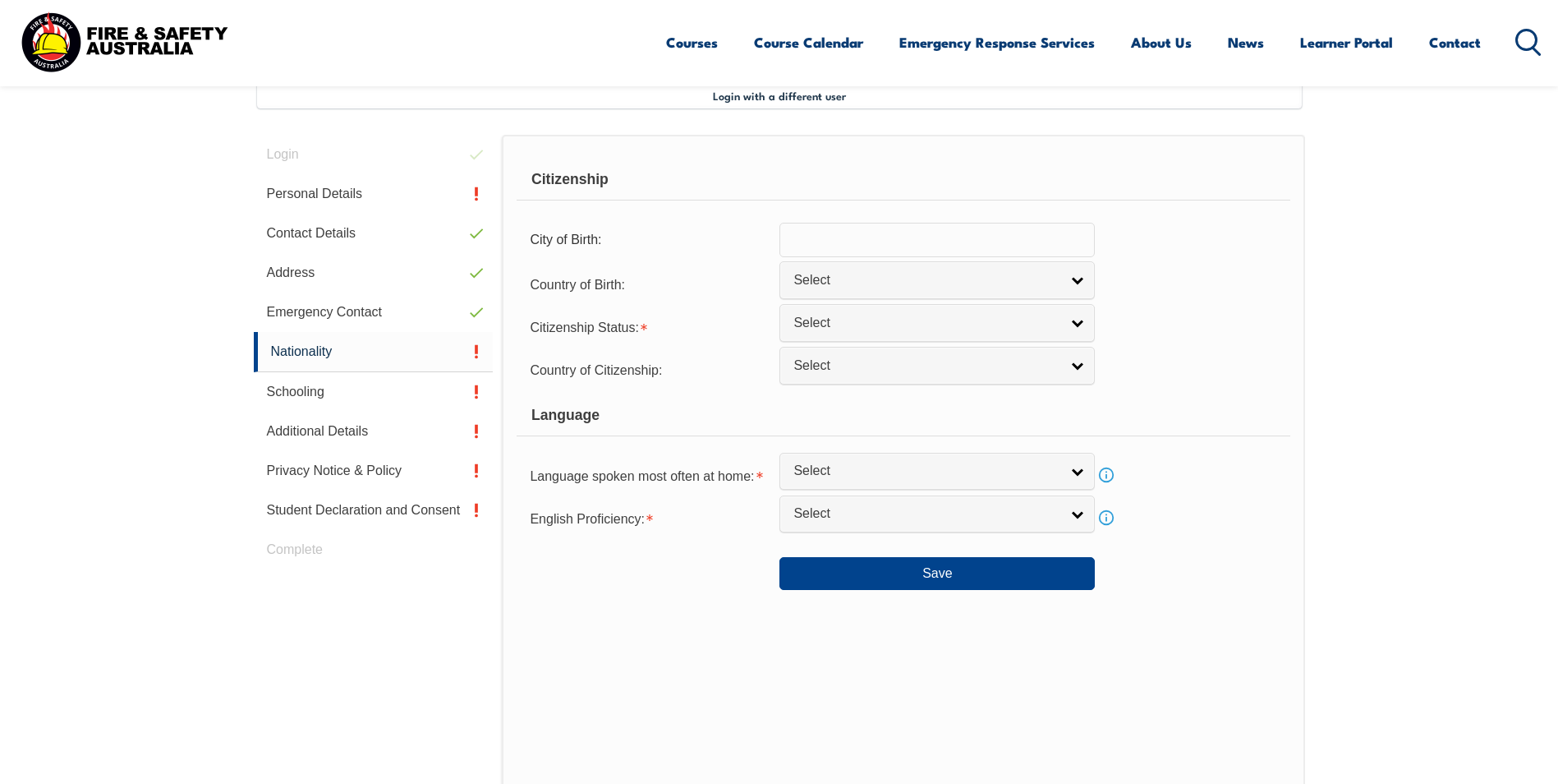
click at [888, 242] on input "text" at bounding box center [937, 240] width 315 height 35
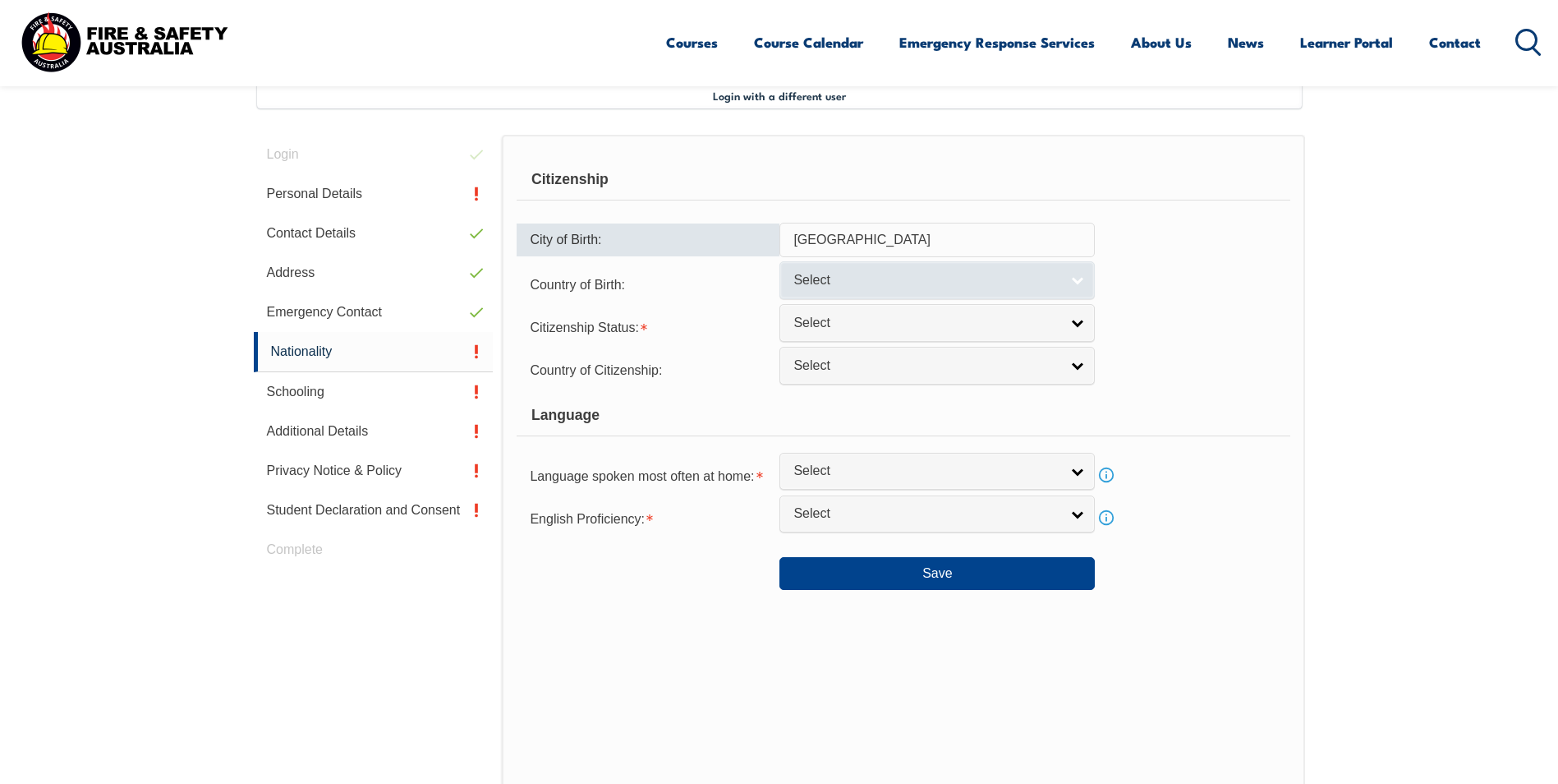
type input "Durban"
click at [879, 287] on span "Select" at bounding box center [926, 280] width 266 height 17
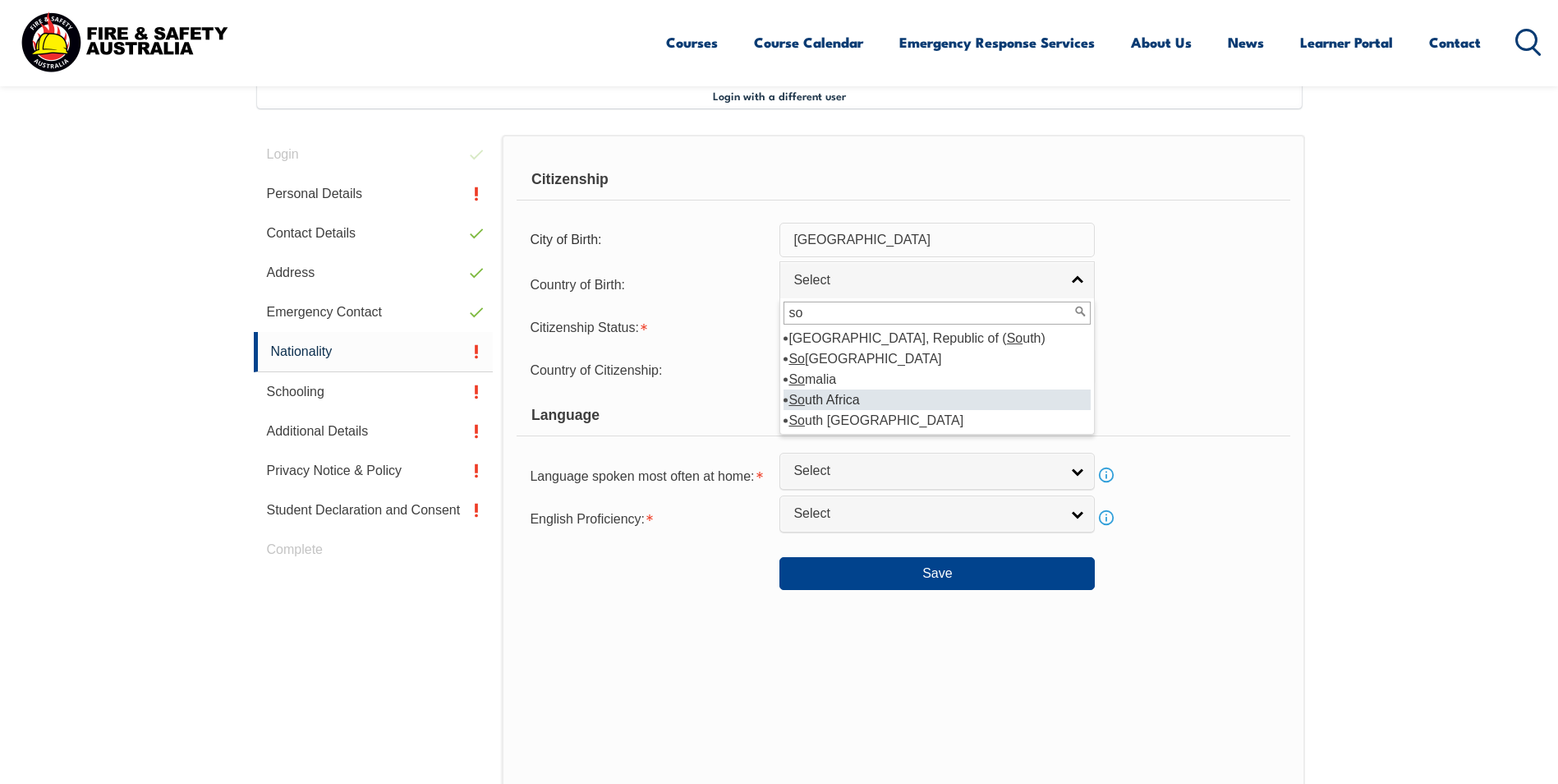
type input "so"
click at [834, 397] on li "So uth Africa" at bounding box center [937, 399] width 307 height 21
select select "9225"
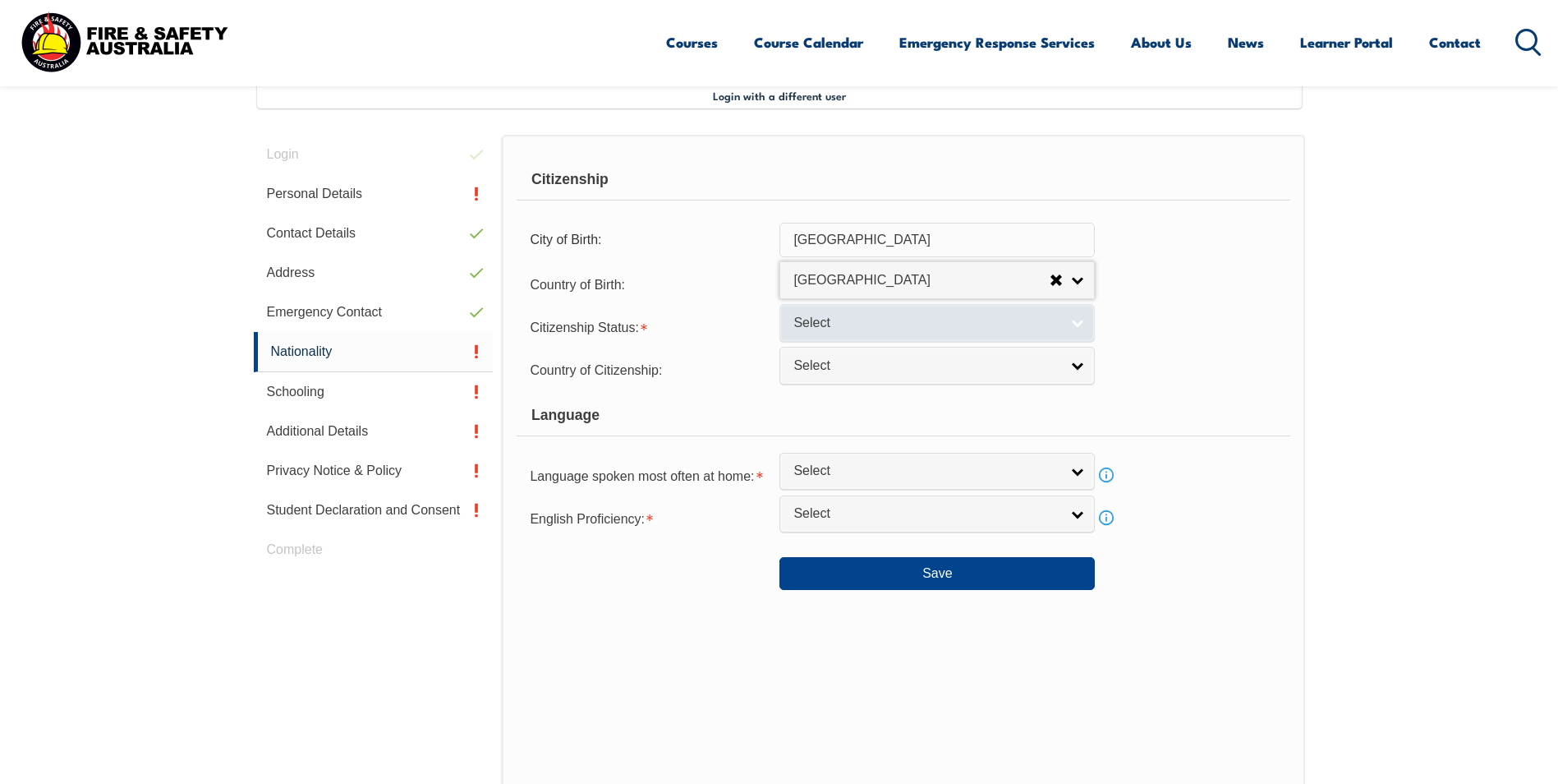
click at [855, 322] on span "Select" at bounding box center [926, 323] width 266 height 17
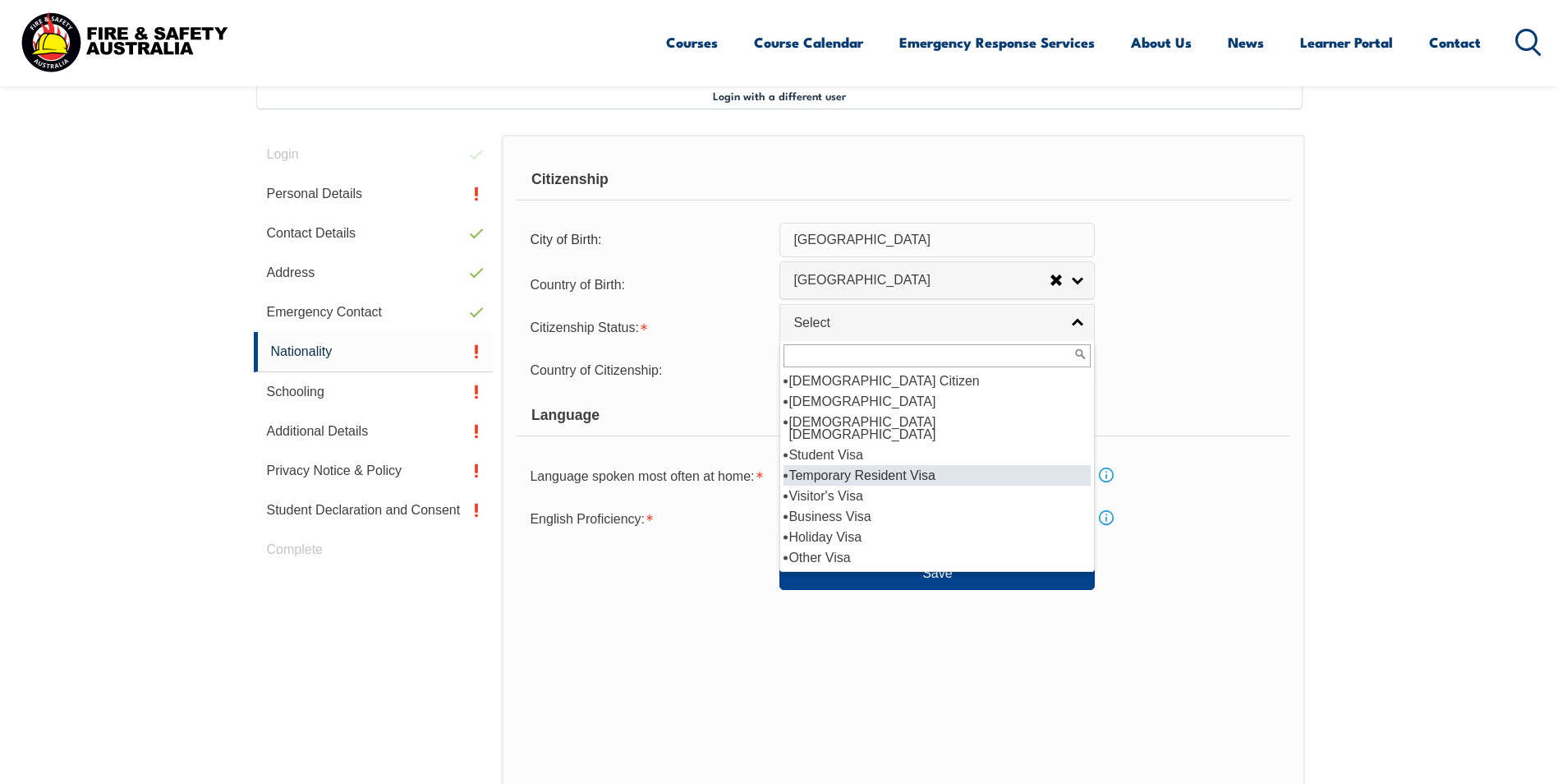
click at [873, 465] on li "Temporary Resident Visa" at bounding box center [937, 475] width 307 height 21
select select "5"
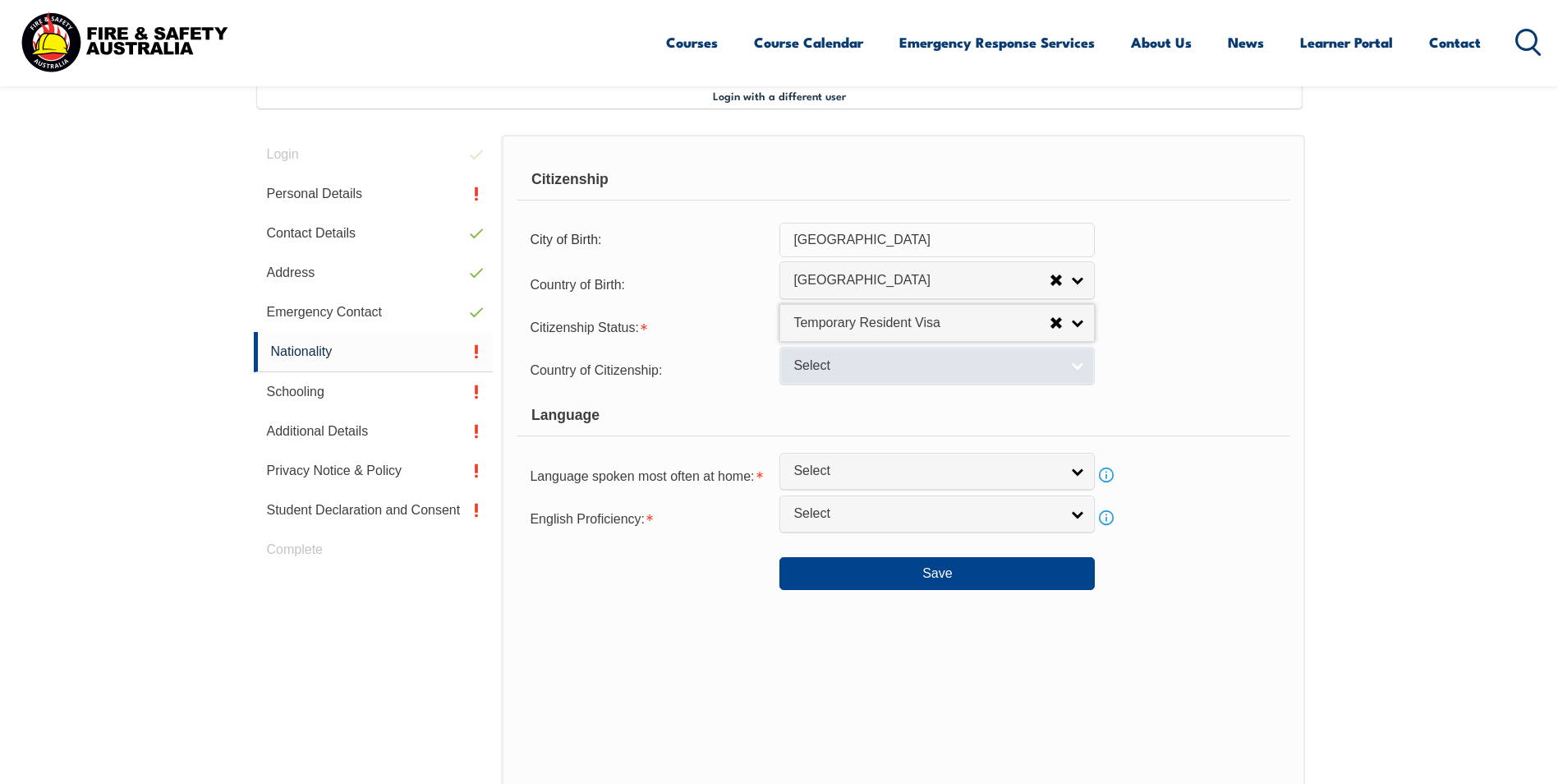
click at [878, 360] on span "Select" at bounding box center [926, 366] width 266 height 17
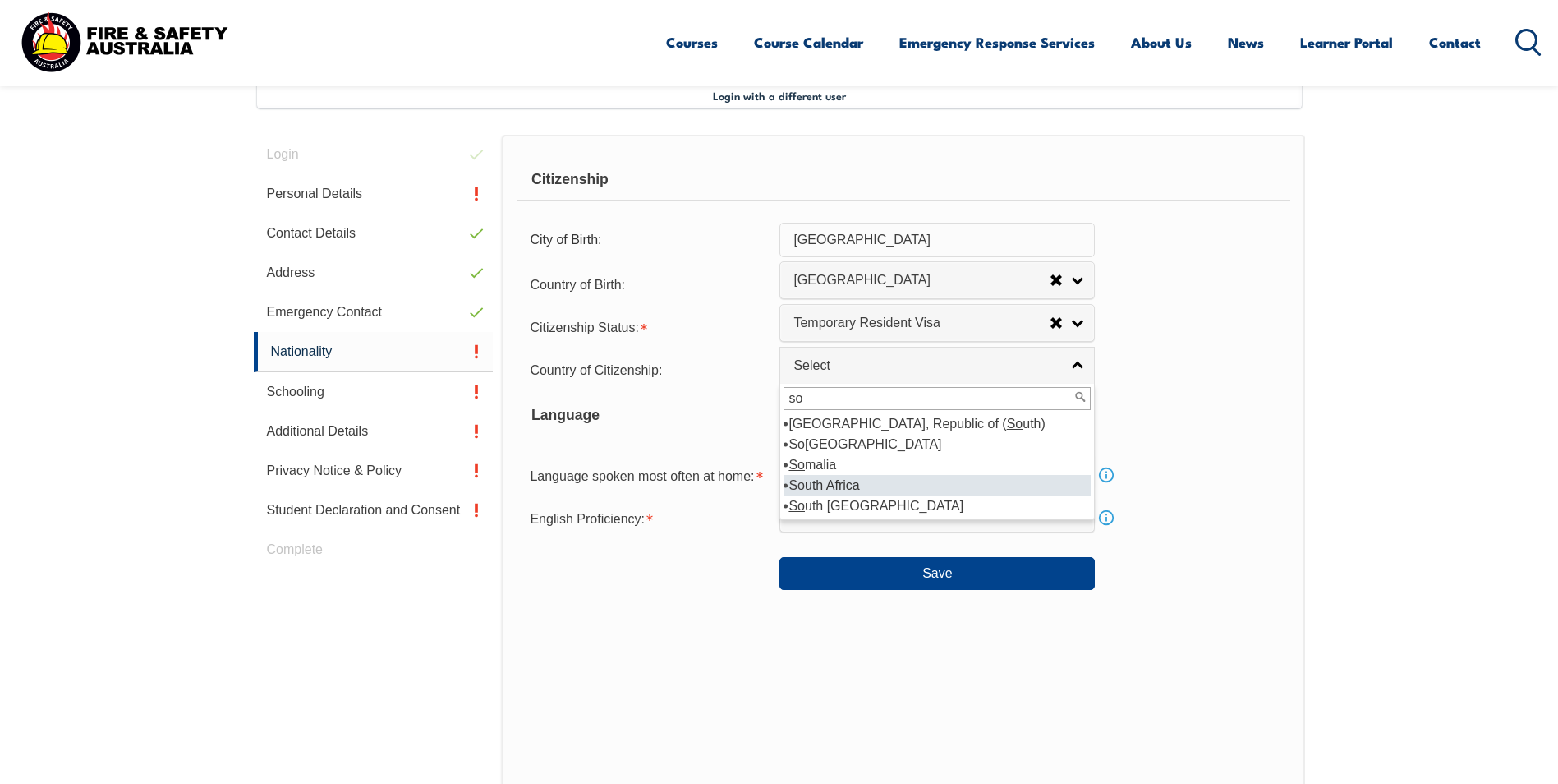
type input "so"
click at [843, 483] on li "So uth Africa" at bounding box center [937, 485] width 307 height 21
select select "9225"
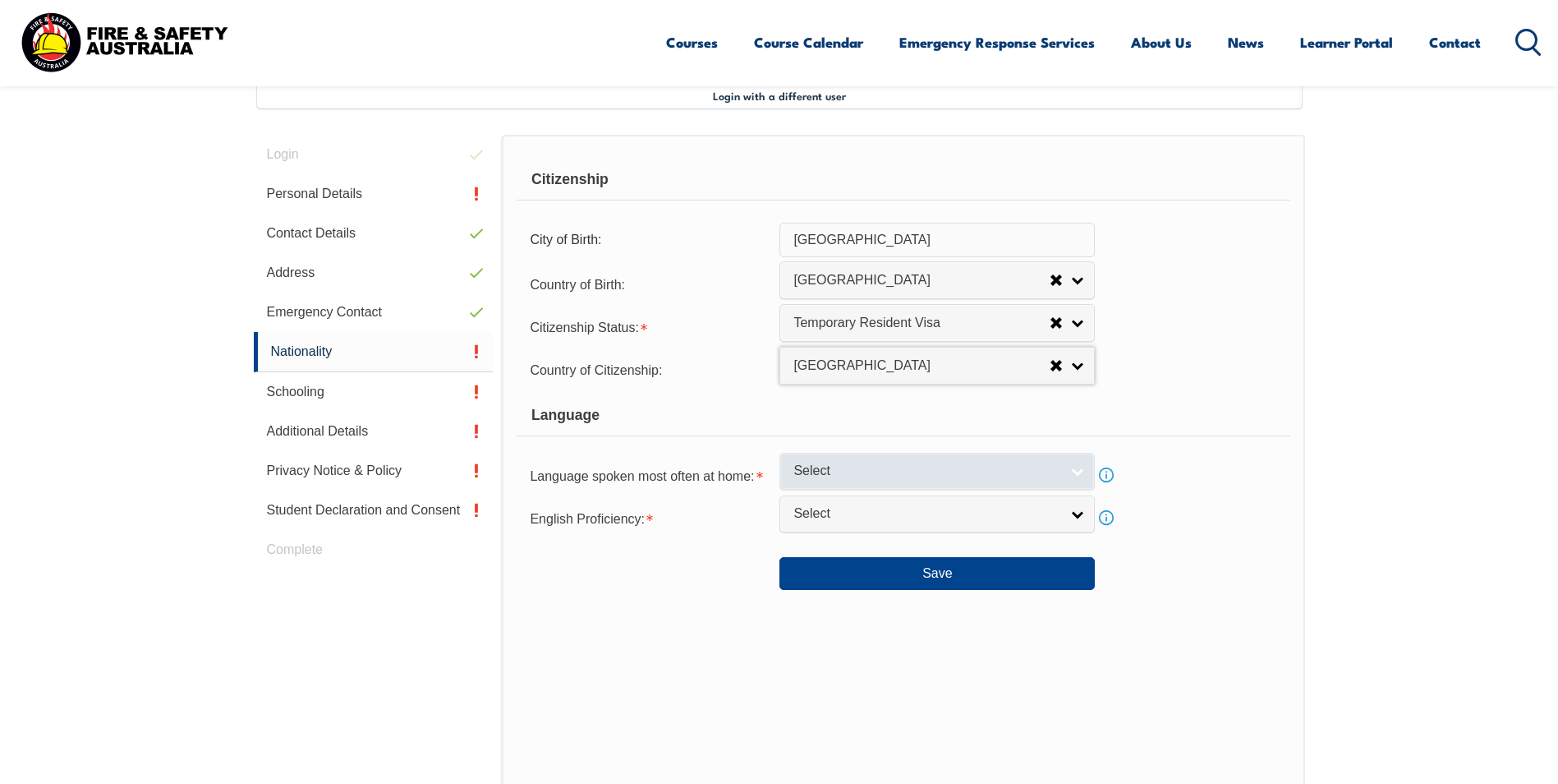
click at [903, 469] on span "Select" at bounding box center [926, 470] width 266 height 17
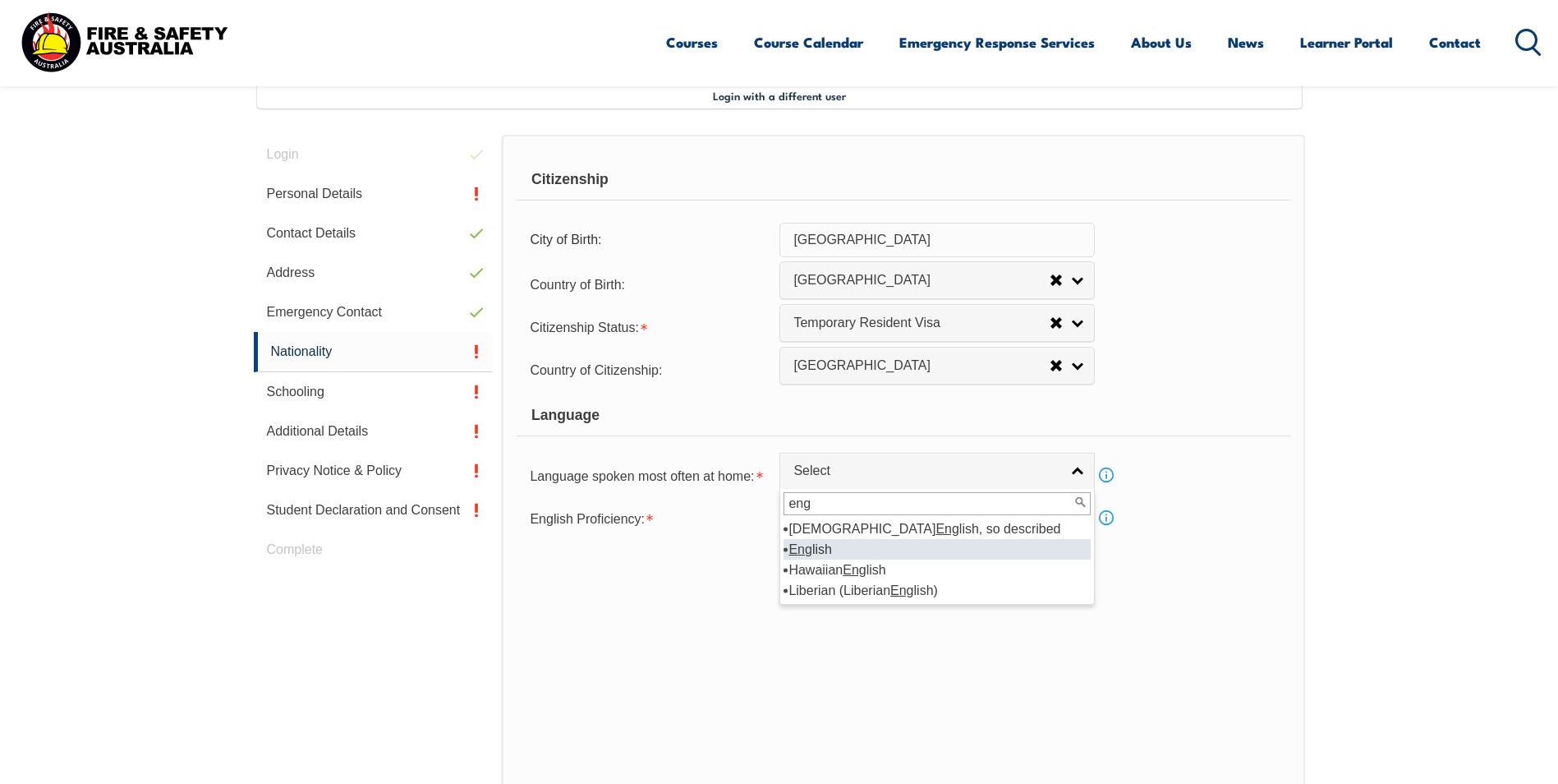
type input "eng"
click at [835, 546] on li "Eng lish" at bounding box center [937, 549] width 307 height 21
select select "1201"
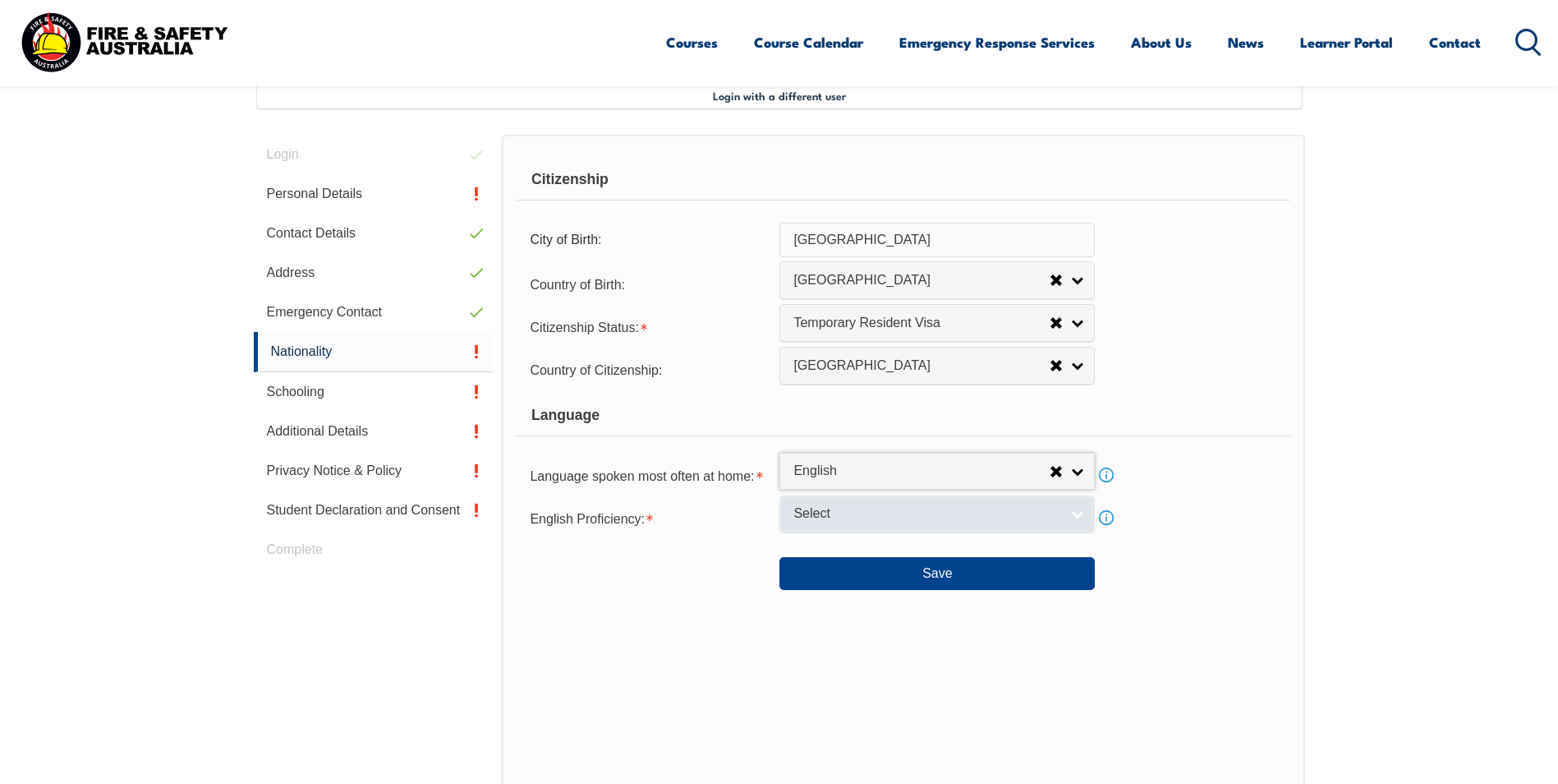
click at [856, 514] on span "Select" at bounding box center [926, 513] width 266 height 17
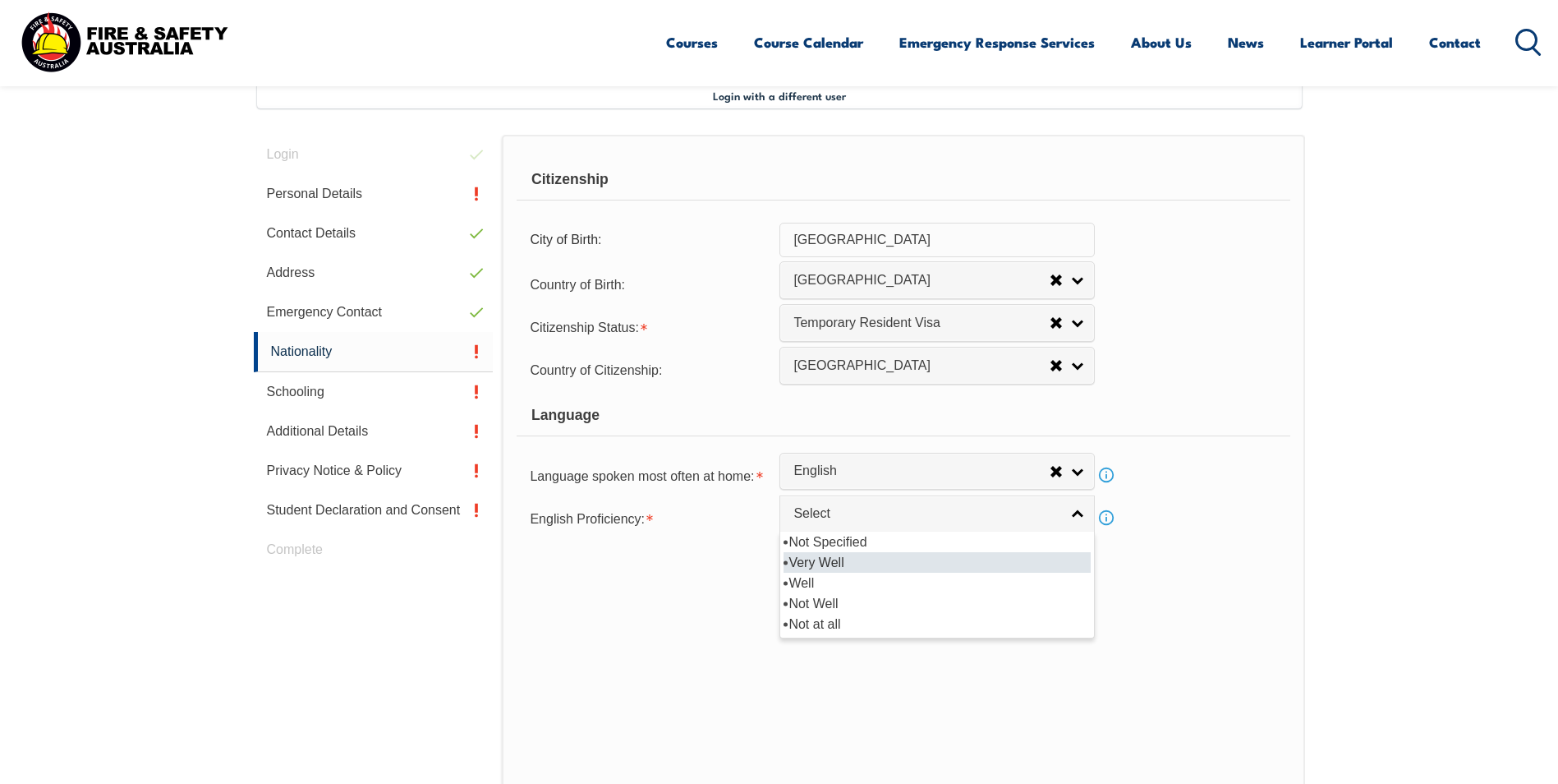
click at [835, 567] on li "Very Well" at bounding box center [937, 562] width 307 height 21
select select "1"
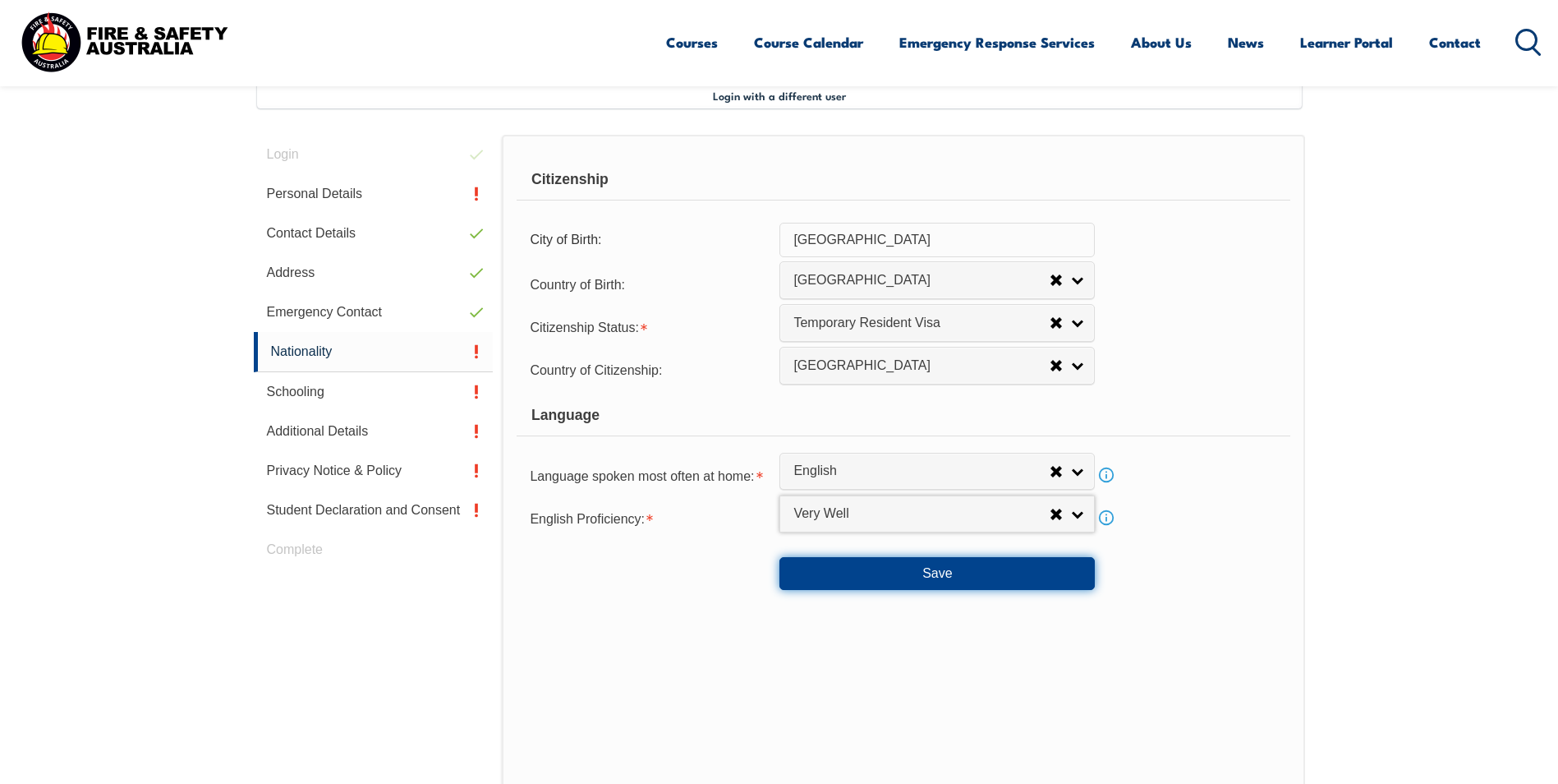
click at [900, 572] on button "Save" at bounding box center [937, 573] width 315 height 33
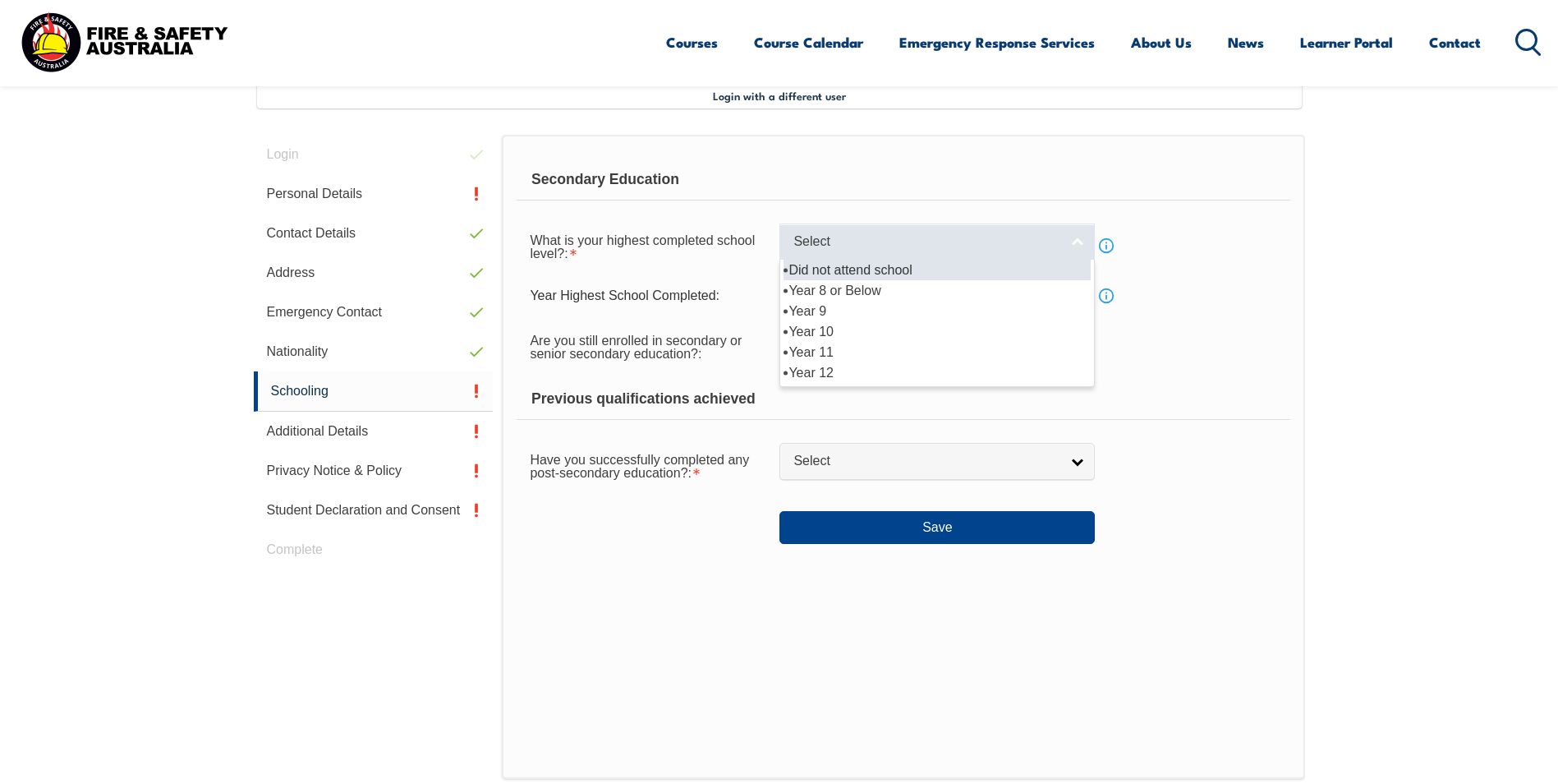
click at [908, 248] on span "Select" at bounding box center [926, 242] width 266 height 17
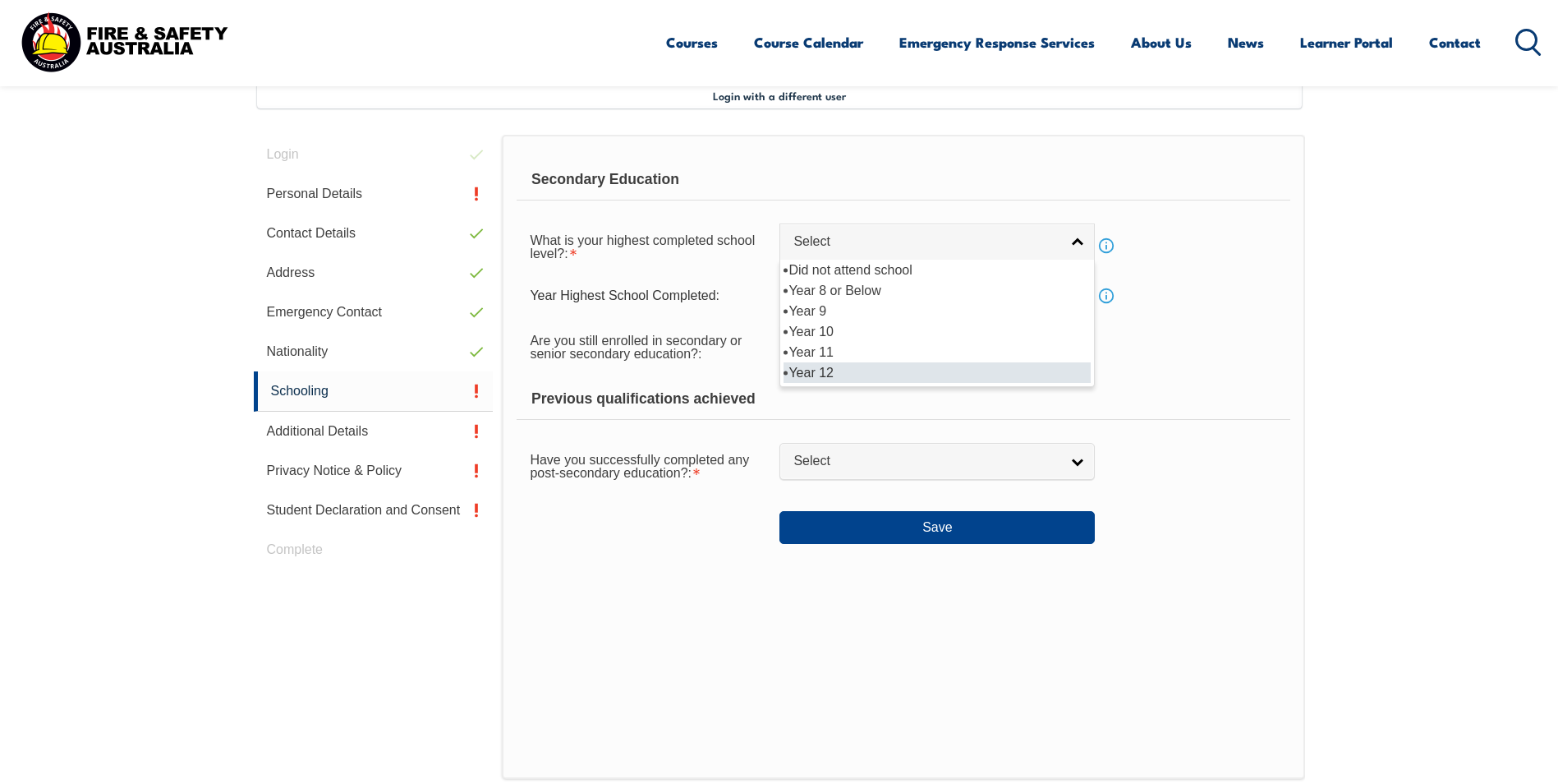
click at [869, 375] on li "Year 12" at bounding box center [937, 372] width 307 height 21
select select "12"
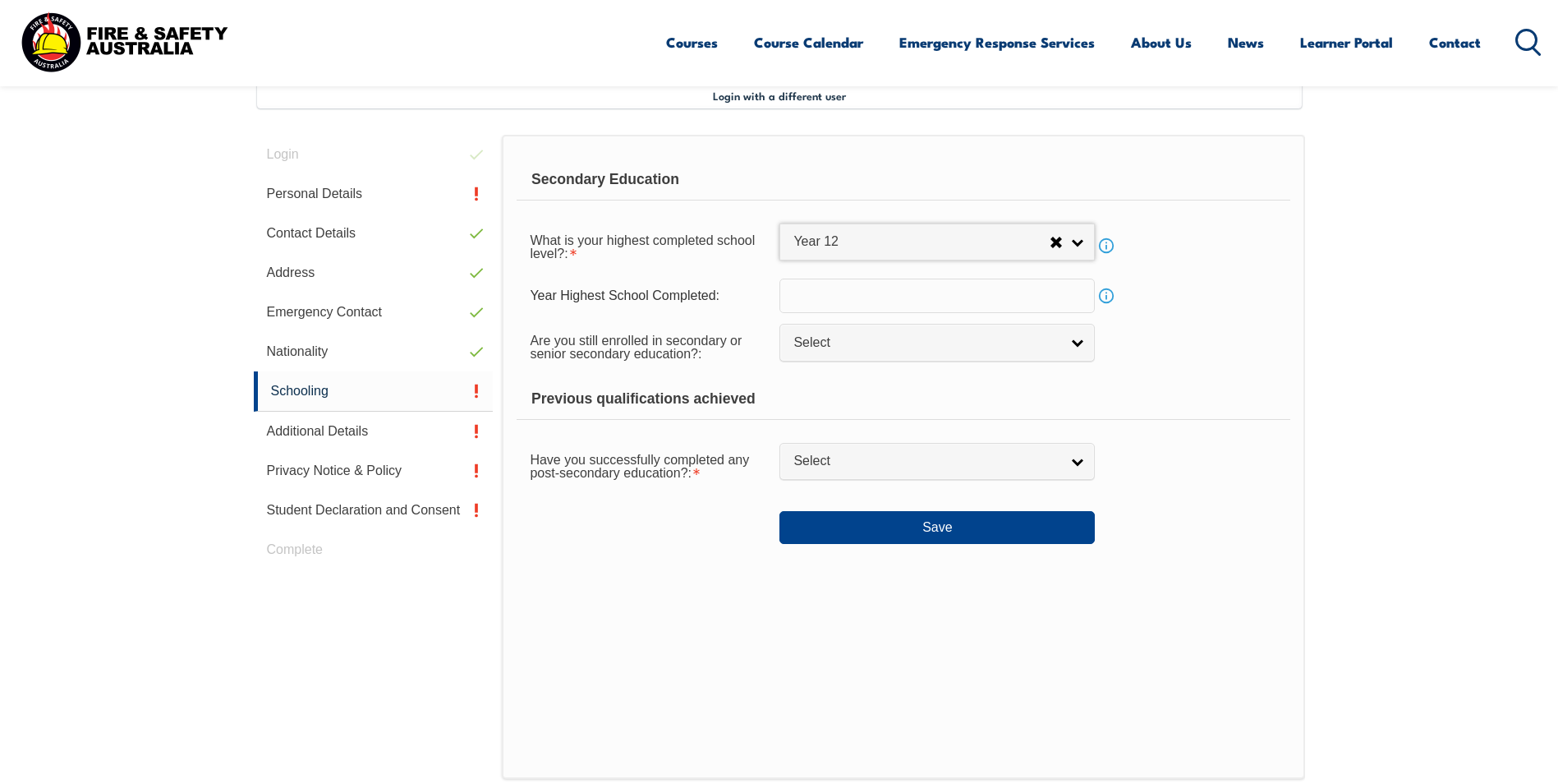
click at [846, 293] on input "text" at bounding box center [937, 295] width 315 height 35
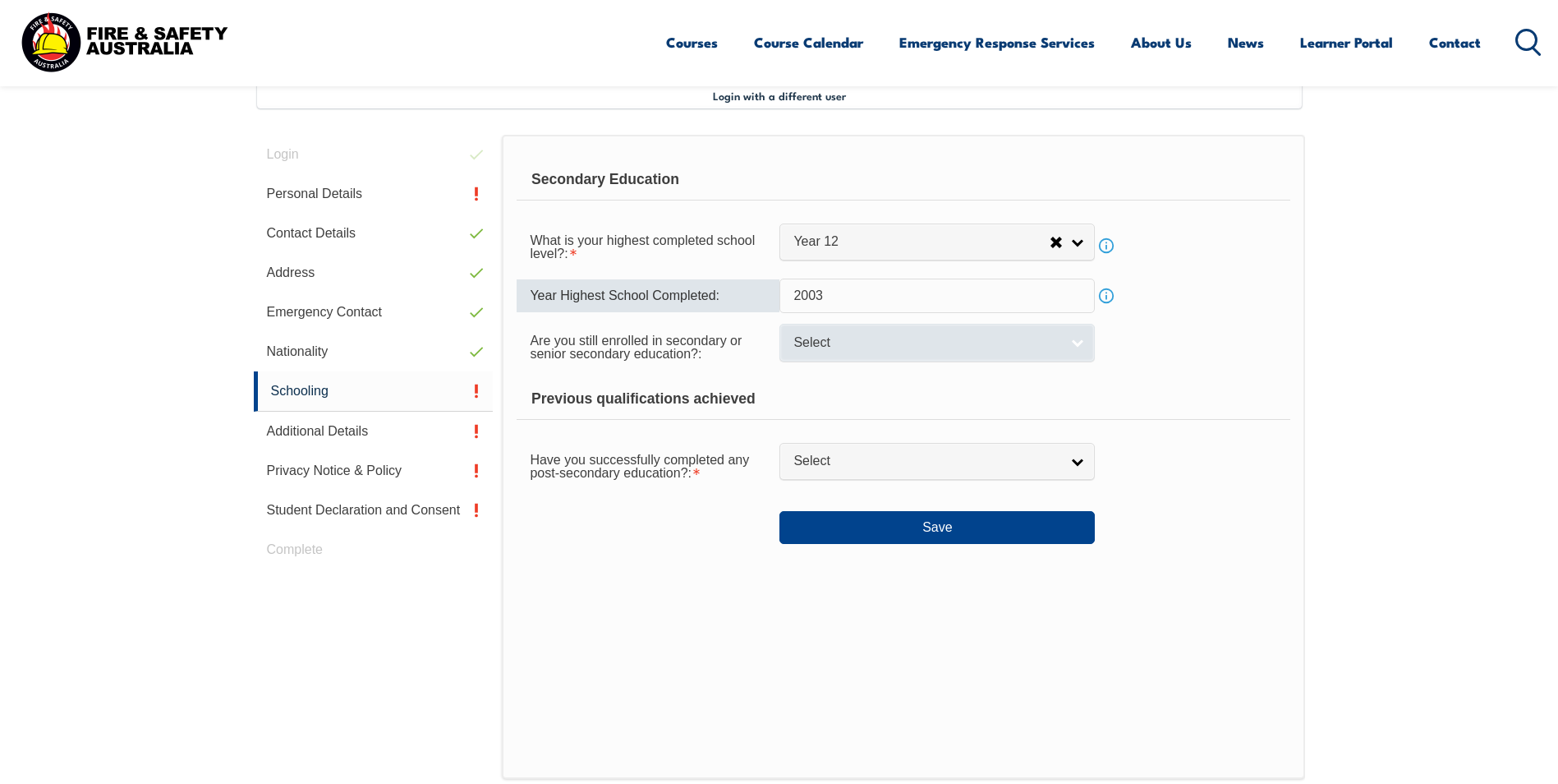
type input "2003"
click at [875, 340] on span "Select" at bounding box center [926, 343] width 266 height 17
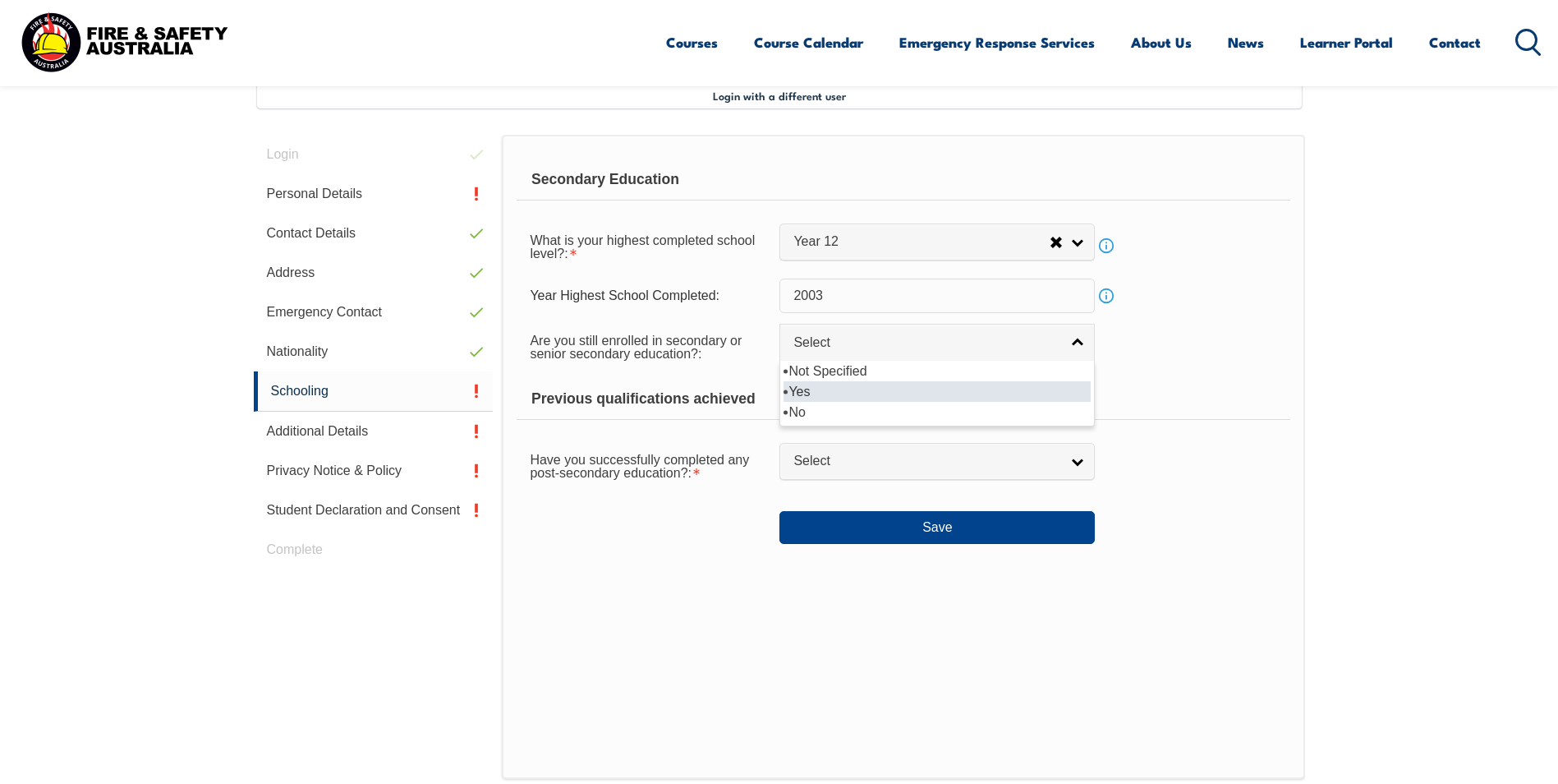
click at [843, 397] on li "Yes" at bounding box center [937, 391] width 307 height 21
select select "true"
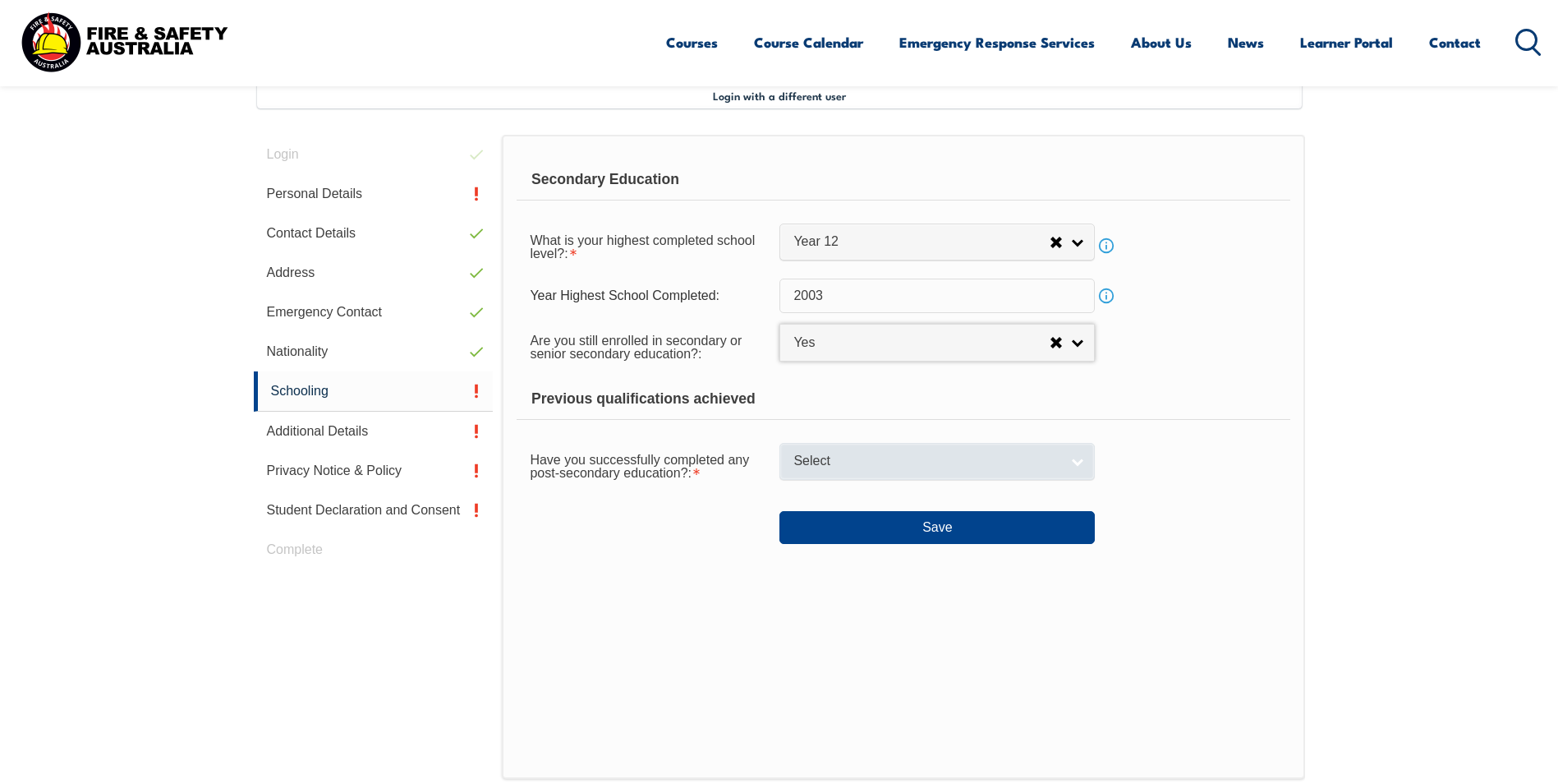
click at [846, 458] on span "Select" at bounding box center [926, 461] width 266 height 17
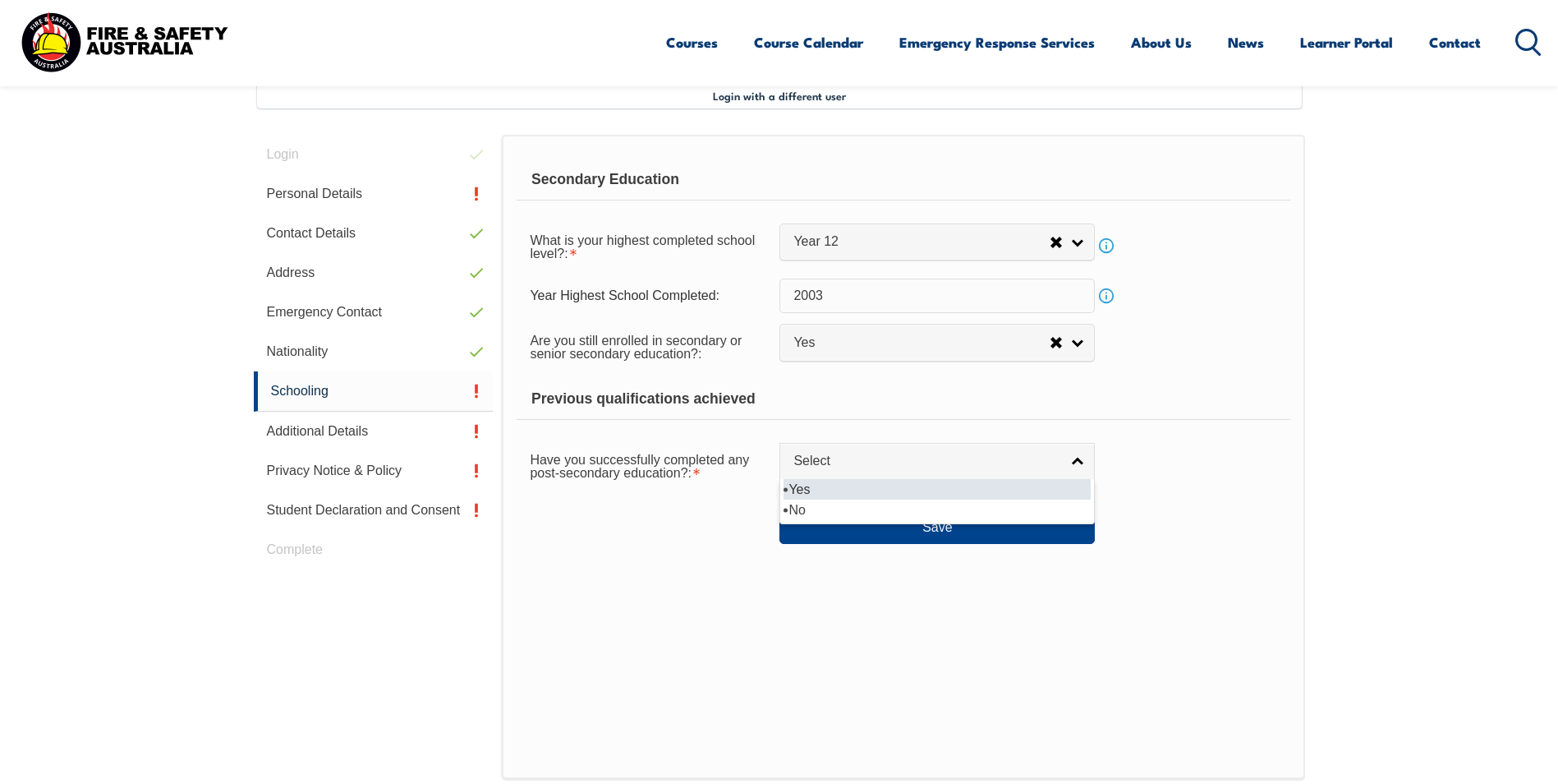
click at [835, 488] on li "Yes" at bounding box center [937, 489] width 307 height 21
select select "true"
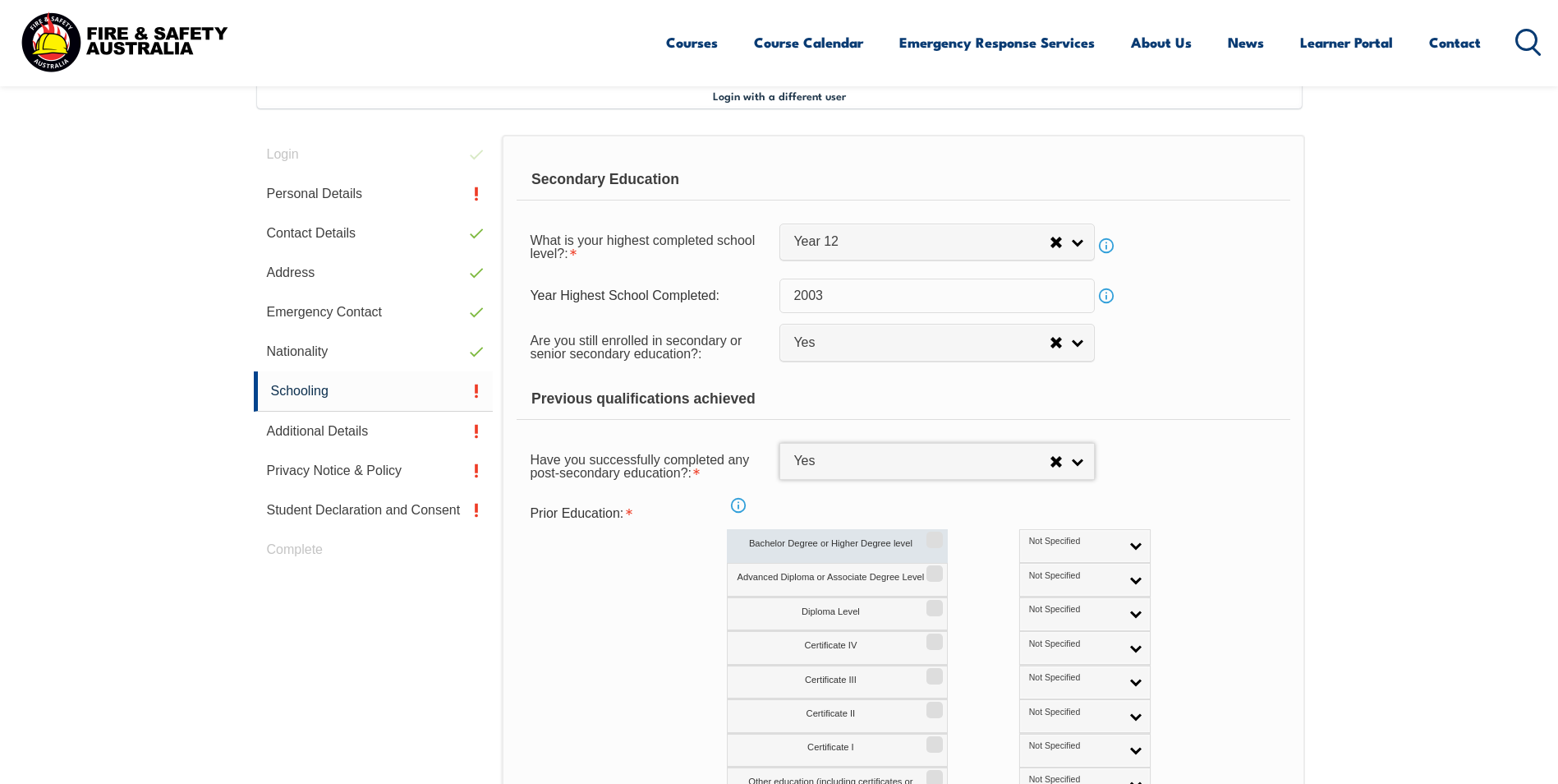
click at [932, 535] on input "Bachelor Degree or Higher Degree level" at bounding box center [932, 534] width 10 height 2
checkbox input "true"
click at [1029, 544] on span "Not Specified" at bounding box center [1075, 542] width 91 height 12
click at [1024, 639] on li "Australian Equivalent" at bounding box center [1085, 632] width 123 height 33
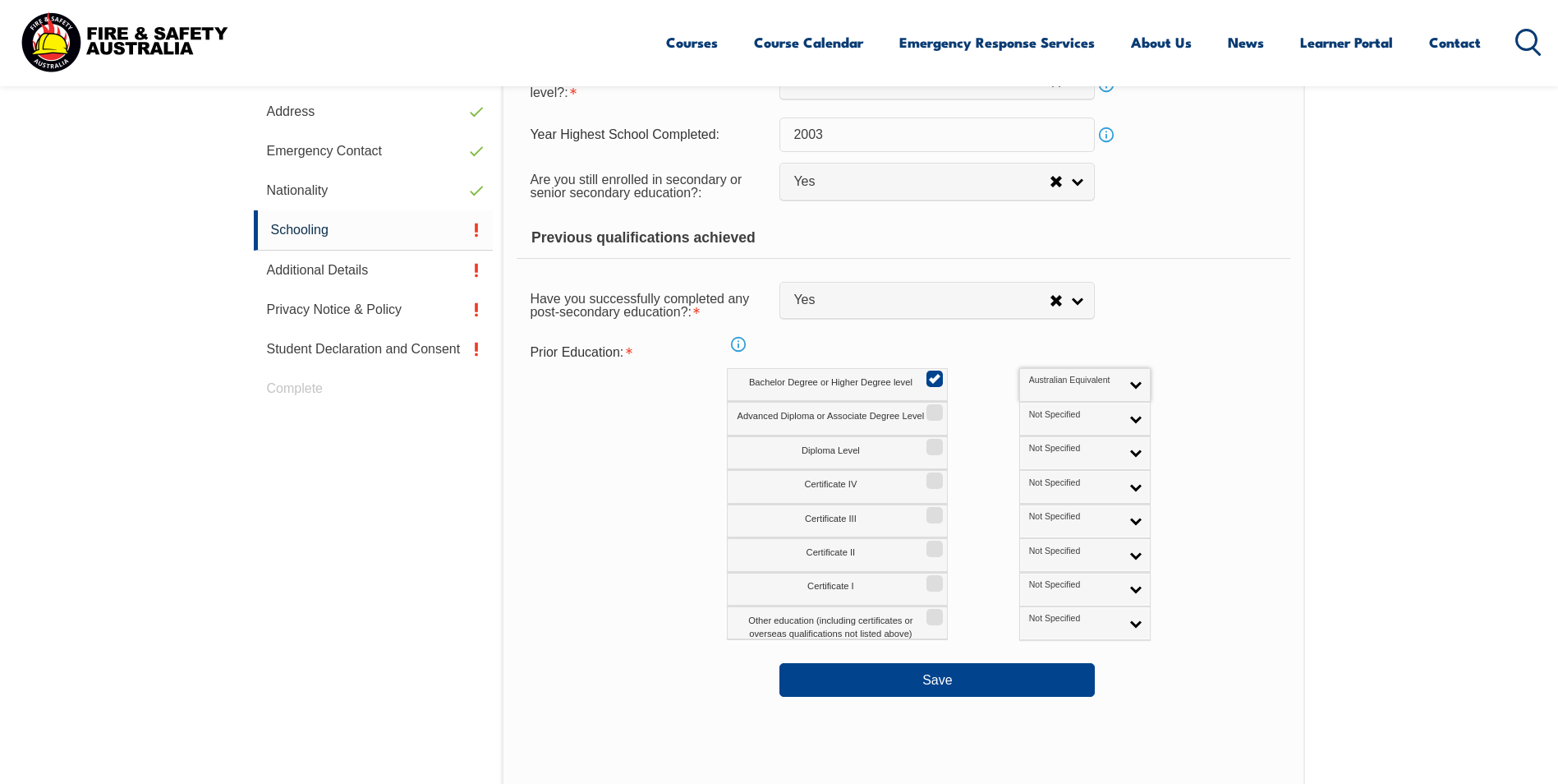
scroll to position [612, 0]
click at [934, 679] on button "Save" at bounding box center [937, 676] width 315 height 33
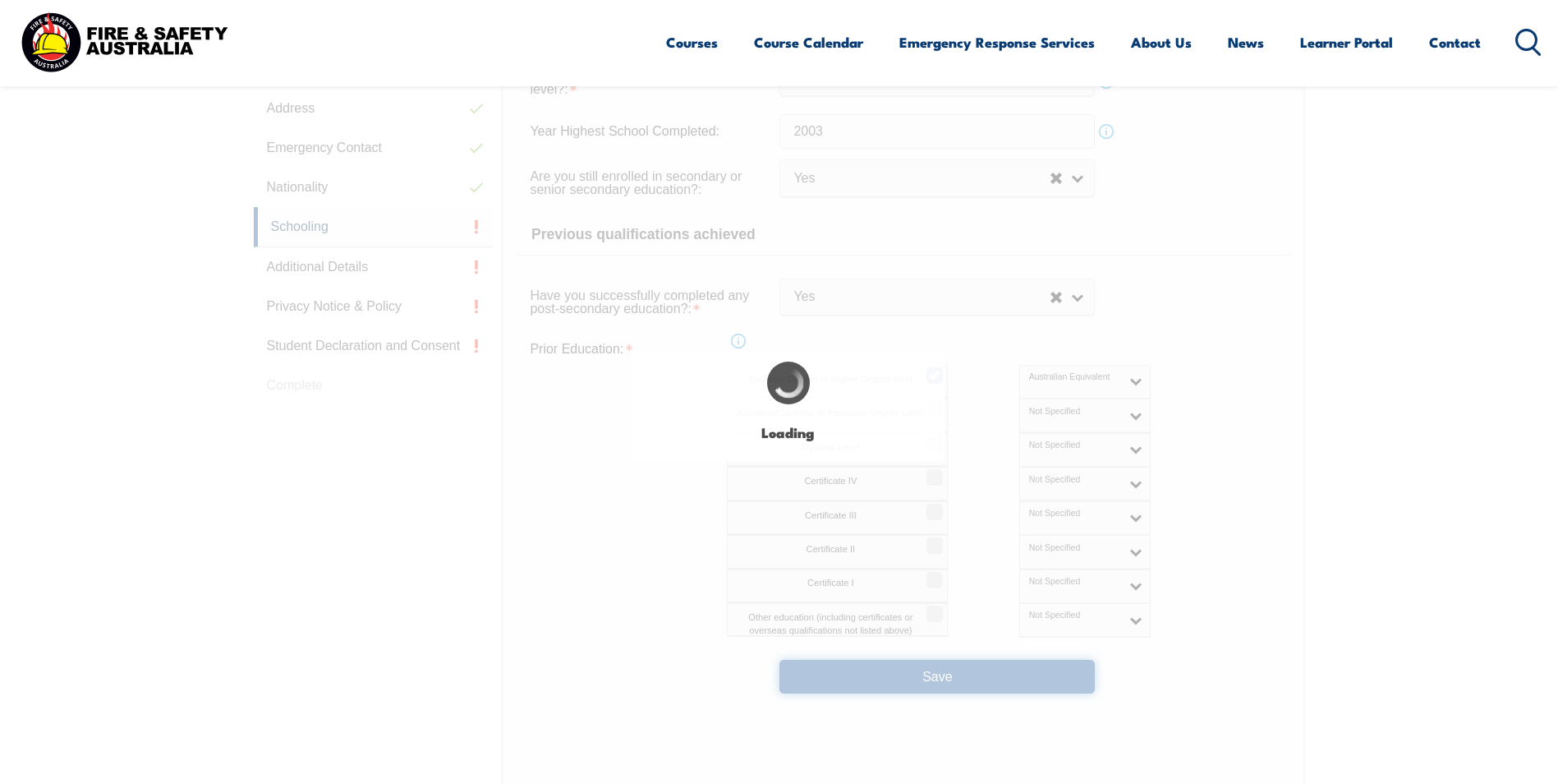
select select
select select "true"
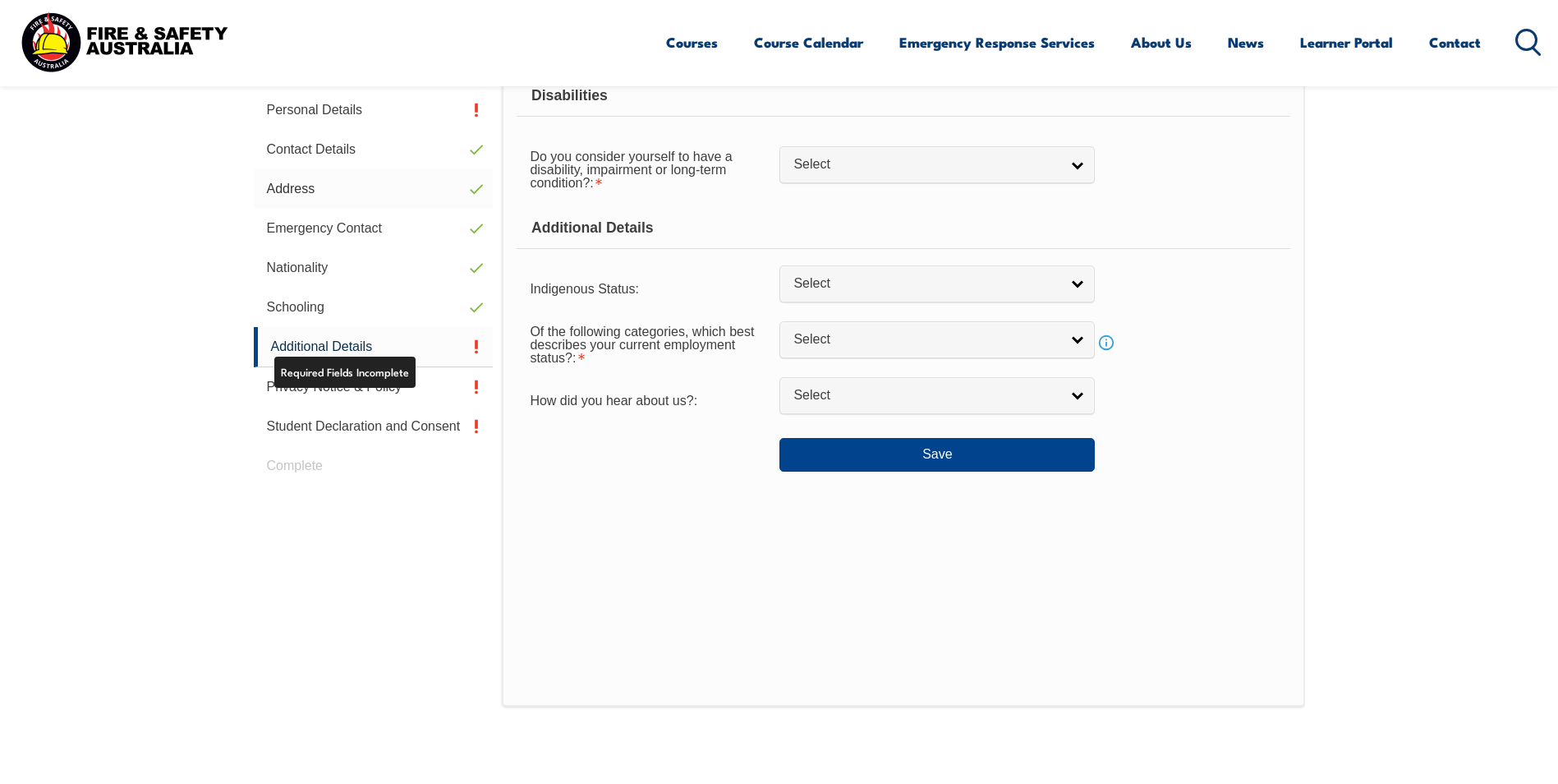
scroll to position [448, 0]
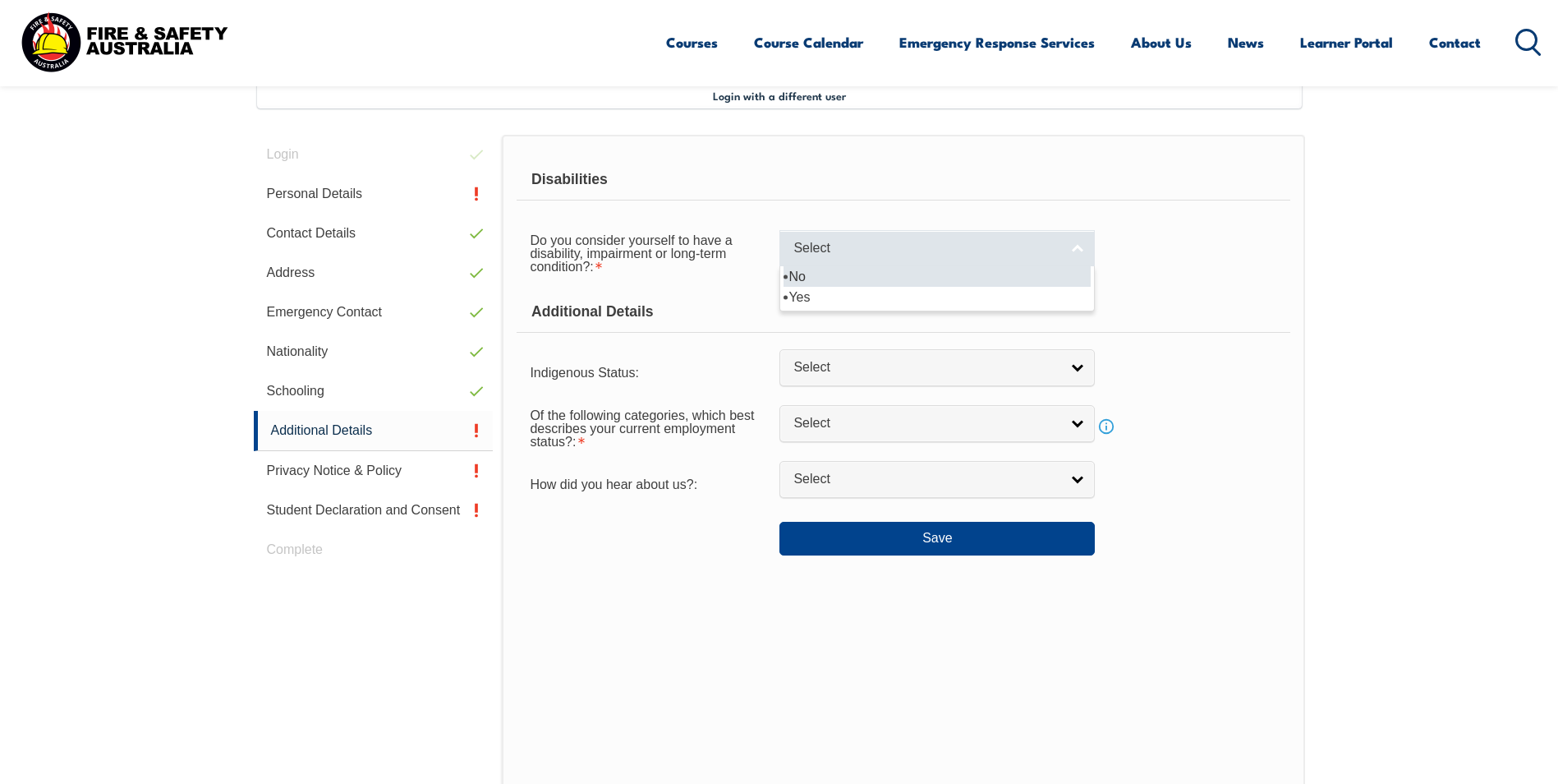
click at [827, 253] on span "Select" at bounding box center [926, 248] width 266 height 17
click at [820, 273] on li "No" at bounding box center [937, 276] width 307 height 21
select select "false"
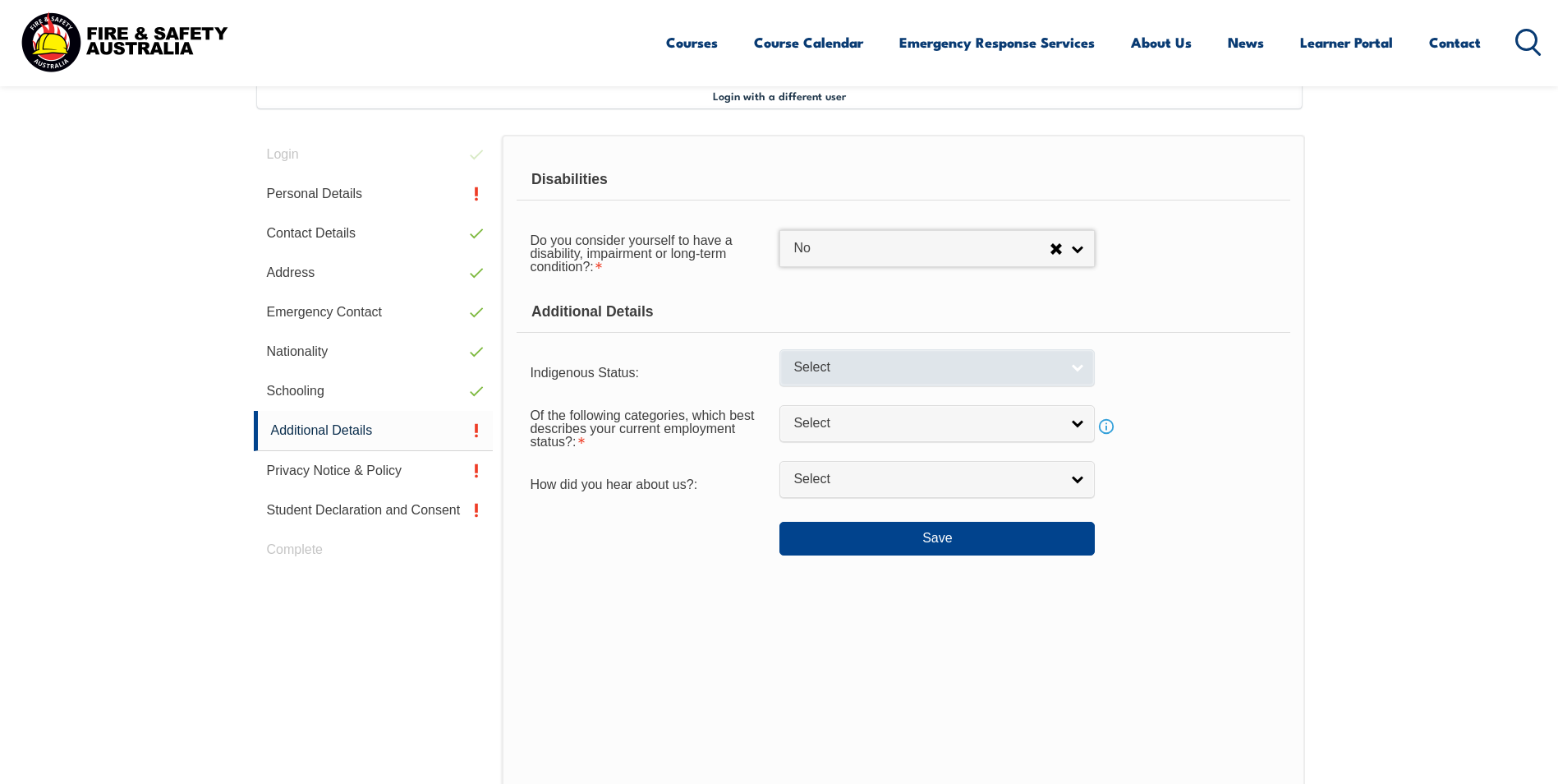
click at [886, 365] on span "Select" at bounding box center [926, 367] width 266 height 17
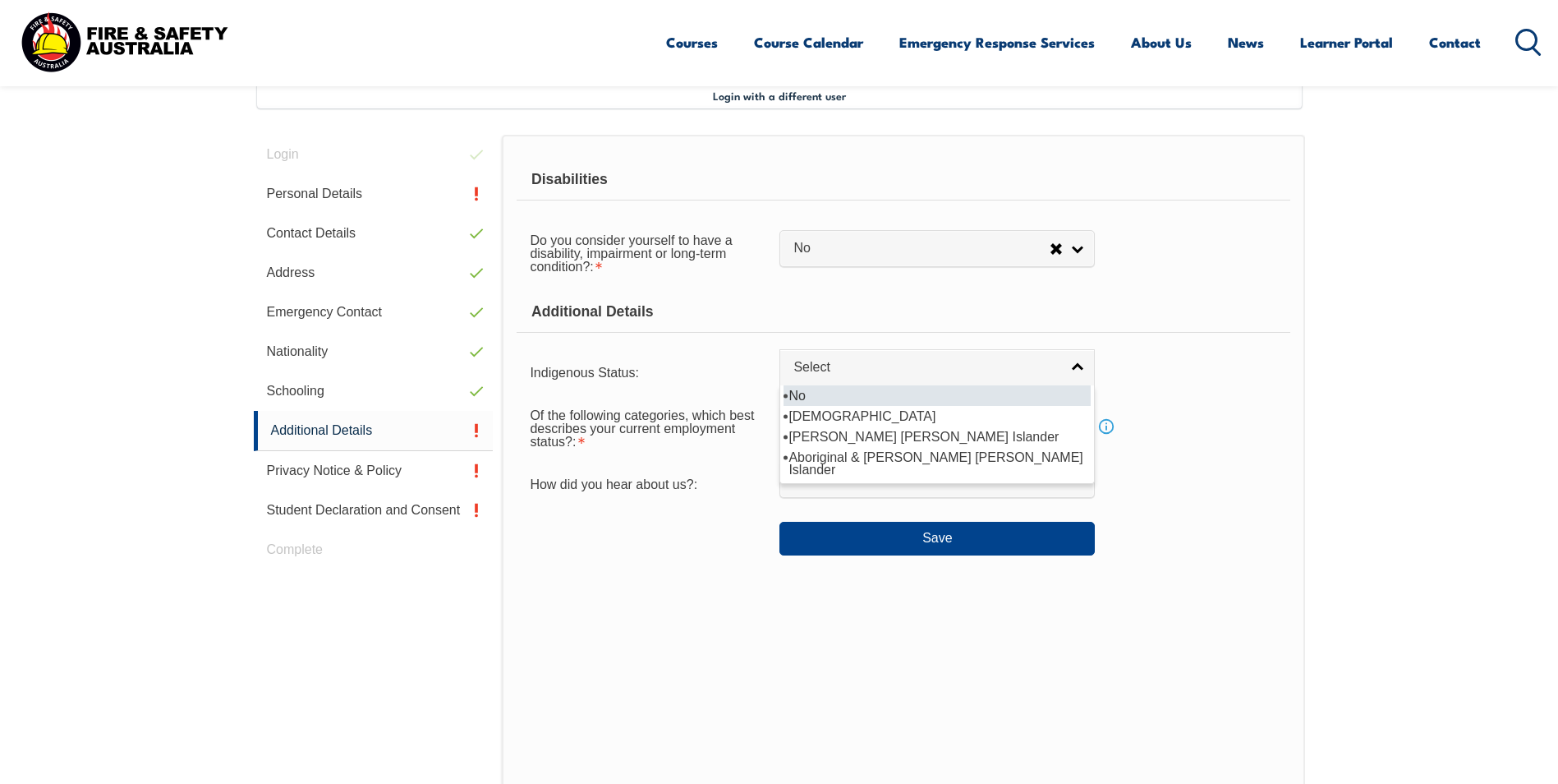
click at [861, 401] on li "No" at bounding box center [937, 396] width 307 height 21
select select "4"
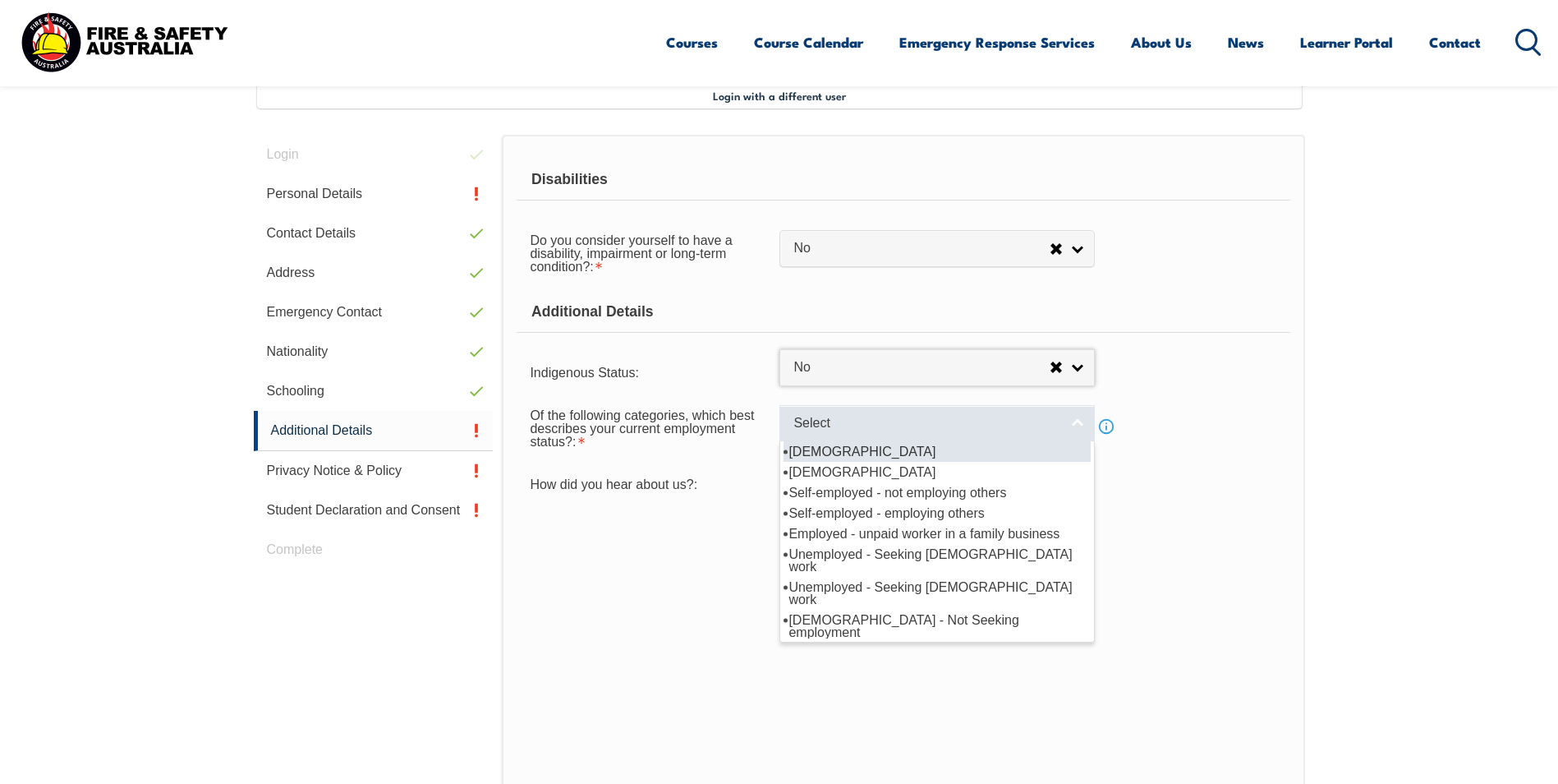
click at [885, 415] on span "Select" at bounding box center [926, 423] width 266 height 17
click at [873, 453] on li "[DEMOGRAPHIC_DATA]" at bounding box center [937, 451] width 307 height 21
select select "1"
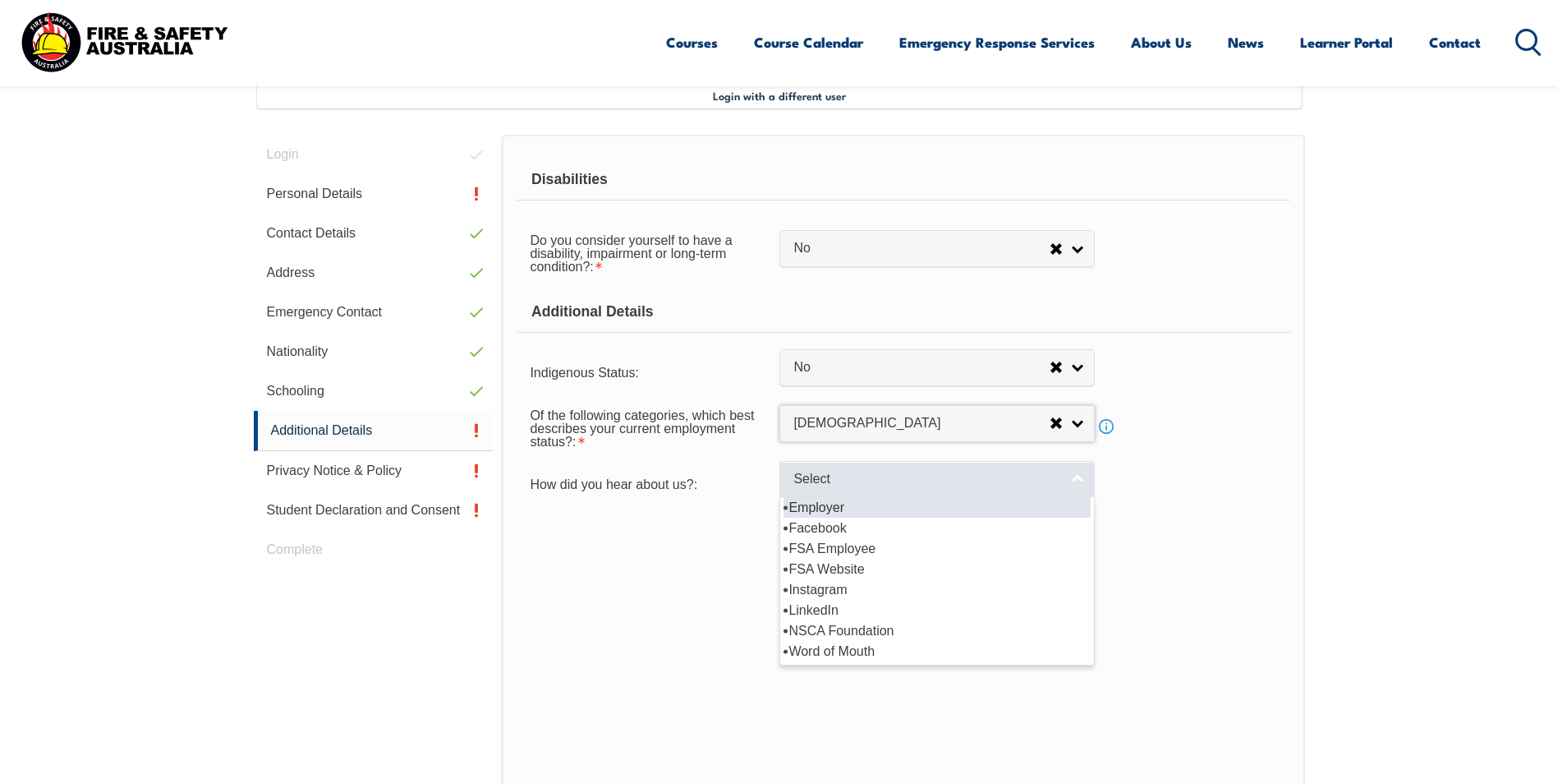
click at [821, 476] on span "Select" at bounding box center [926, 479] width 266 height 17
click at [823, 505] on li "Employer" at bounding box center [937, 507] width 307 height 21
select select "8019"
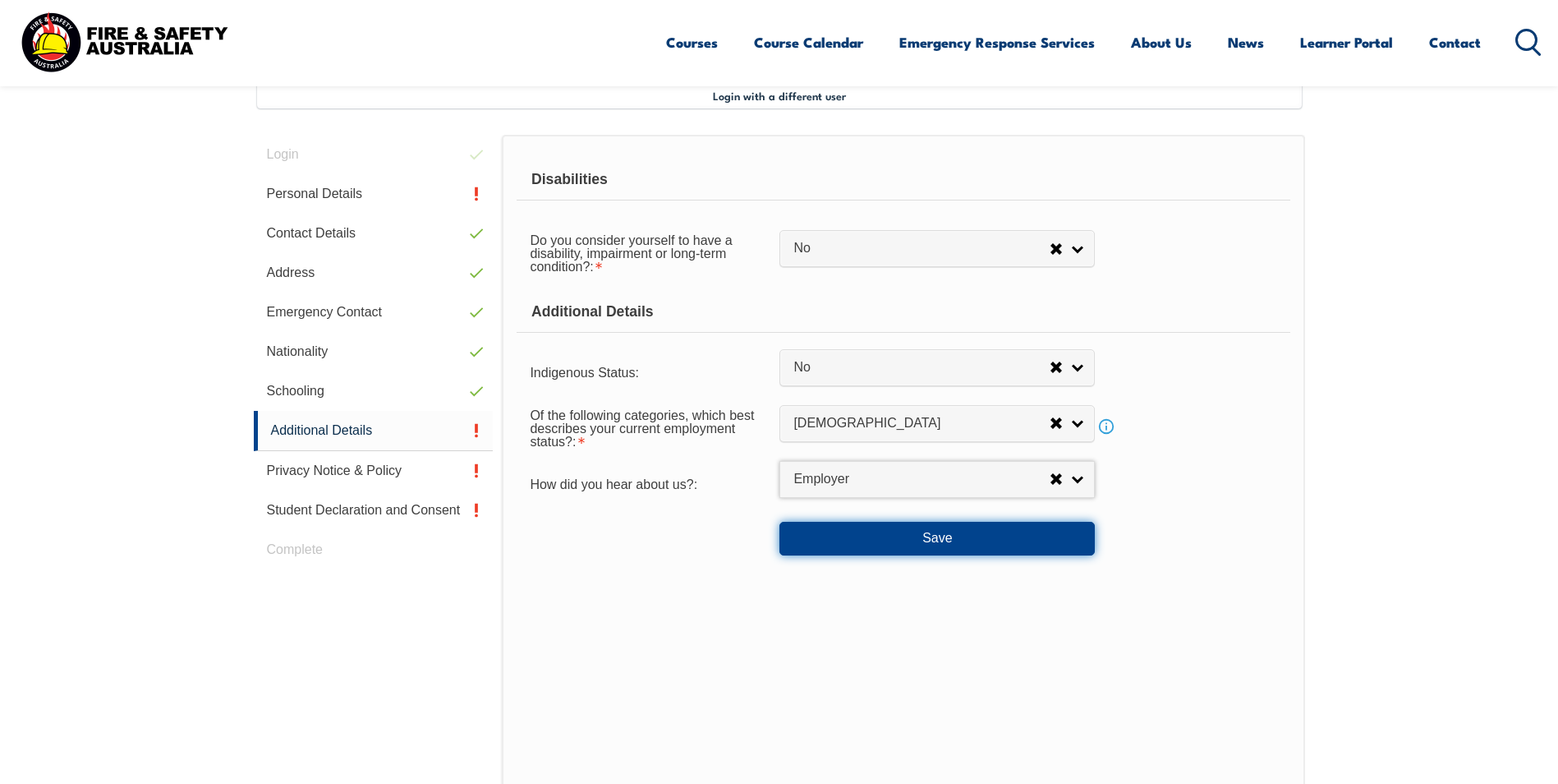
click at [938, 545] on button "Save" at bounding box center [937, 538] width 315 height 33
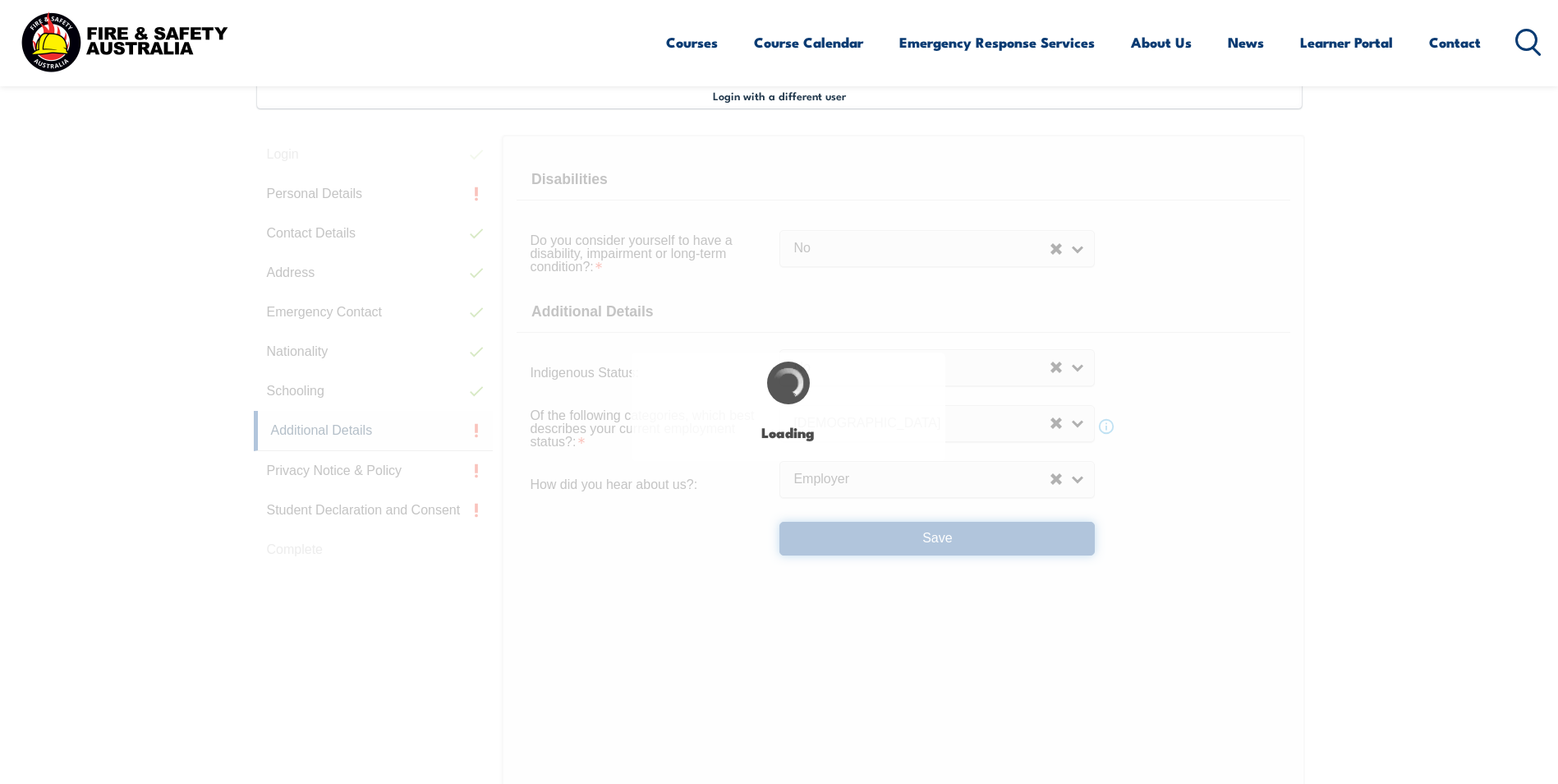
select select "false"
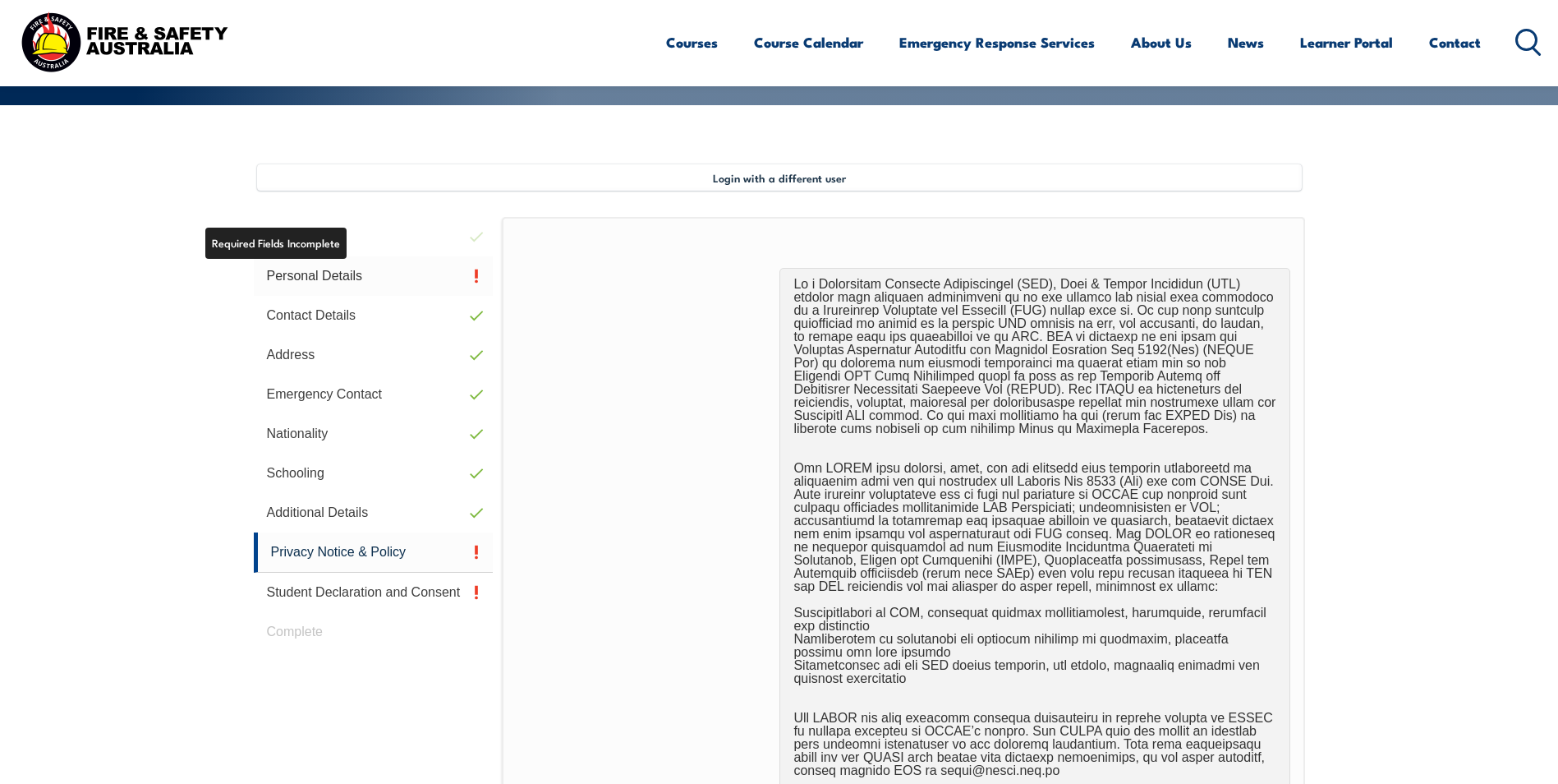
click at [330, 278] on link "Personal Details" at bounding box center [373, 275] width 240 height 39
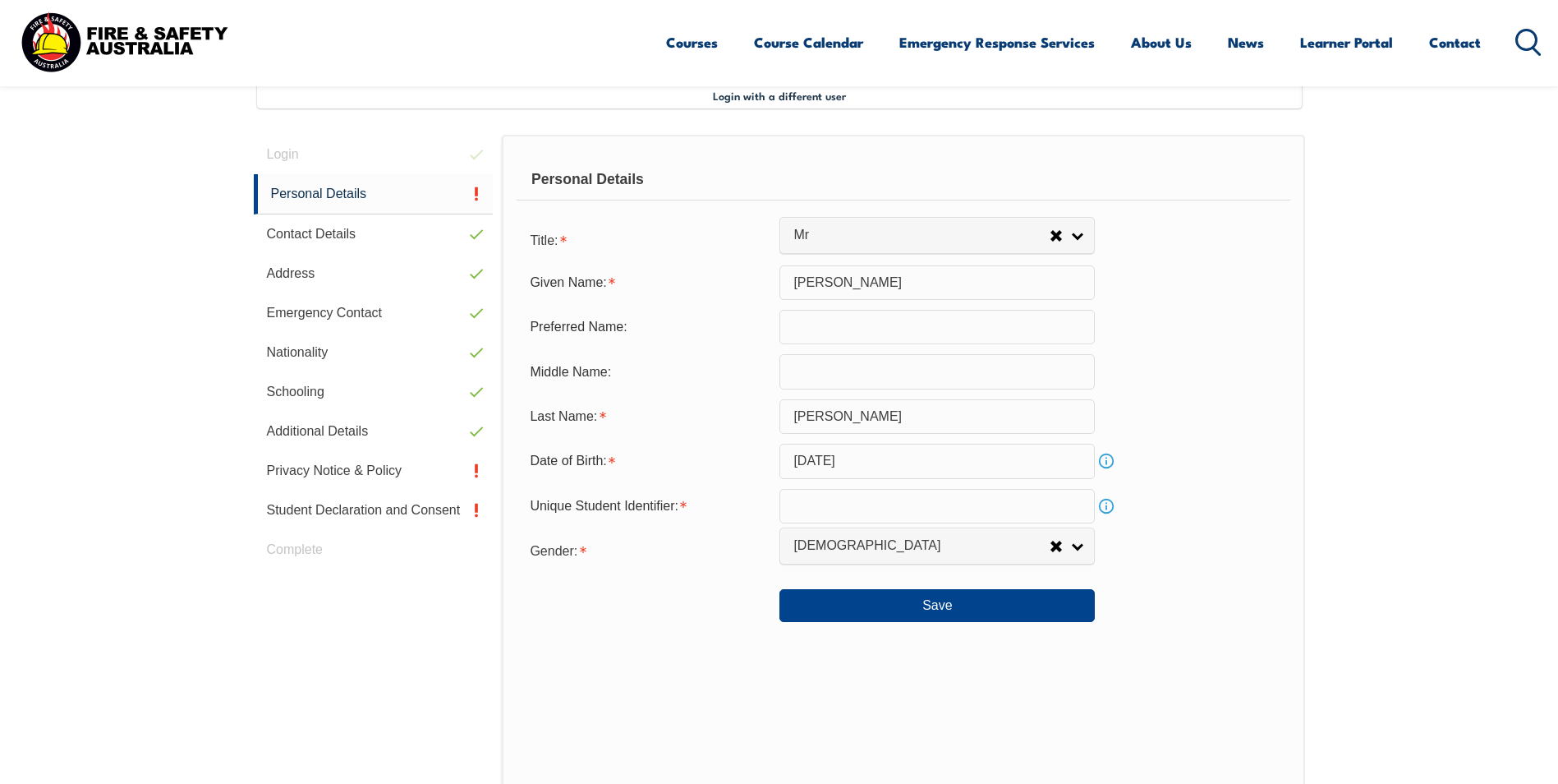
click at [853, 504] on input "text" at bounding box center [937, 506] width 315 height 35
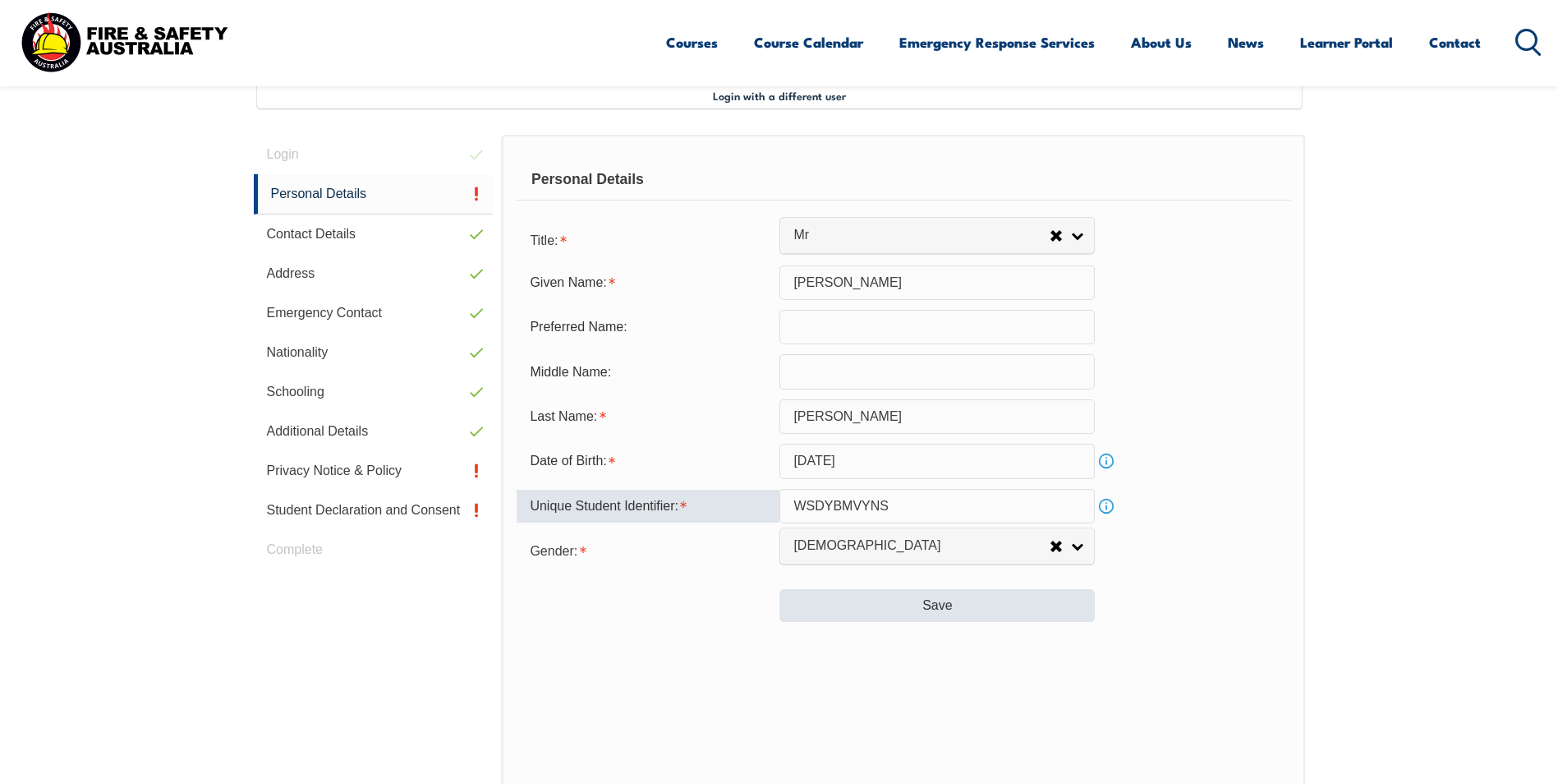
type input "WSDYBMVYNS"
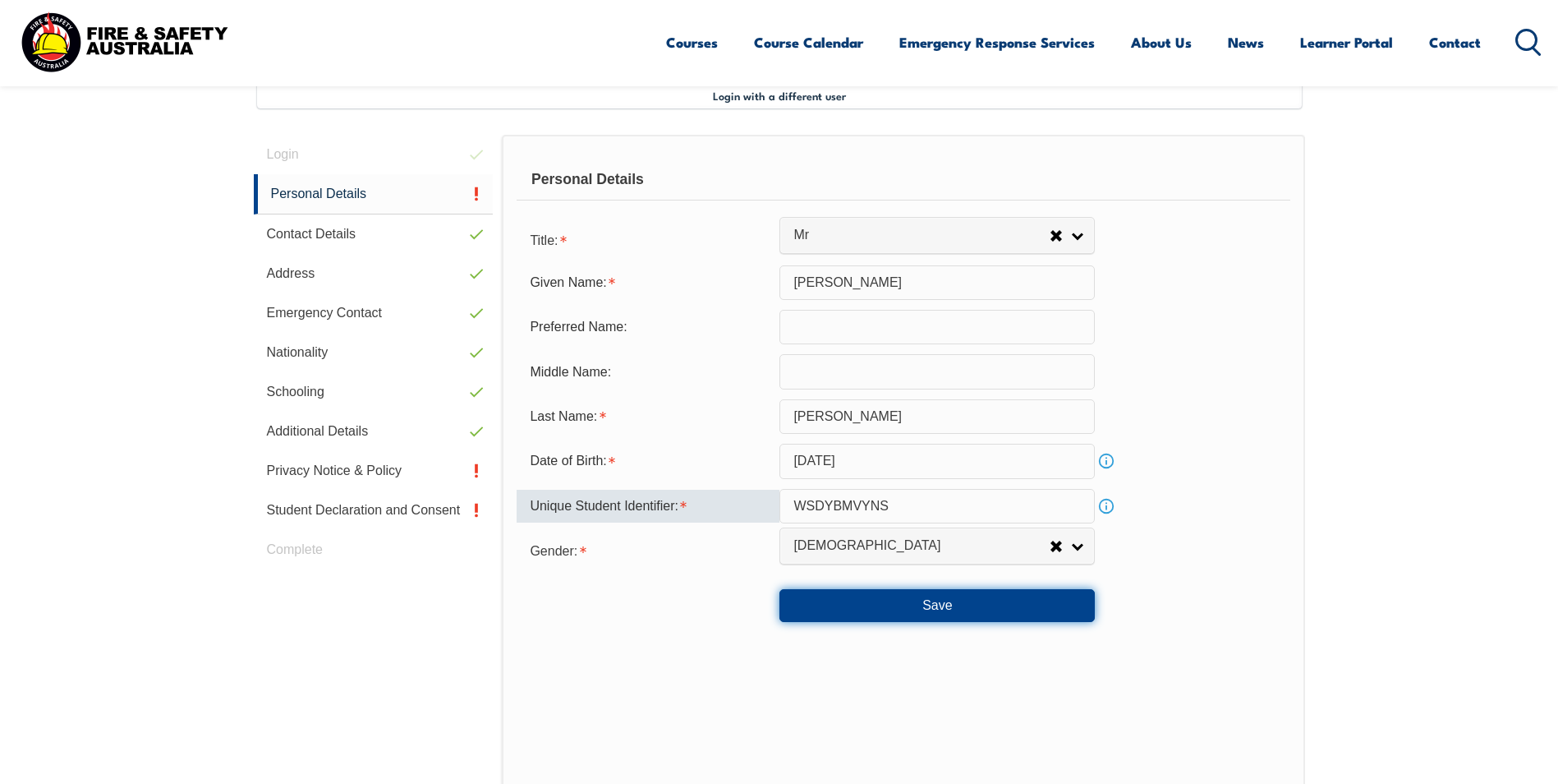
click at [968, 613] on button "Save" at bounding box center [937, 605] width 315 height 33
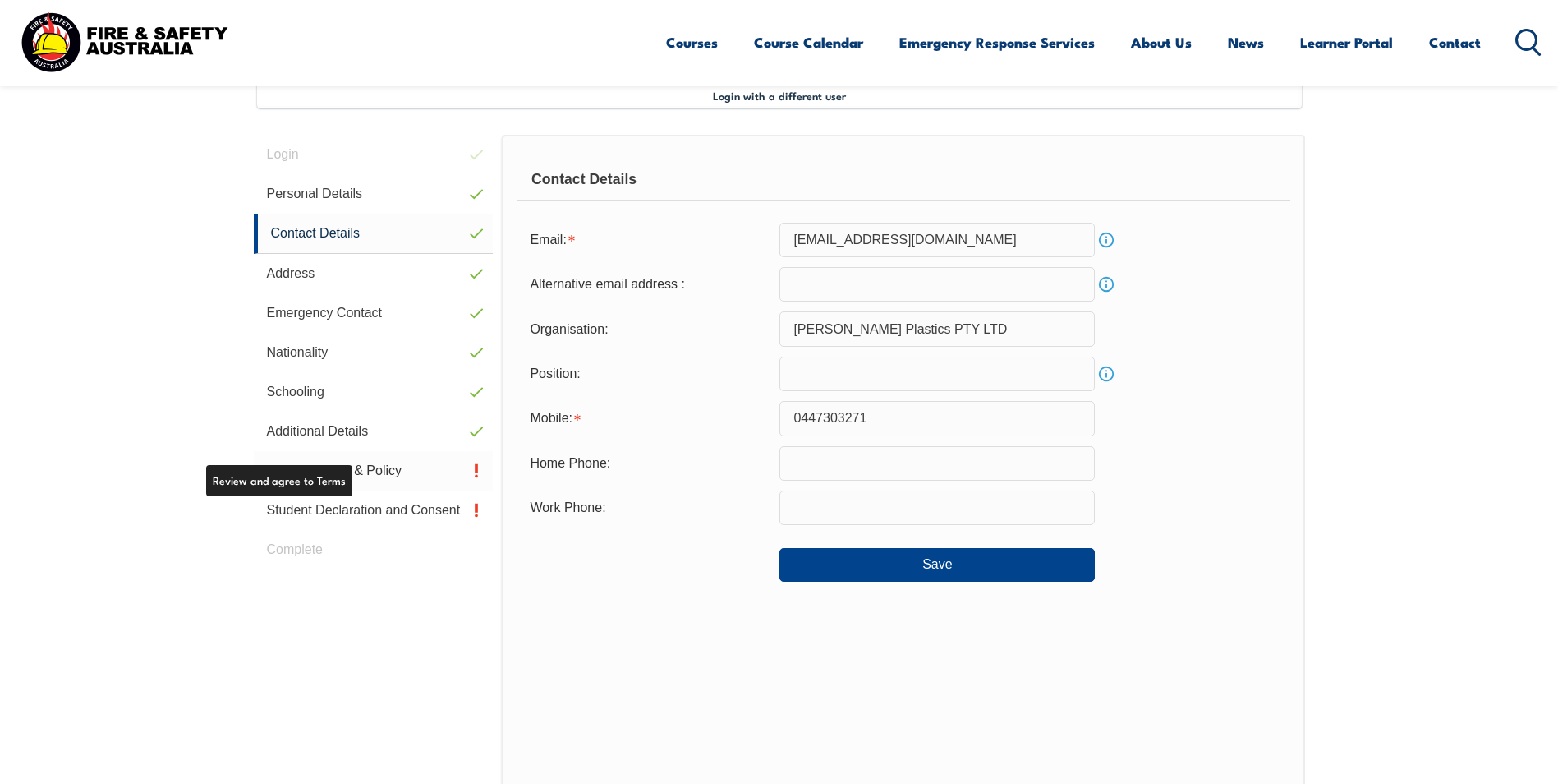
click at [406, 471] on link "Privacy Notice & Policy" at bounding box center [373, 470] width 240 height 39
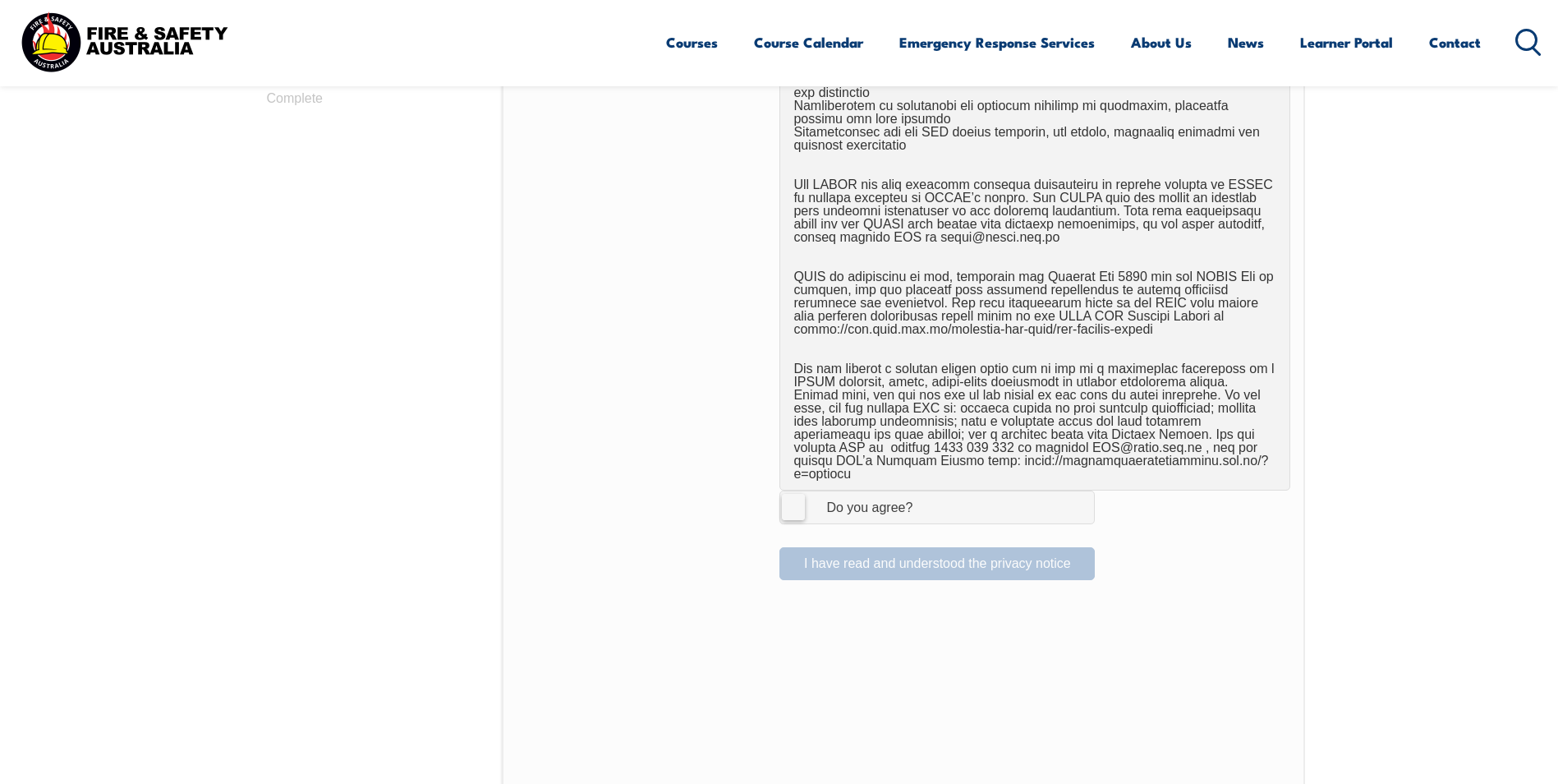
scroll to position [1023, 0]
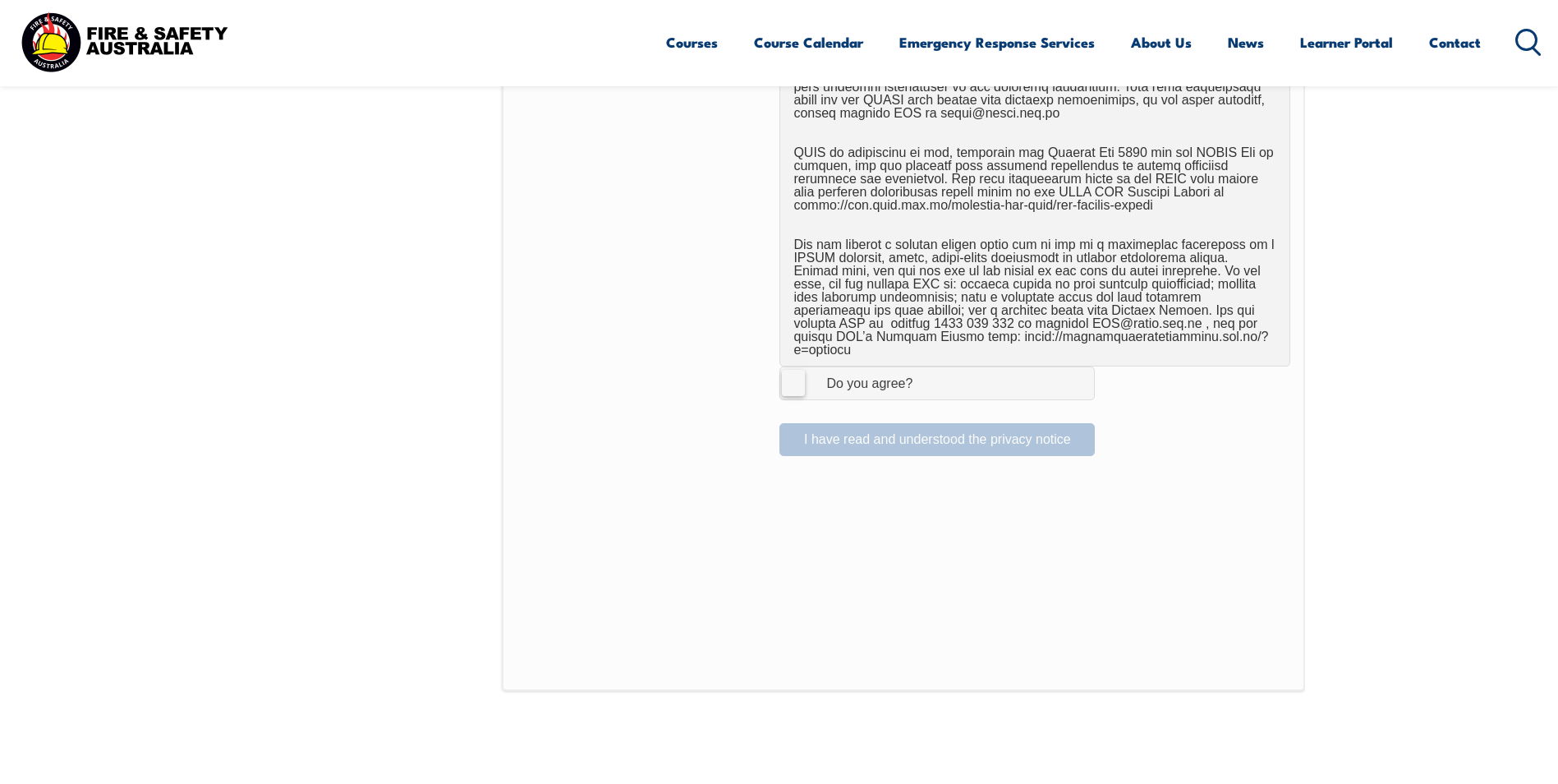
click at [793, 366] on label "I Agree Do you agree?" at bounding box center [937, 383] width 315 height 33
click at [926, 367] on input "I Agree Do you agree?" at bounding box center [940, 383] width 28 height 31
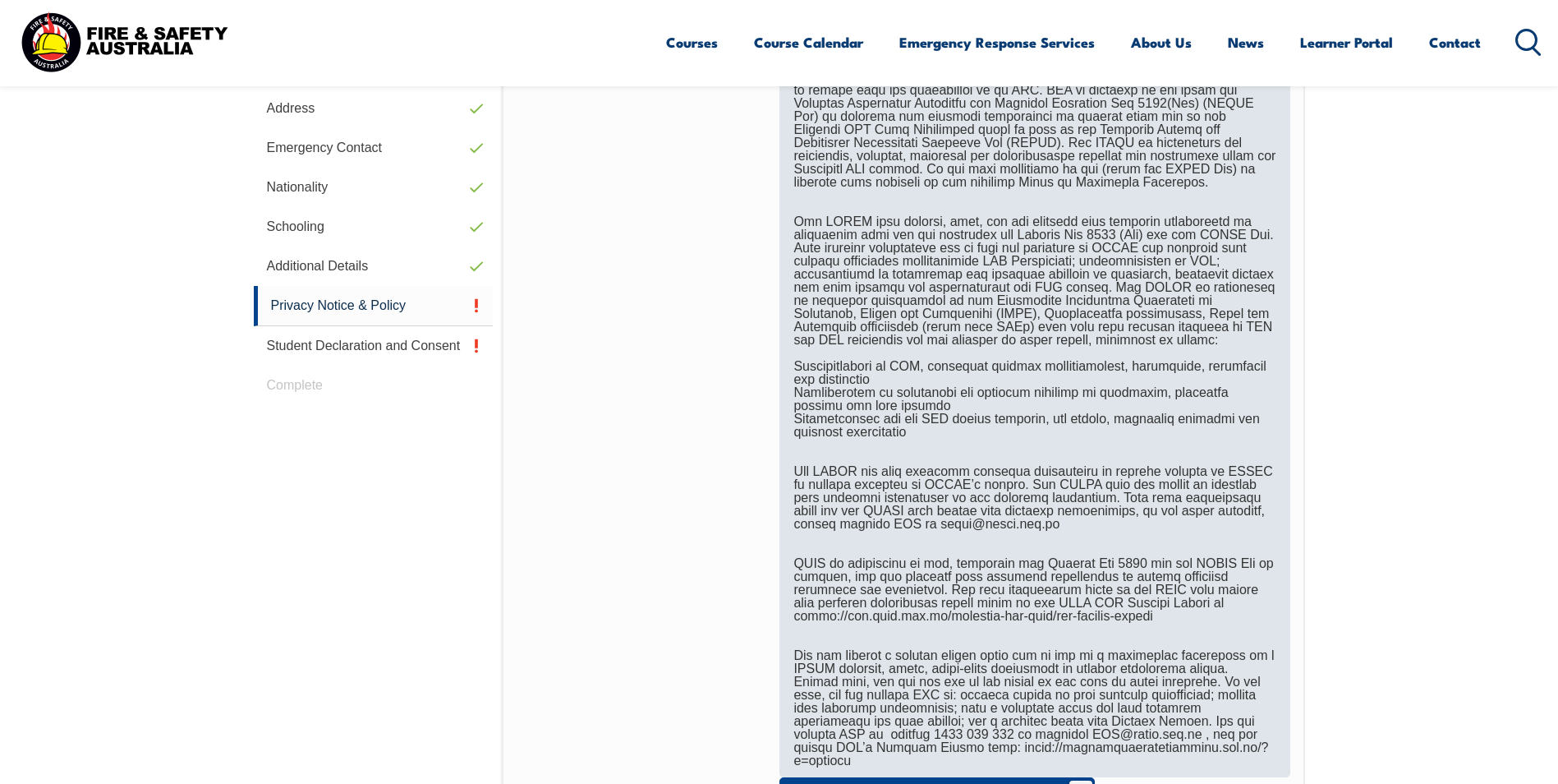
scroll to position [859, 0]
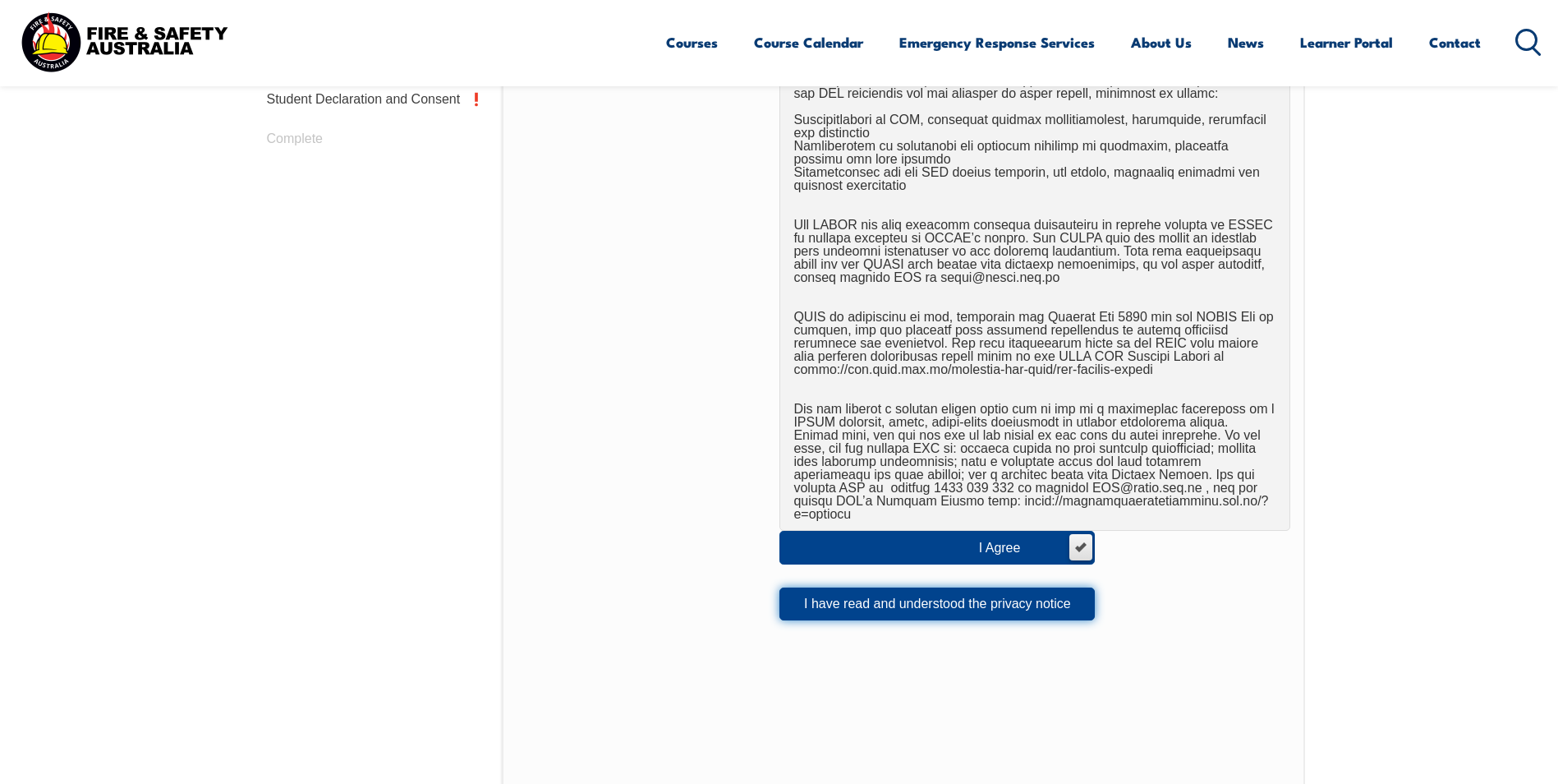
click at [949, 589] on button "I have read and understood the privacy notice" at bounding box center [937, 603] width 315 height 33
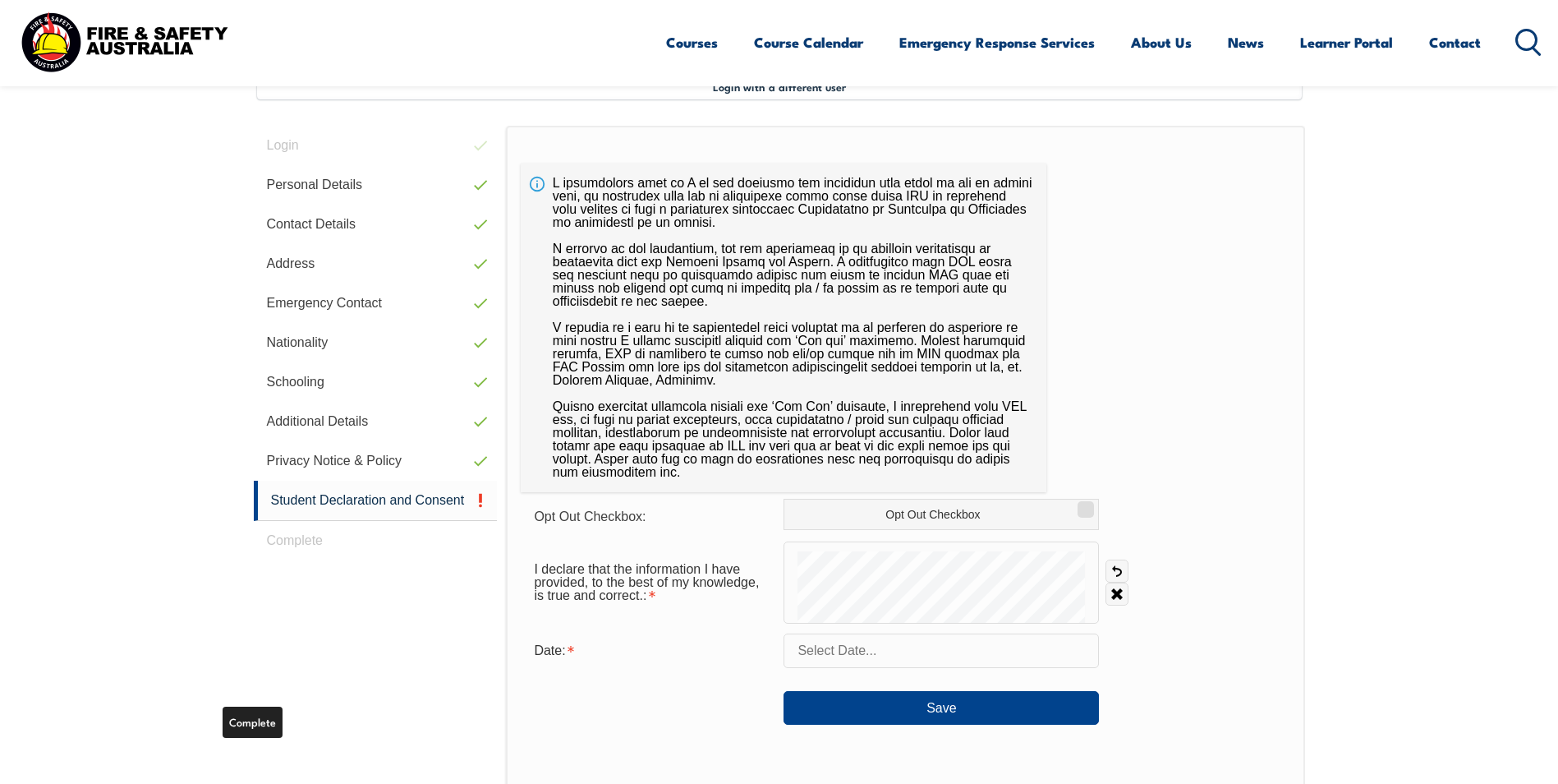
scroll to position [448, 0]
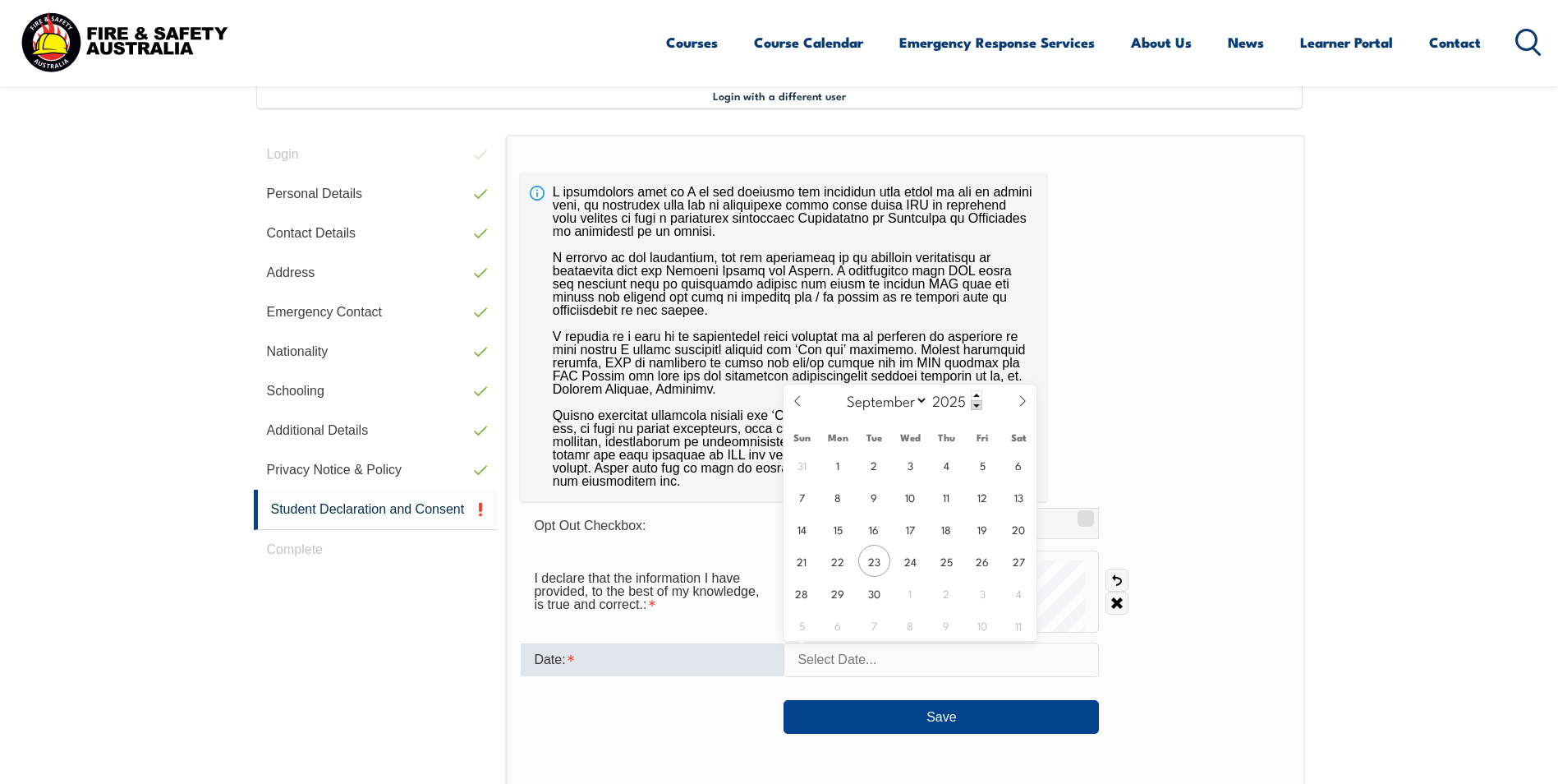
click at [877, 659] on input "text" at bounding box center [942, 660] width 315 height 35
click at [873, 567] on span "23" at bounding box center [874, 560] width 32 height 32
type input "September 23, 2025"
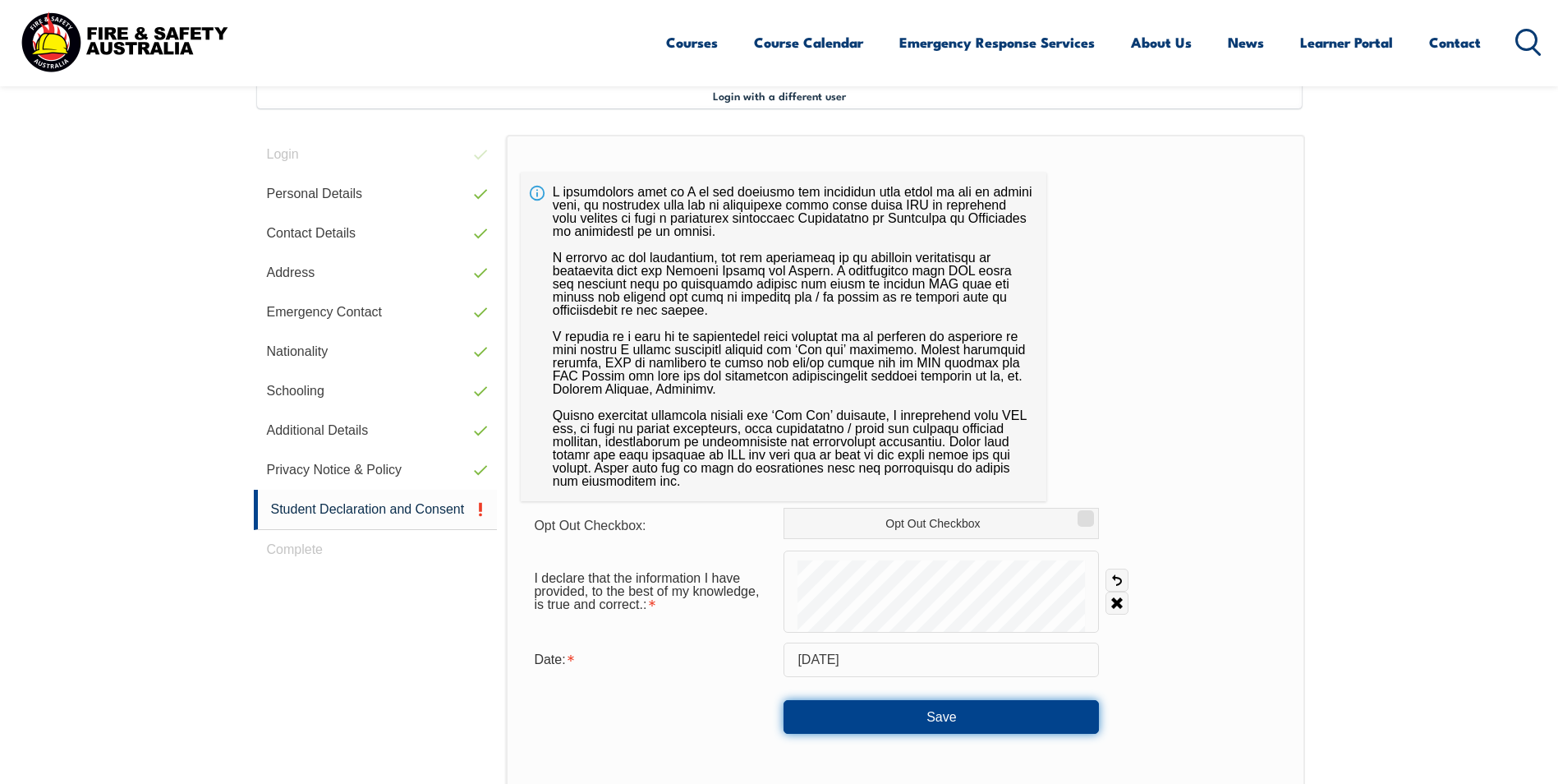
click at [919, 710] on button "Save" at bounding box center [942, 717] width 315 height 33
